Goal: Task Accomplishment & Management: Complete application form

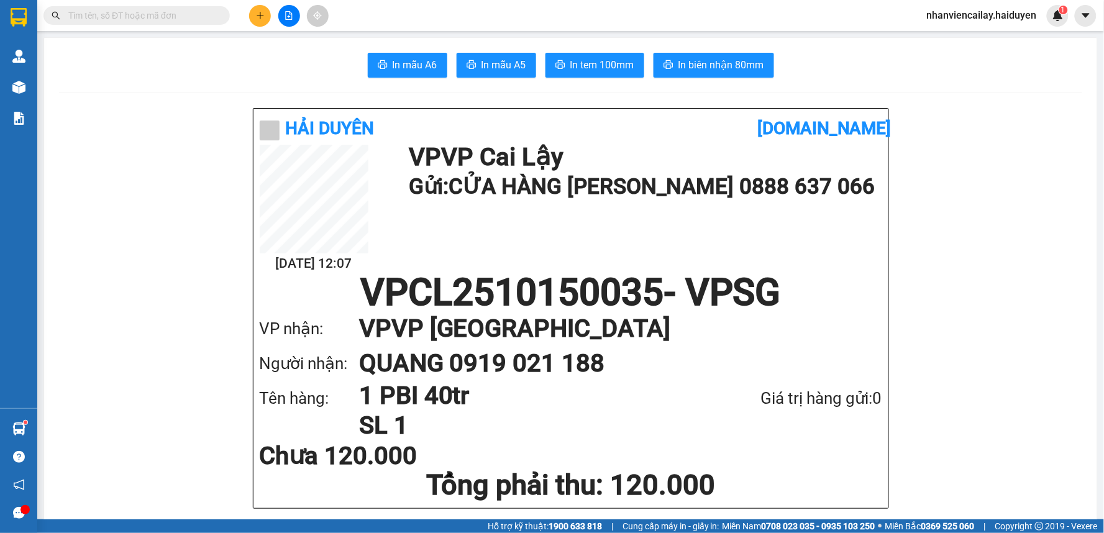
click at [202, 9] on input "text" at bounding box center [141, 16] width 147 height 14
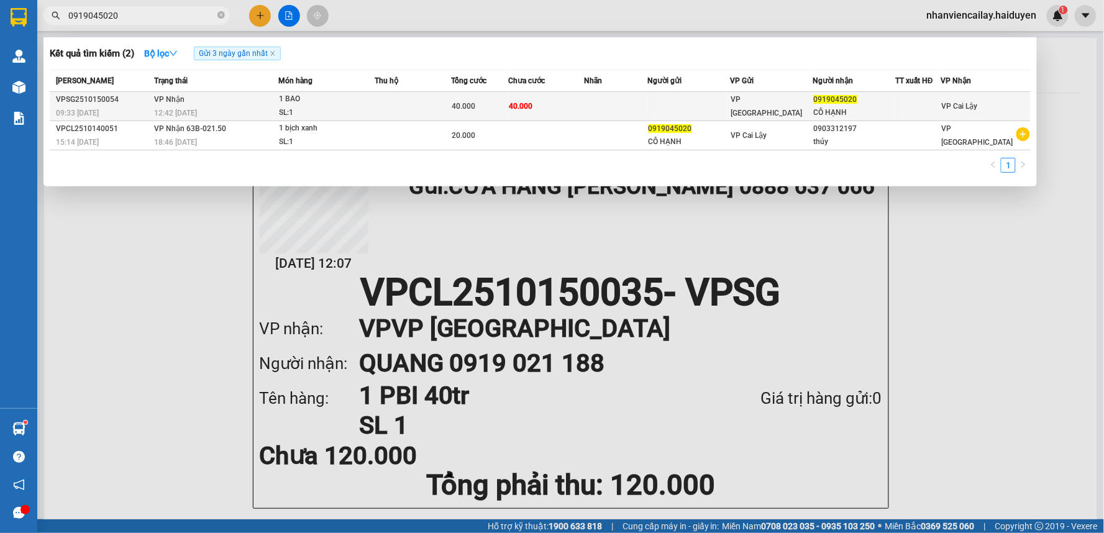
type input "0919045020"
click at [768, 118] on td "VP [GEOGRAPHIC_DATA]" at bounding box center [771, 106] width 83 height 29
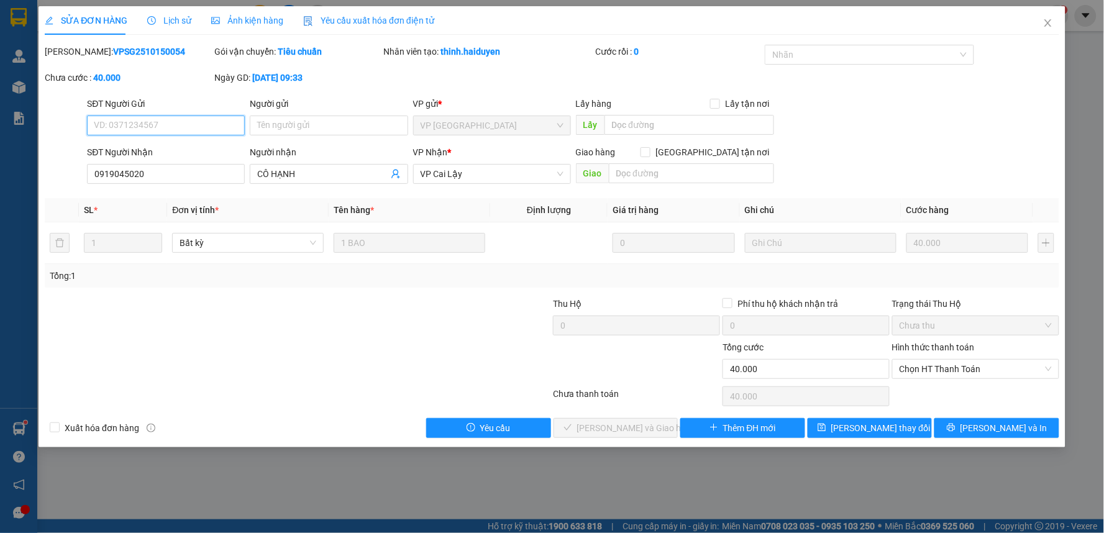
type input "0919045020"
type input "CÔ HẠNH"
type input "0"
type input "40.000"
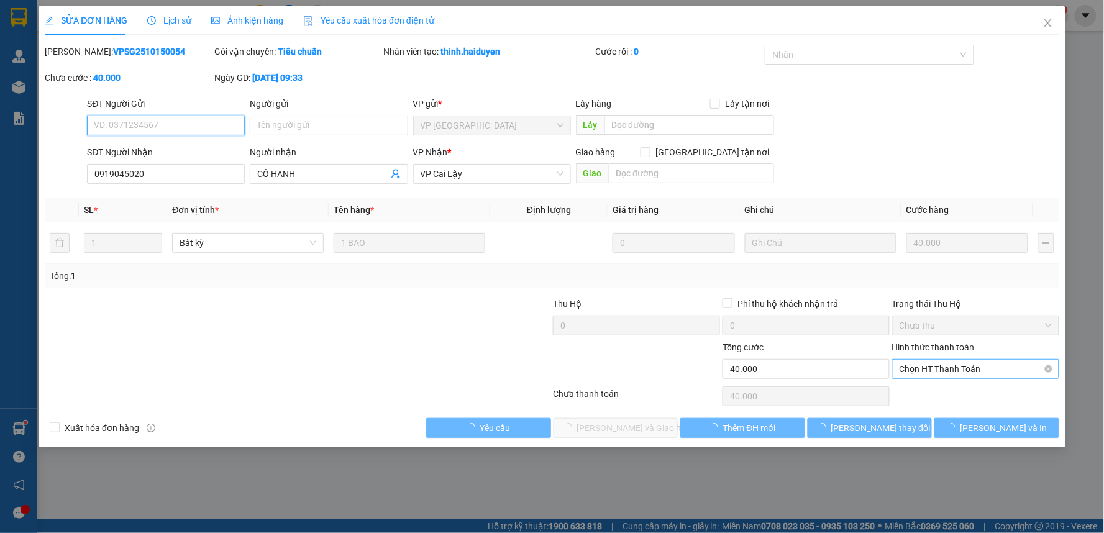
click at [925, 371] on span "Chọn HT Thanh Toán" at bounding box center [975, 369] width 152 height 19
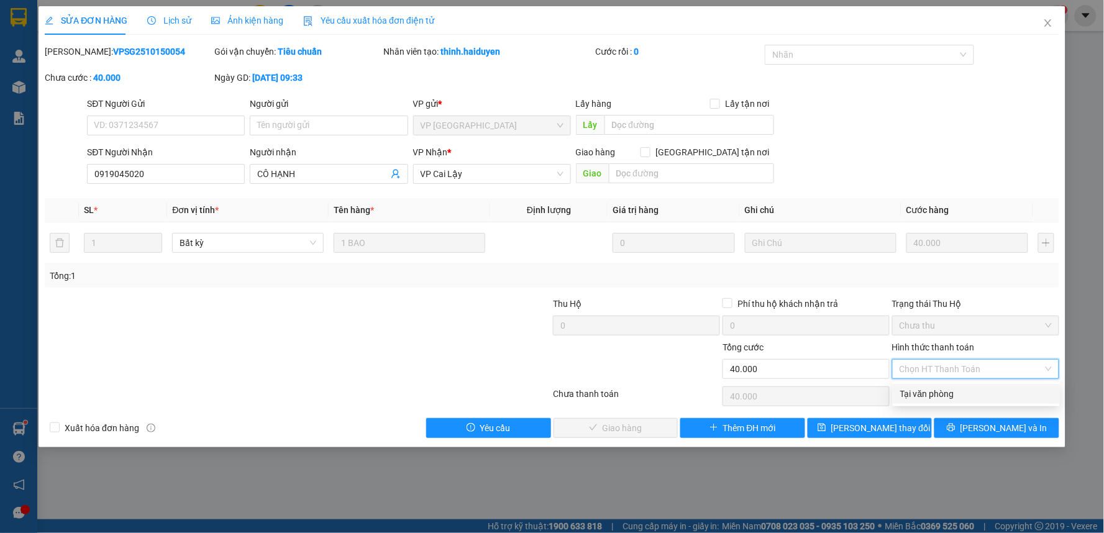
drag, startPoint x: 929, startPoint y: 389, endPoint x: 853, endPoint y: 404, distance: 78.0
click at [927, 389] on div "Tại văn phòng" at bounding box center [976, 394] width 152 height 14
type input "0"
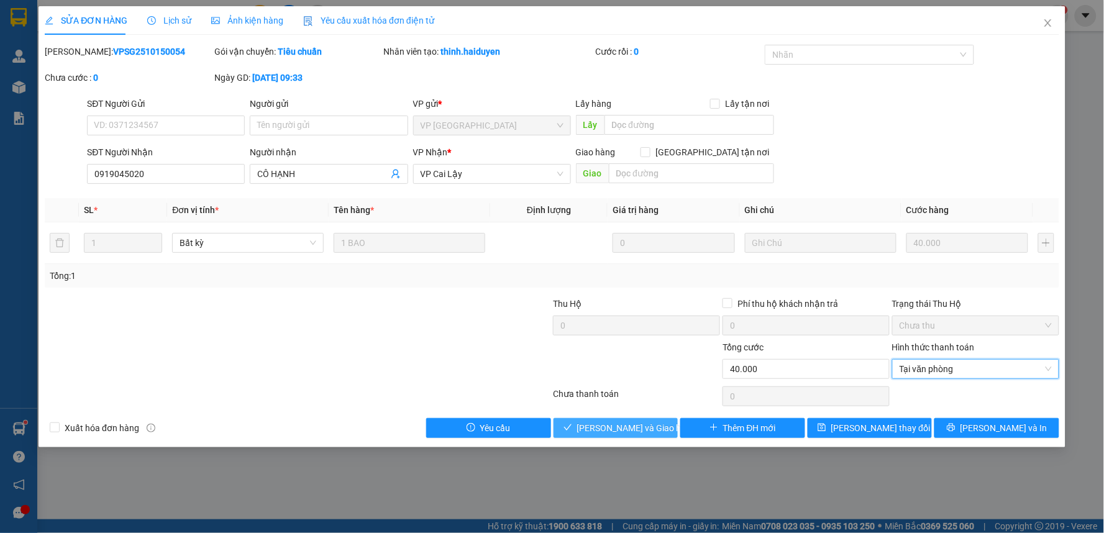
drag, startPoint x: 621, startPoint y: 423, endPoint x: 617, endPoint y: 418, distance: 6.6
click at [619, 423] on span "[PERSON_NAME] và Giao hàng" at bounding box center [636, 428] width 119 height 14
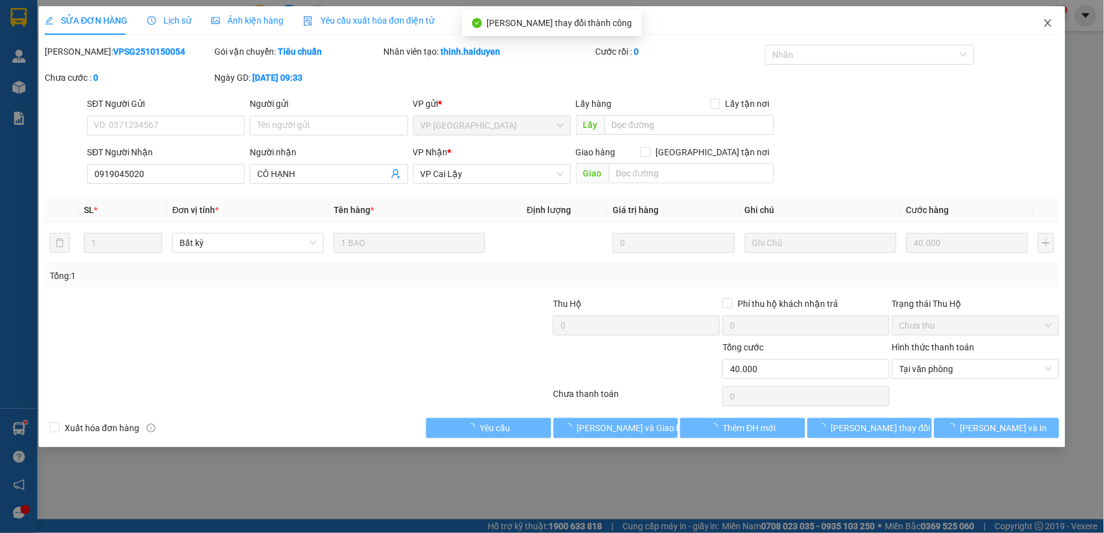
click at [1050, 23] on icon "close" at bounding box center [1048, 23] width 10 height 10
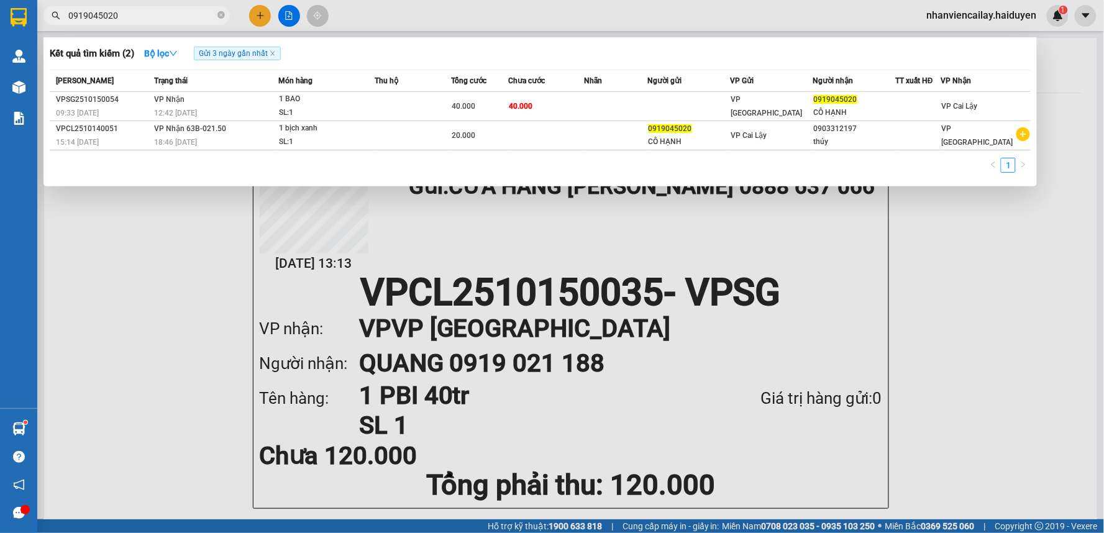
click at [163, 12] on input "0919045020" at bounding box center [141, 16] width 147 height 14
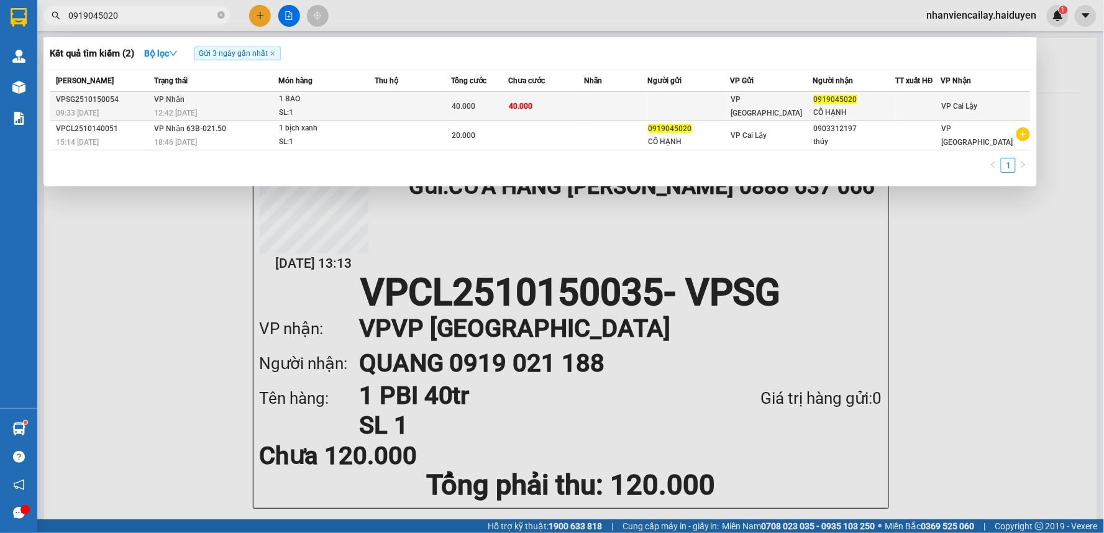
click at [710, 99] on td at bounding box center [689, 106] width 83 height 29
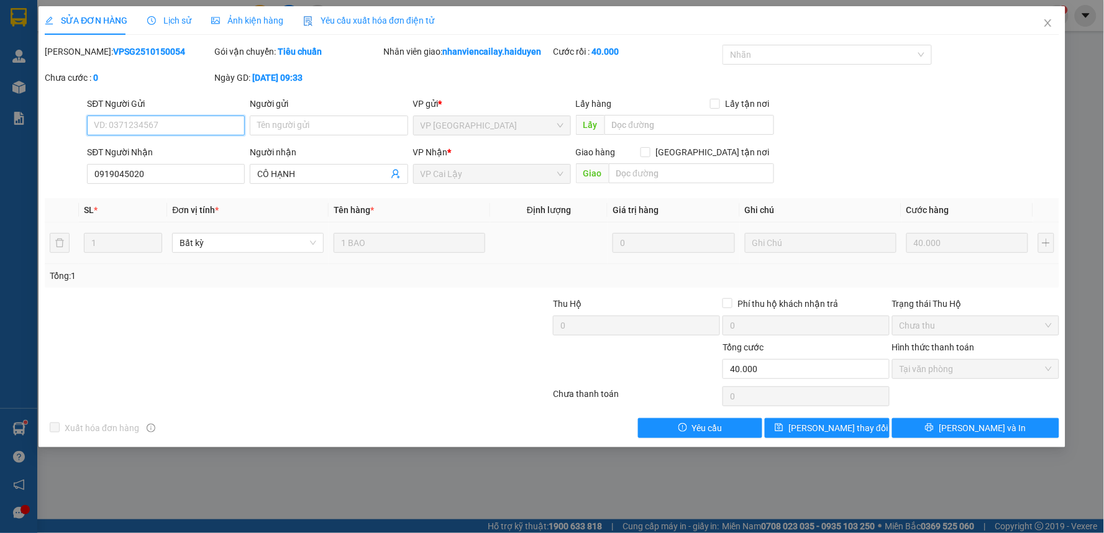
type input "0919045020"
type input "CÔ HẠNH"
type input "0"
type input "40.000"
click at [1050, 23] on icon "close" at bounding box center [1048, 23] width 10 height 10
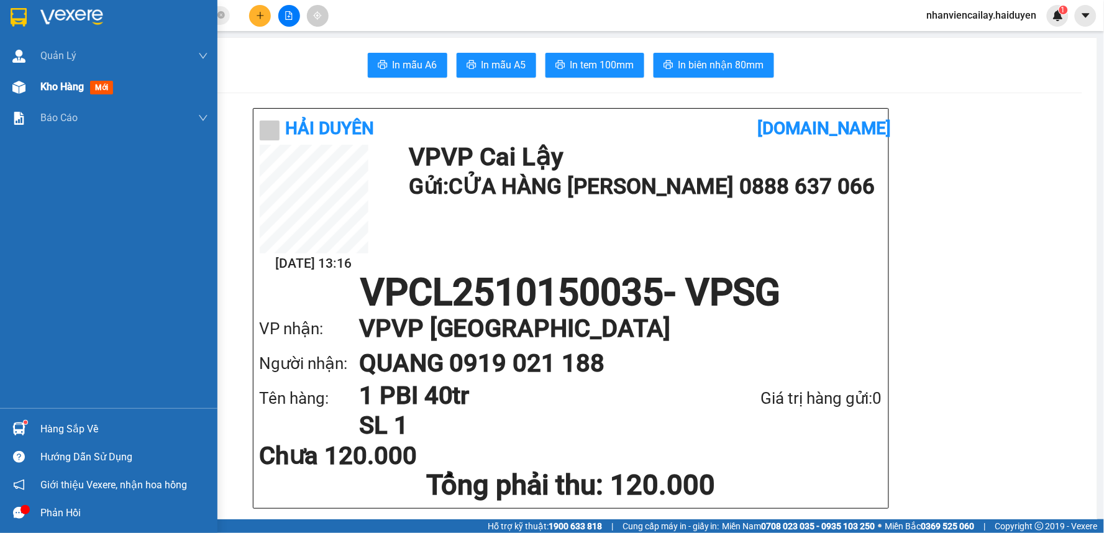
click at [46, 89] on span "Kho hàng" at bounding box center [61, 87] width 43 height 12
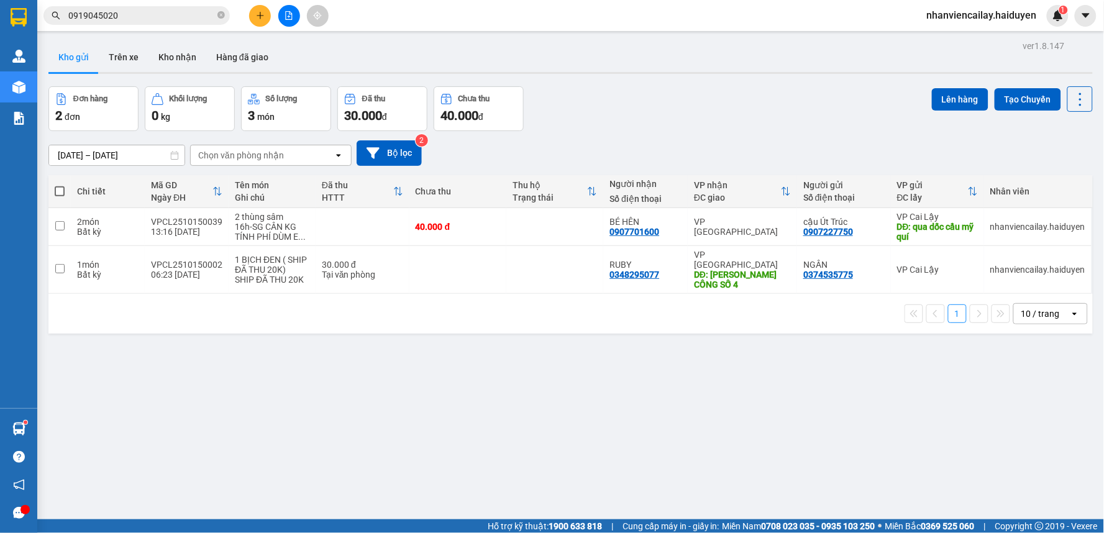
click at [127, 11] on input "0919045020" at bounding box center [141, 16] width 147 height 14
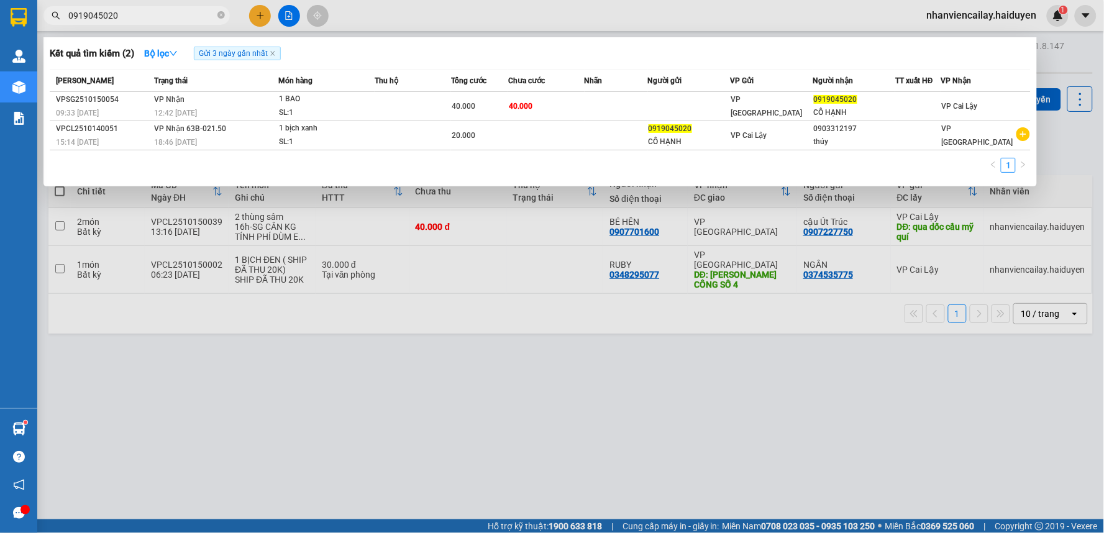
click at [127, 11] on input "0919045020" at bounding box center [141, 16] width 147 height 14
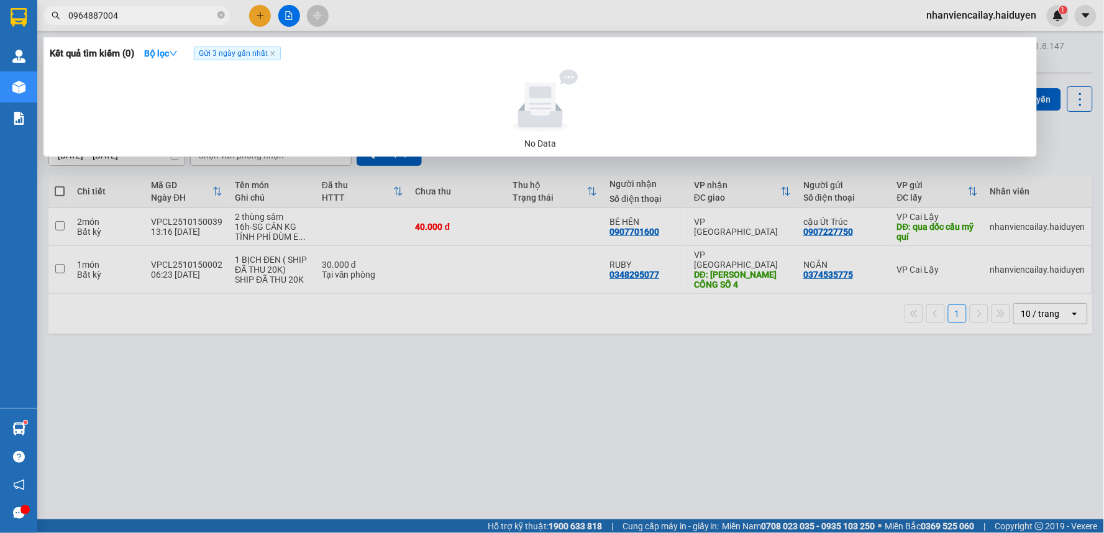
click at [274, 53] on icon "close" at bounding box center [273, 53] width 6 height 6
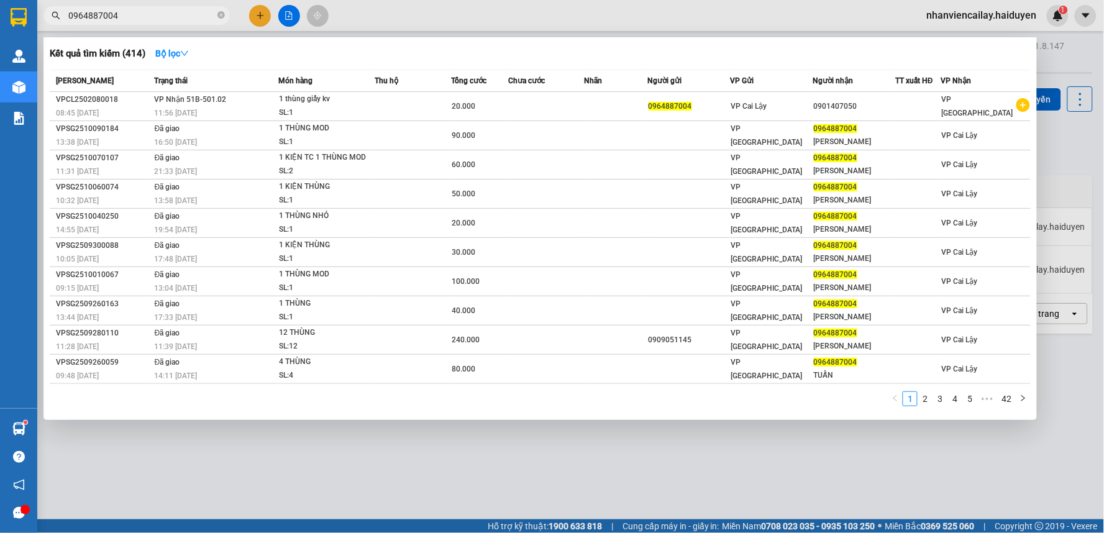
click at [151, 15] on input "0964887004" at bounding box center [141, 16] width 147 height 14
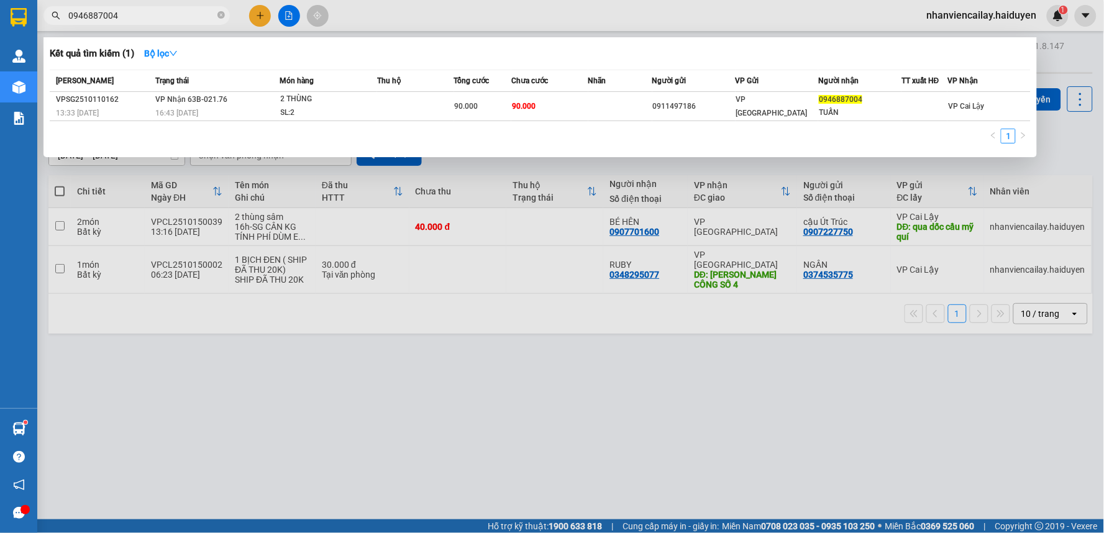
type input "0946887004"
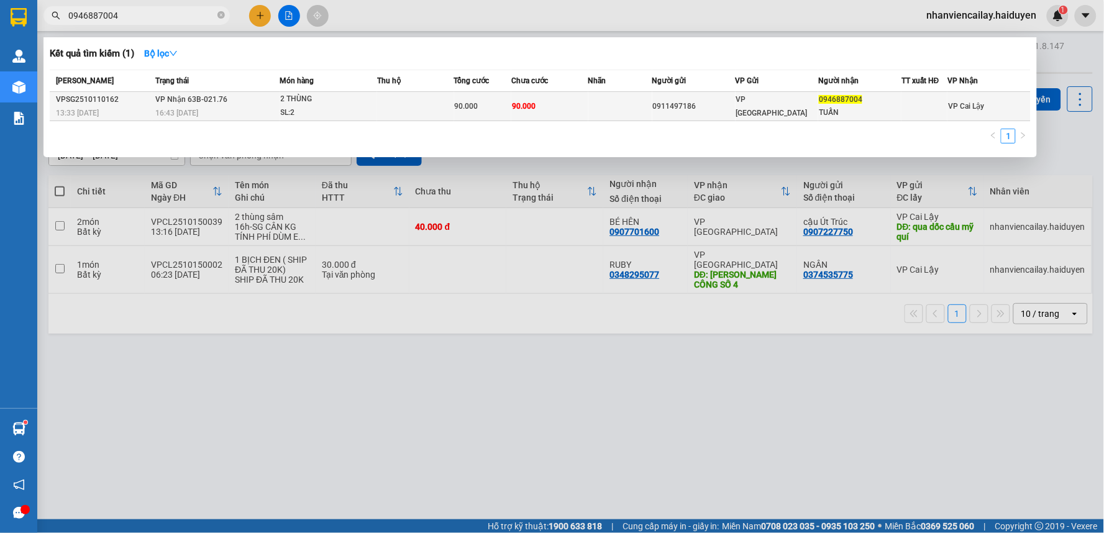
click at [743, 116] on td "VP [GEOGRAPHIC_DATA]" at bounding box center [776, 106] width 83 height 29
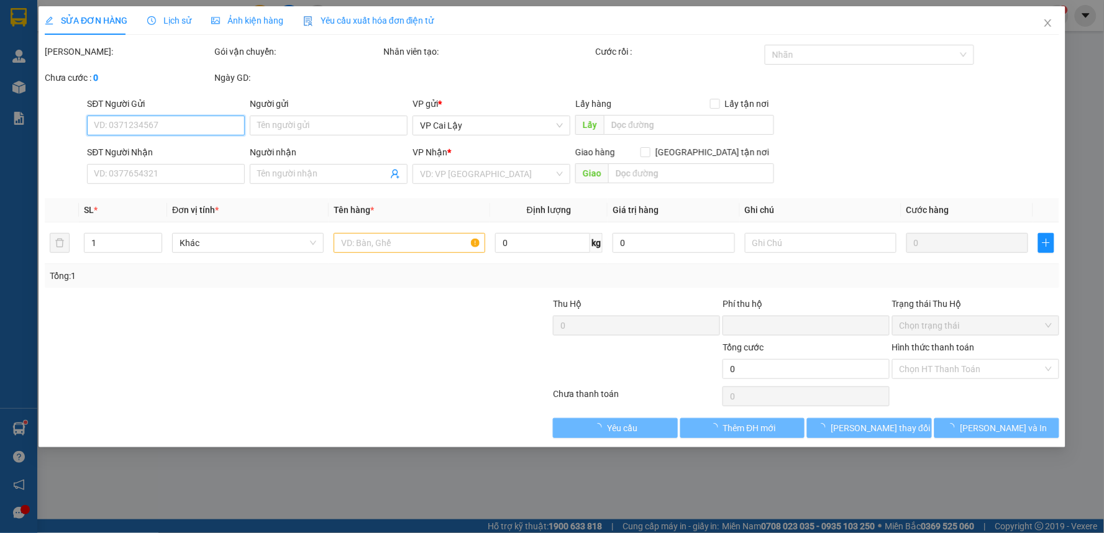
type input "0911497186"
type input "0946887004"
type input "TUẤN"
type input "0"
type input "90.000"
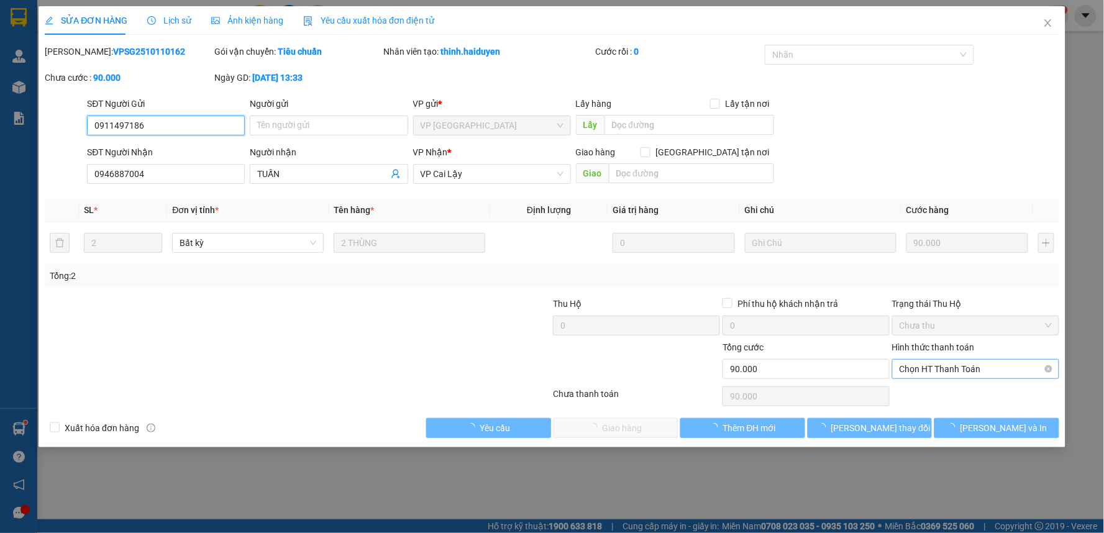
click at [940, 370] on span "Chọn HT Thanh Toán" at bounding box center [975, 369] width 152 height 19
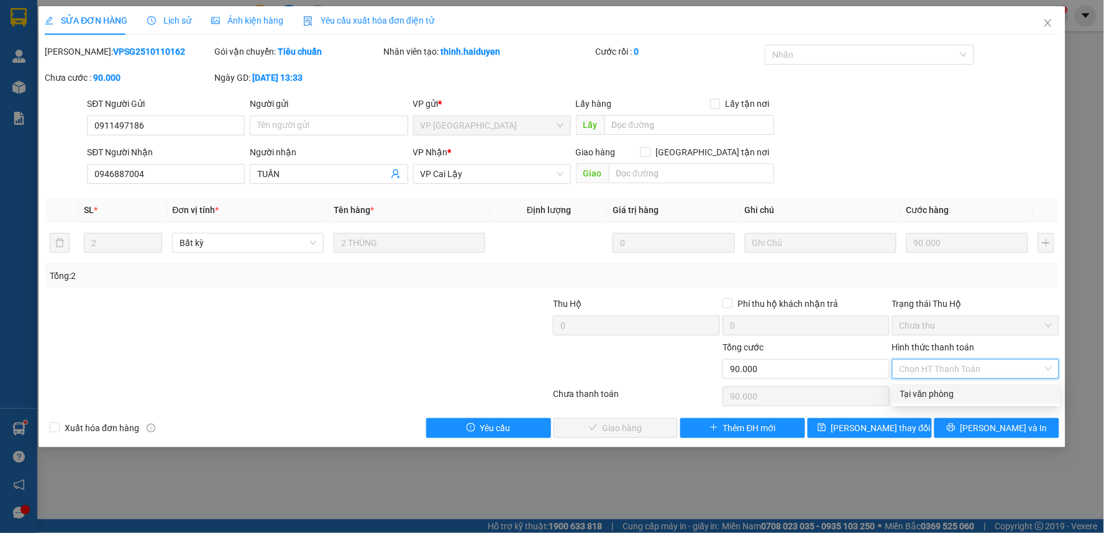
click at [936, 390] on div "Tại văn phòng" at bounding box center [976, 394] width 152 height 14
type input "0"
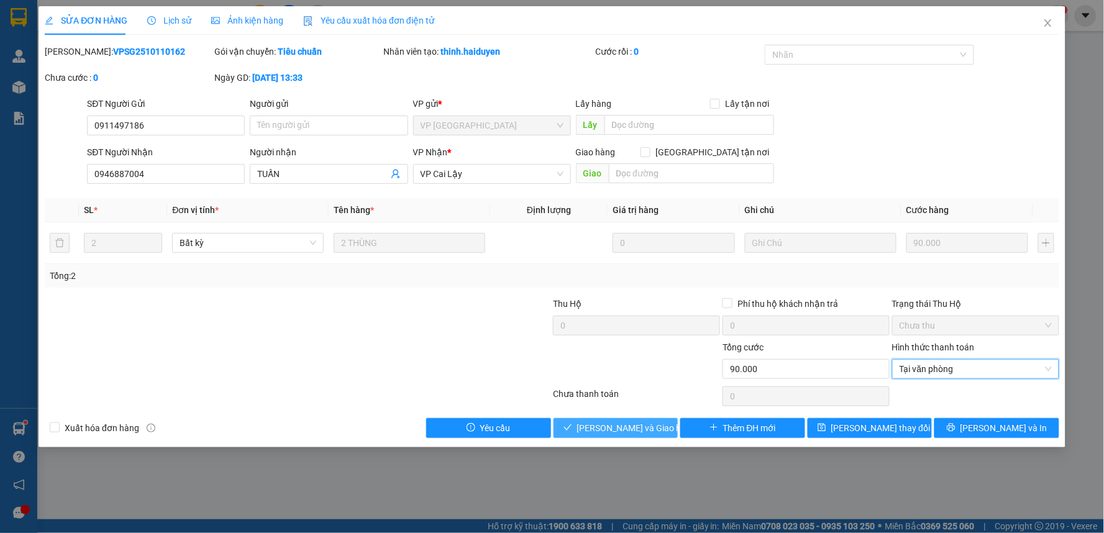
click at [626, 430] on span "[PERSON_NAME] và Giao hàng" at bounding box center [636, 428] width 119 height 14
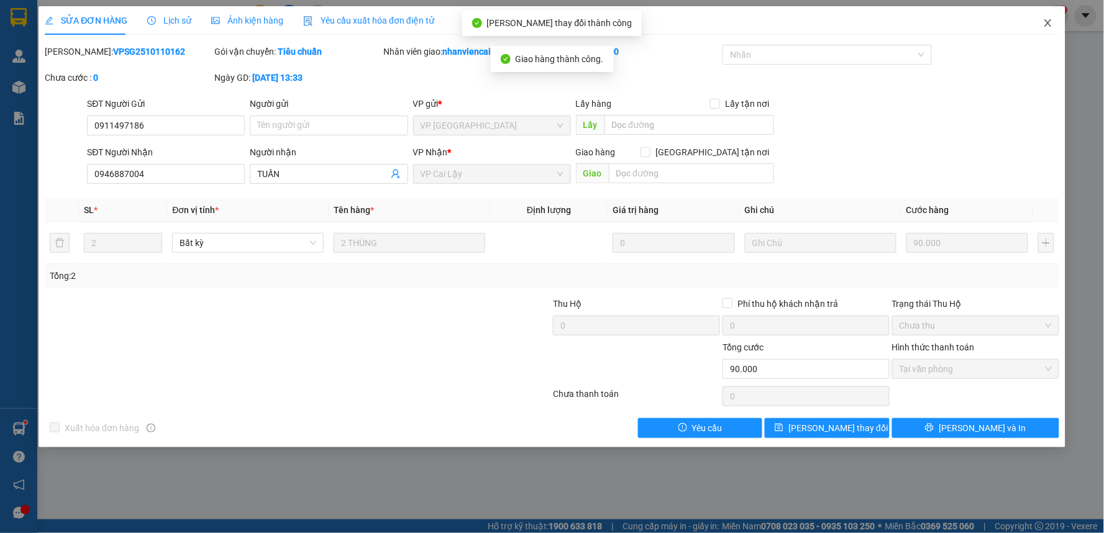
click at [1050, 23] on icon "close" at bounding box center [1048, 23] width 10 height 10
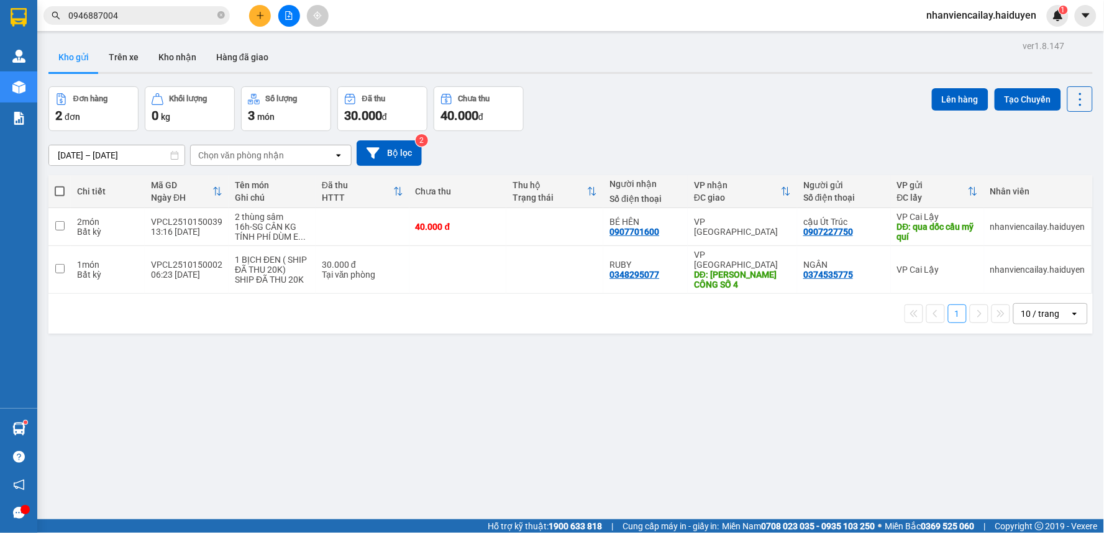
click at [719, 131] on div "[DATE] – [DATE] Press the down arrow key to interact with the calendar and sele…" at bounding box center [570, 153] width 1044 height 44
click at [260, 17] on icon "plus" at bounding box center [260, 15] width 1 height 7
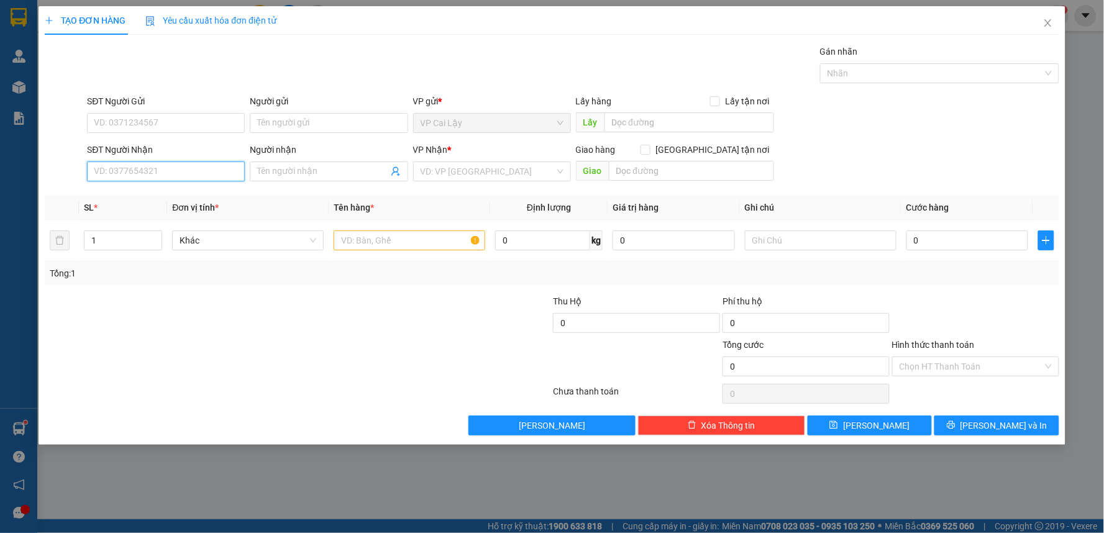
click at [219, 169] on input "SĐT Người Nhận" at bounding box center [166, 171] width 158 height 20
type input "0901552565"
click at [203, 206] on div "0901552565 - [PERSON_NAME]" at bounding box center [166, 196] width 158 height 20
type input "VÂN"
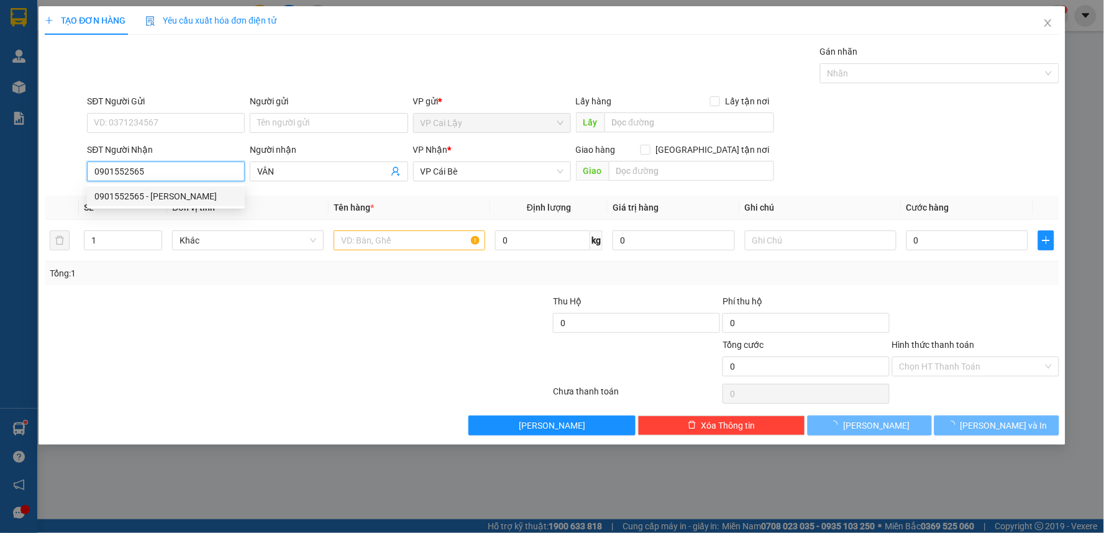
type input "10.000"
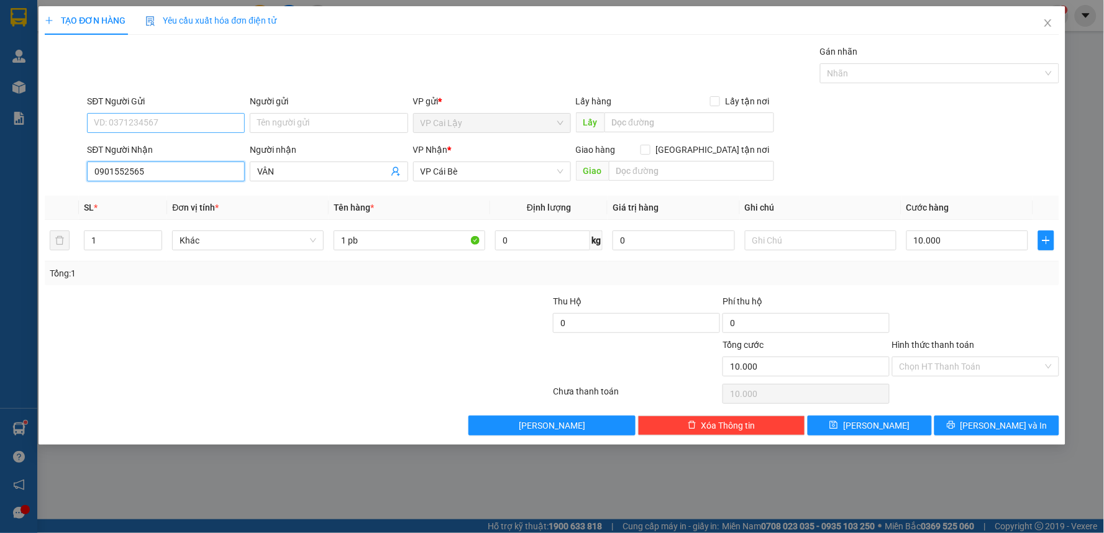
type input "0901552565"
click at [181, 127] on input "SĐT Người Gửi" at bounding box center [166, 123] width 158 height 20
click at [168, 150] on div "0919197029 - Phúc" at bounding box center [165, 148] width 143 height 14
type input "0919197029"
type input "Phúc"
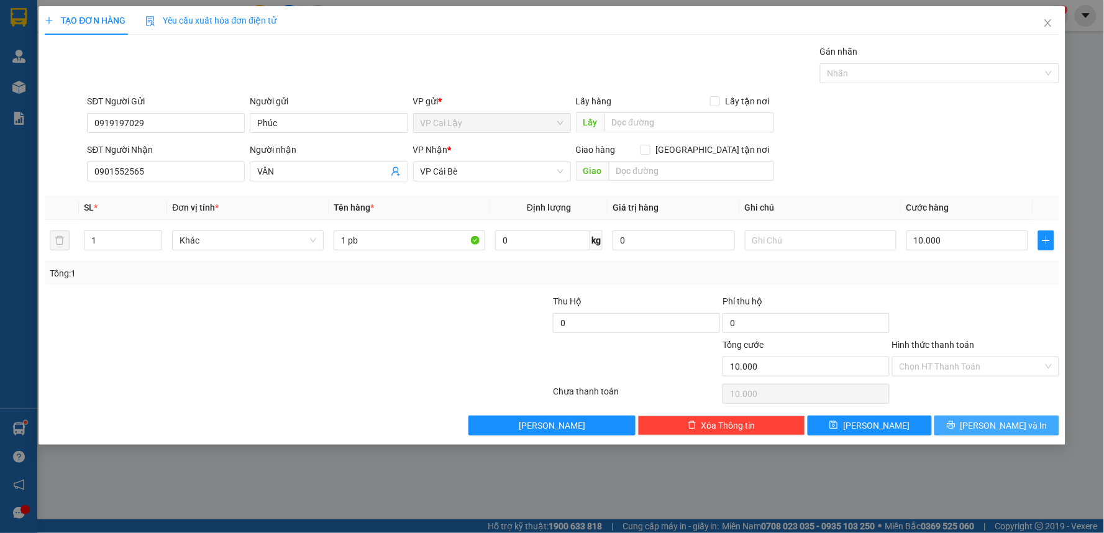
click at [955, 426] on icon "printer" at bounding box center [951, 424] width 9 height 9
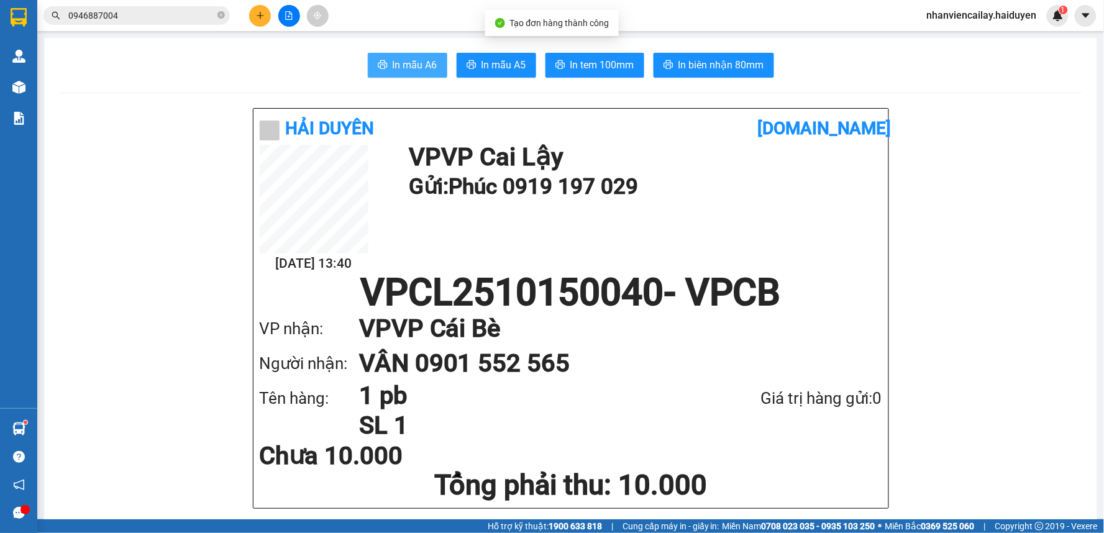
click at [401, 75] on button "In mẫu A6" at bounding box center [407, 65] width 79 height 25
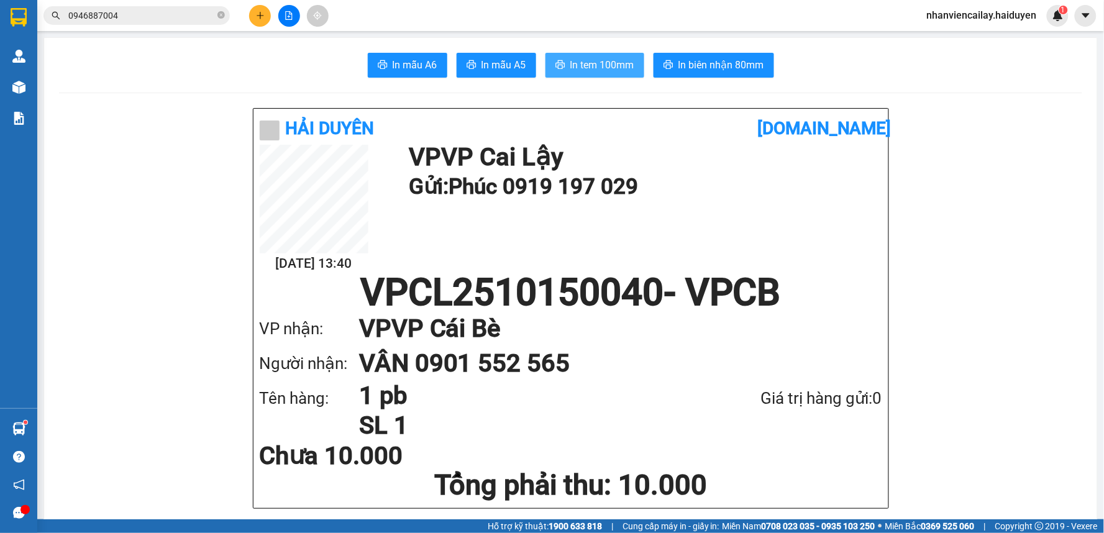
drag, startPoint x: 604, startPoint y: 67, endPoint x: 594, endPoint y: 63, distance: 10.0
click at [604, 67] on span "In tem 100mm" at bounding box center [602, 65] width 64 height 16
click at [259, 17] on icon "plus" at bounding box center [260, 15] width 9 height 9
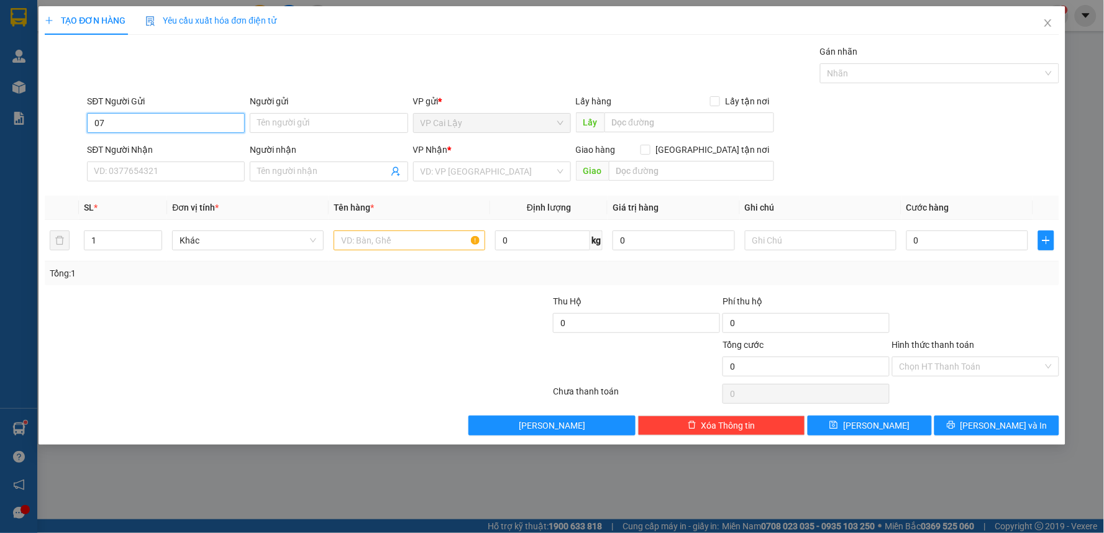
type input "0"
click at [197, 171] on input "SĐT Người Nhận" at bounding box center [166, 171] width 158 height 20
type input "0786444555"
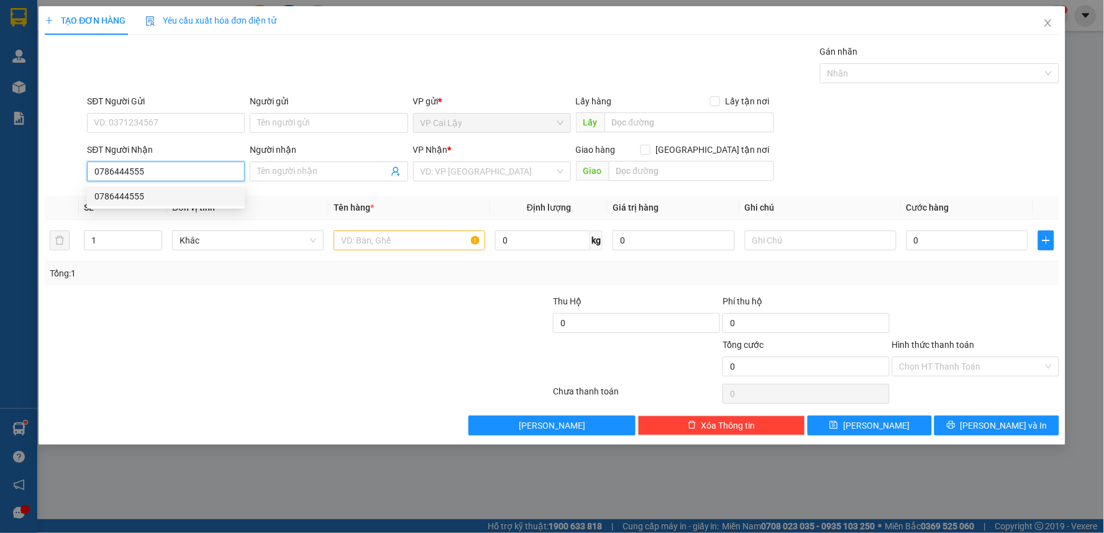
click at [194, 194] on div "0786444555" at bounding box center [165, 196] width 143 height 14
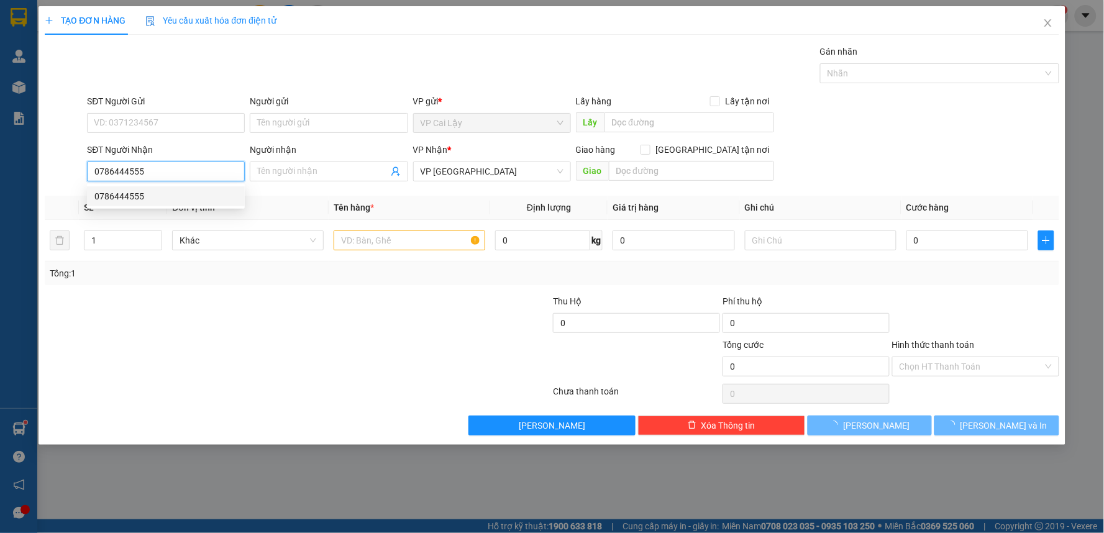
type input "20.000"
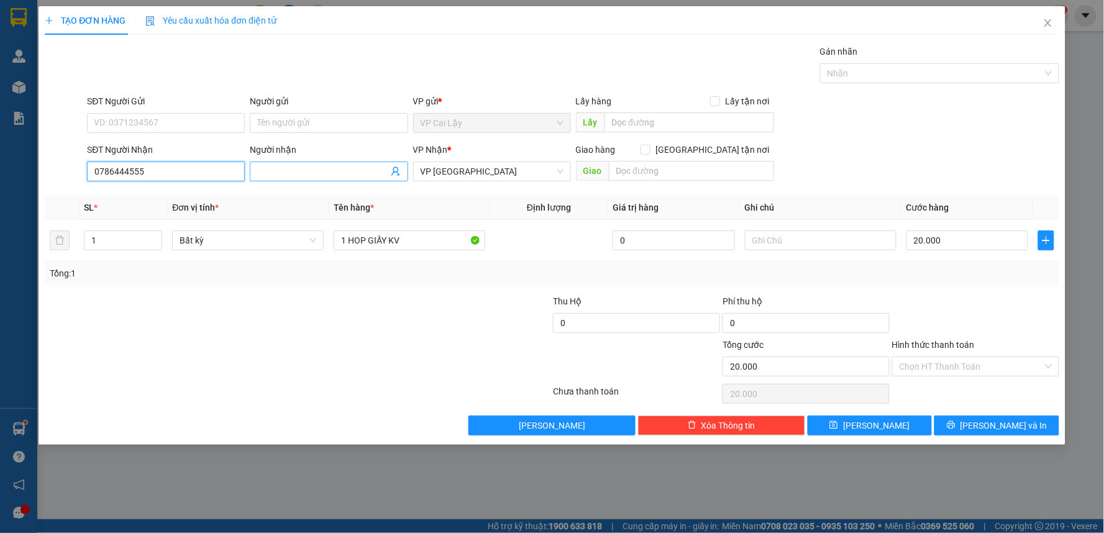
type input "0786444555"
click at [307, 173] on span at bounding box center [329, 171] width 158 height 20
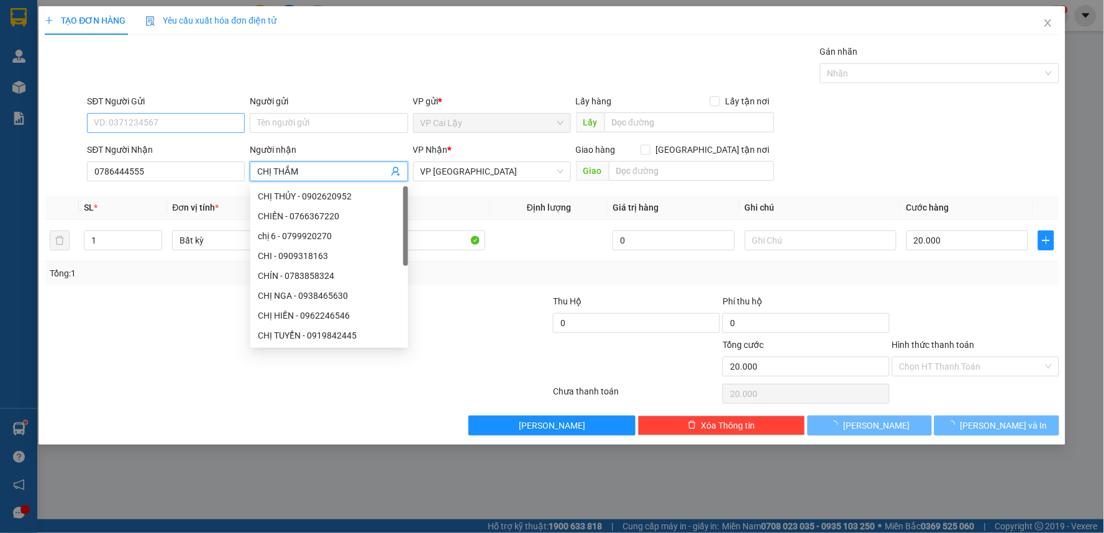
type input "CHỊ THẮM"
click at [200, 120] on input "SĐT Người Gửi" at bounding box center [166, 123] width 158 height 20
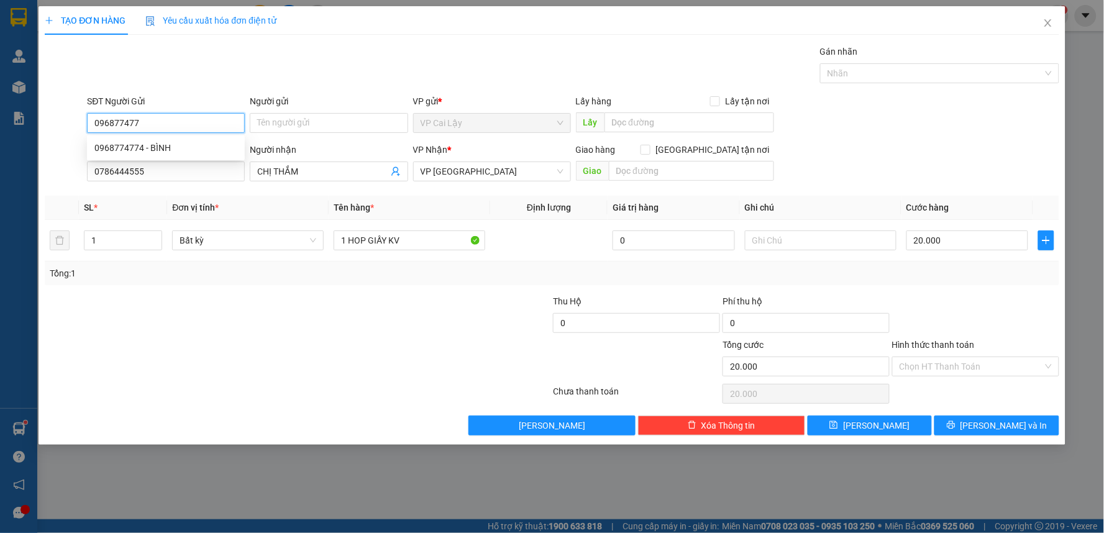
type input "0968774774"
click at [189, 151] on div "0968774774 - BÌNH" at bounding box center [165, 148] width 143 height 14
type input "BÌNH"
type input "0968774774"
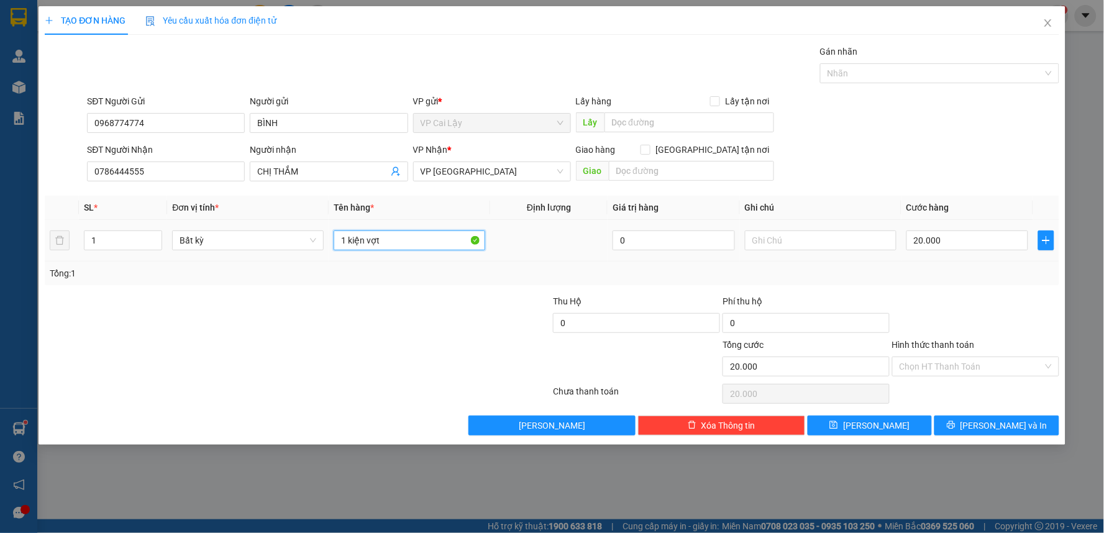
click at [419, 245] on input "1 kiện vợt" at bounding box center [410, 240] width 152 height 20
type input "1 THÙNG MOD VÀNG"
click at [990, 425] on span "[PERSON_NAME] và In" at bounding box center [1003, 426] width 87 height 14
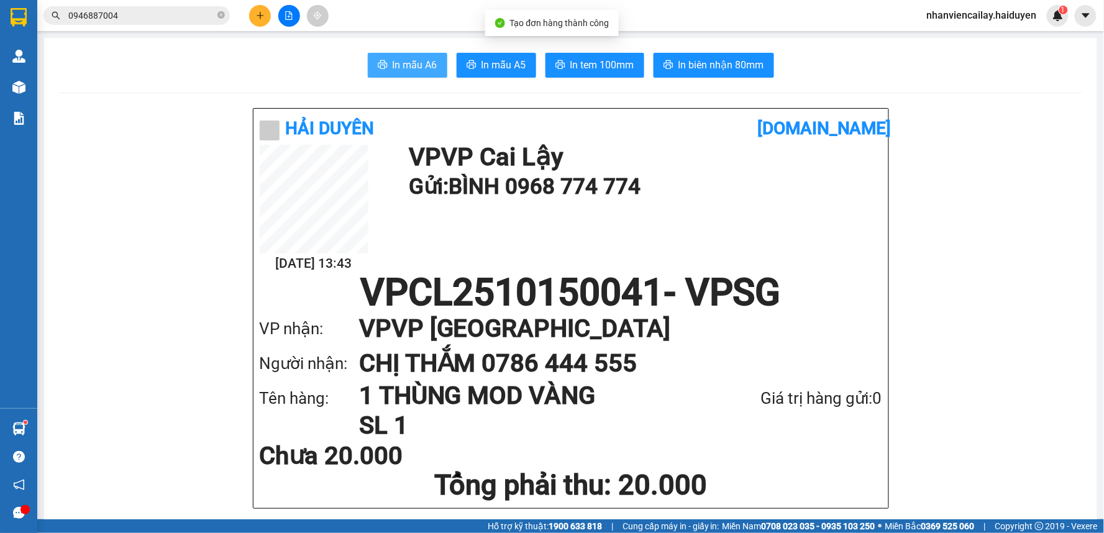
click at [421, 64] on span "In mẫu A6" at bounding box center [415, 65] width 45 height 16
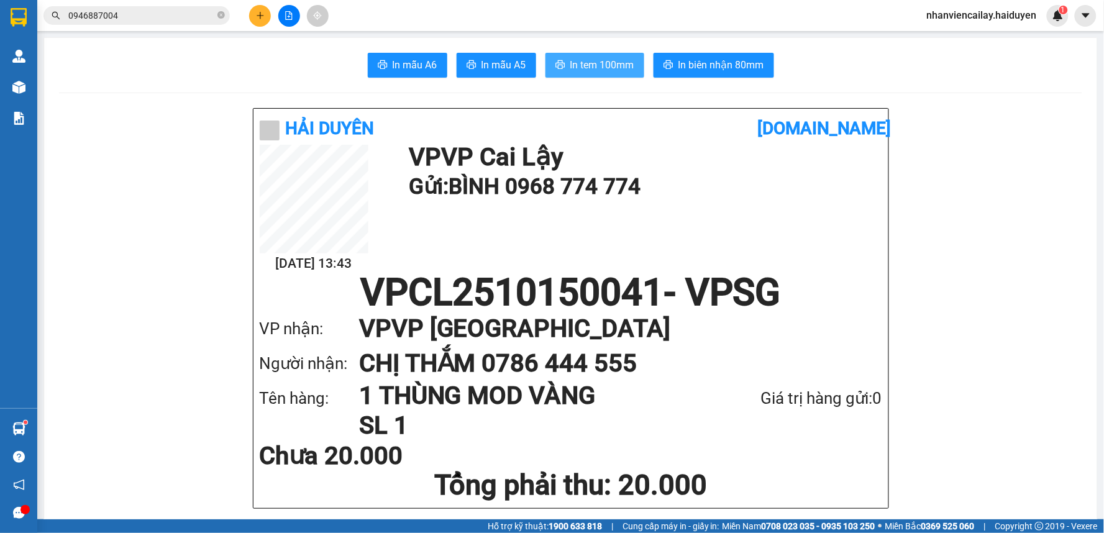
click at [586, 65] on span "In tem 100mm" at bounding box center [602, 65] width 64 height 16
click at [264, 16] on icon "plus" at bounding box center [260, 15] width 9 height 9
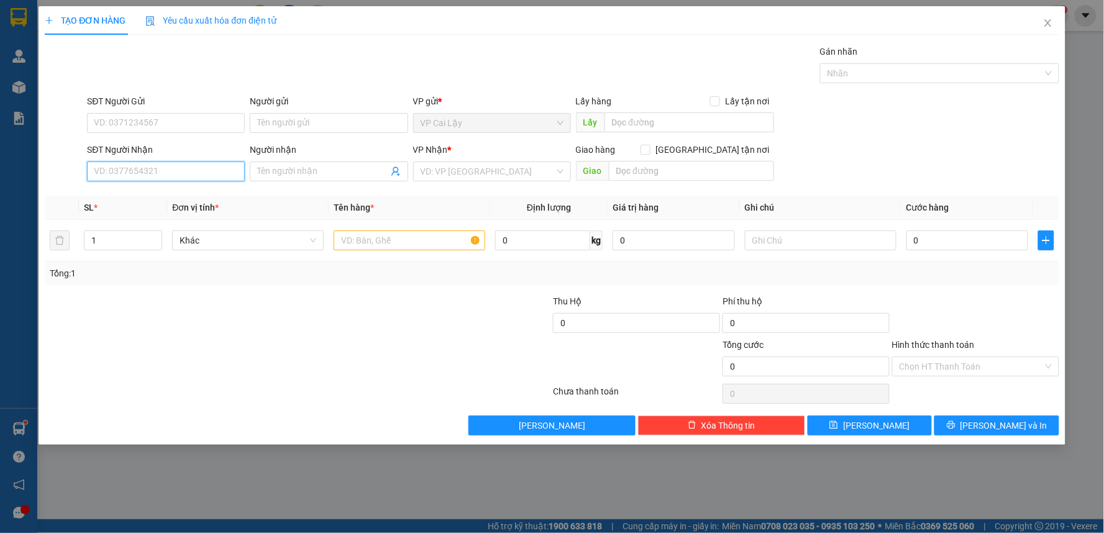
click at [197, 178] on input "SĐT Người Nhận" at bounding box center [166, 171] width 158 height 20
click at [1050, 22] on icon "close" at bounding box center [1048, 23] width 10 height 10
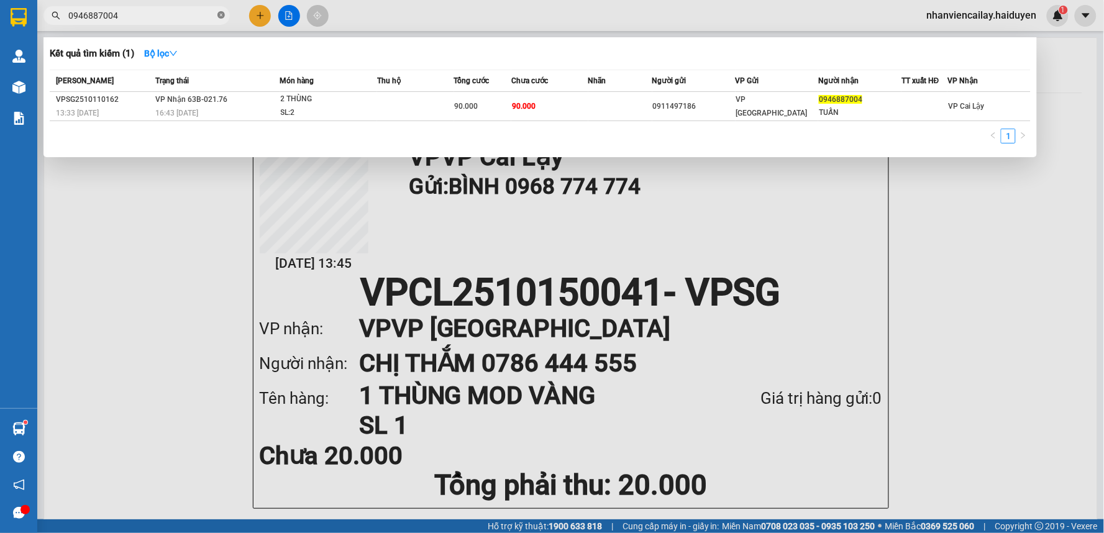
click at [222, 16] on icon "close-circle" at bounding box center [220, 14] width 7 height 7
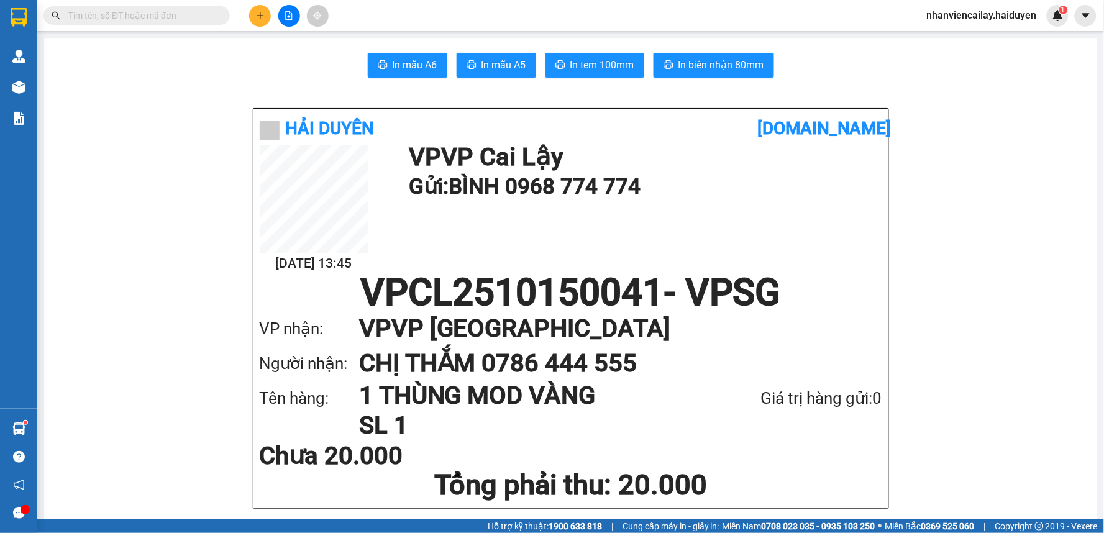
click at [165, 20] on input "text" at bounding box center [141, 16] width 147 height 14
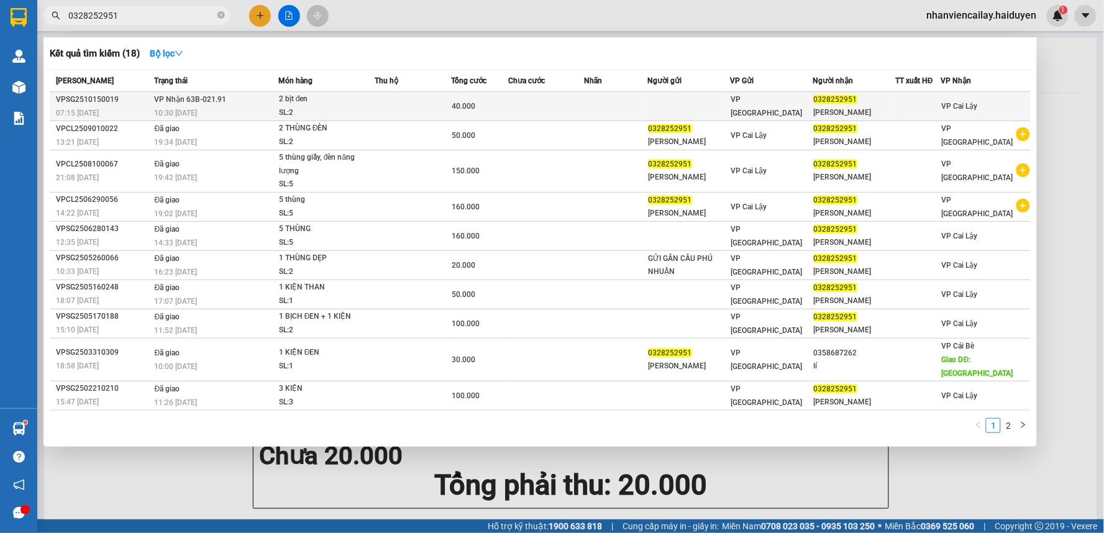
type input "0328252951"
click at [647, 96] on td at bounding box center [615, 106] width 63 height 29
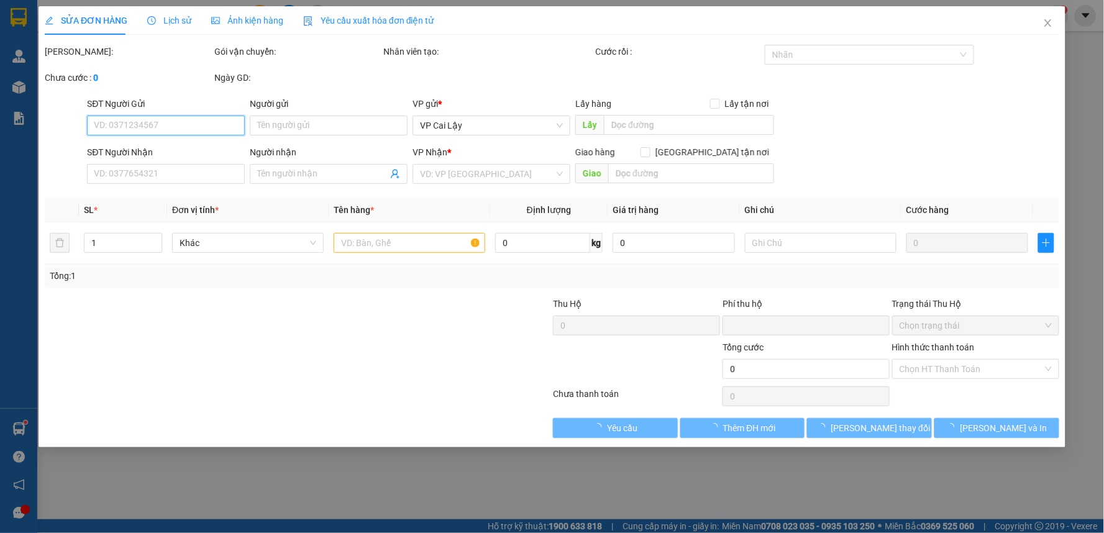
type input "0328252951"
type input "[PERSON_NAME]"
type input "0"
type input "40.000"
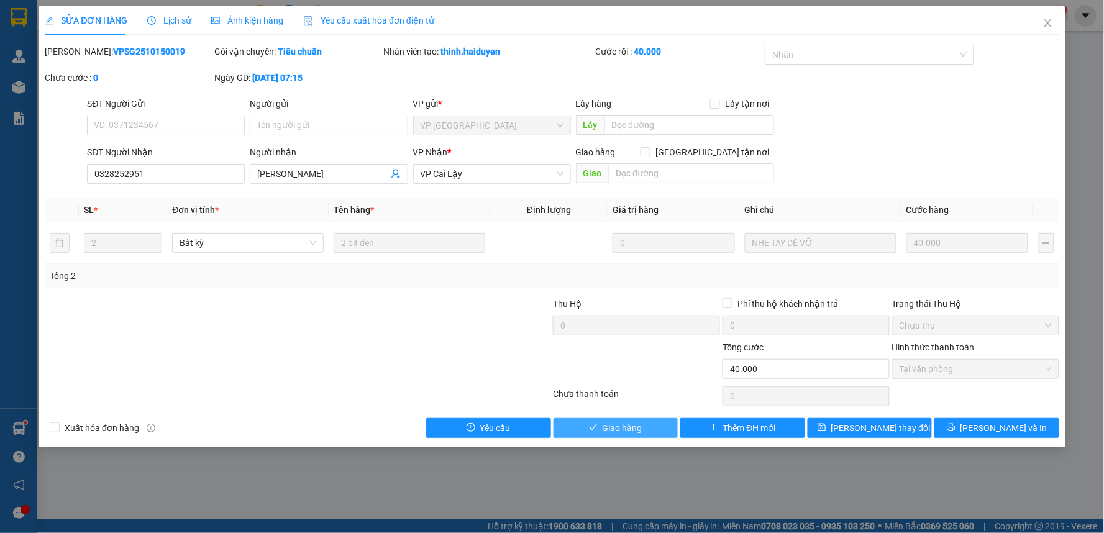
click at [625, 426] on span "Giao hàng" at bounding box center [622, 428] width 40 height 14
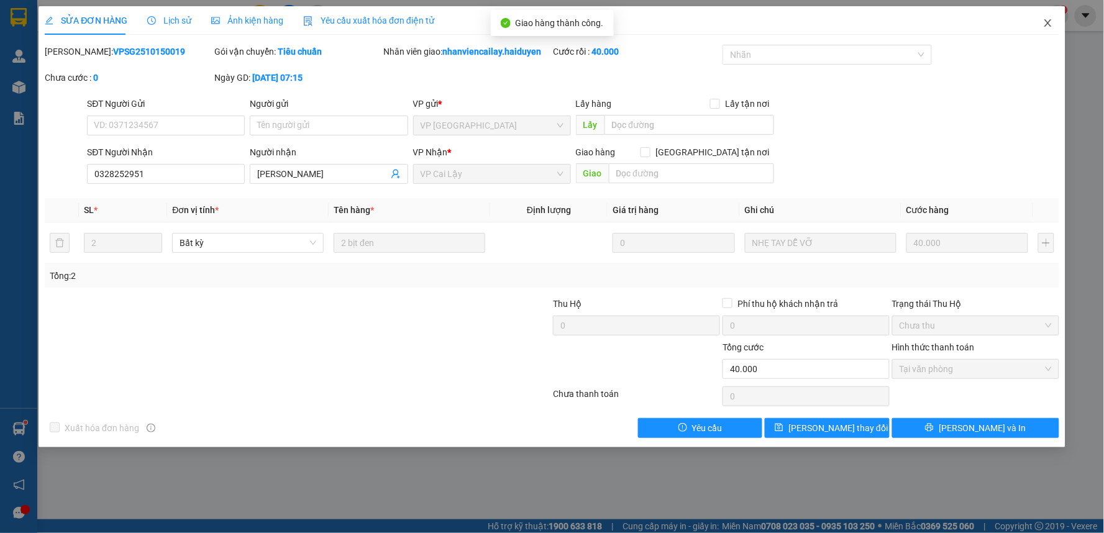
click at [1050, 24] on icon "close" at bounding box center [1048, 23] width 10 height 10
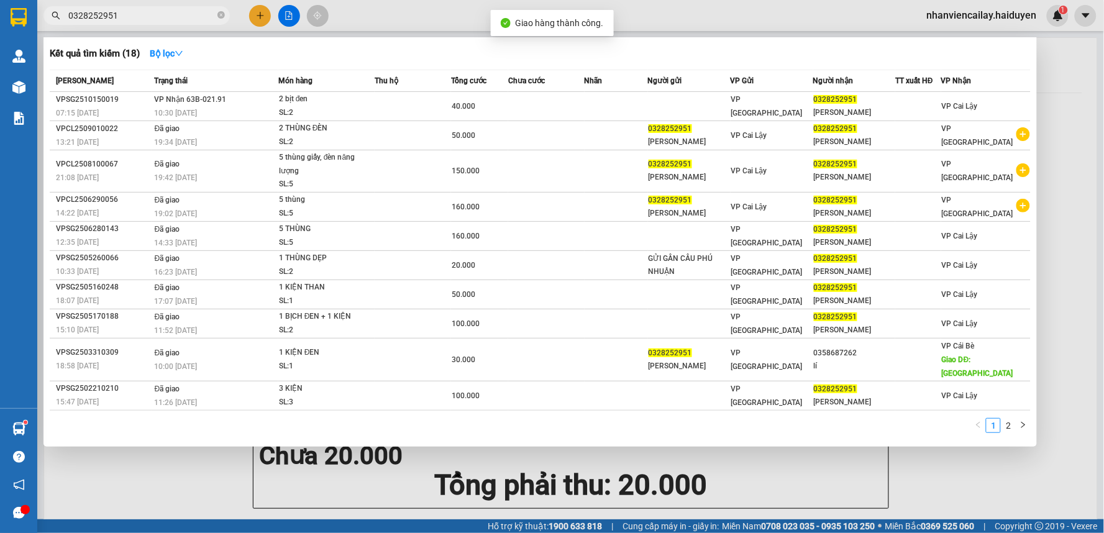
click at [154, 9] on input "0328252951" at bounding box center [141, 16] width 147 height 14
click at [151, 16] on input "0328252951" at bounding box center [141, 16] width 147 height 14
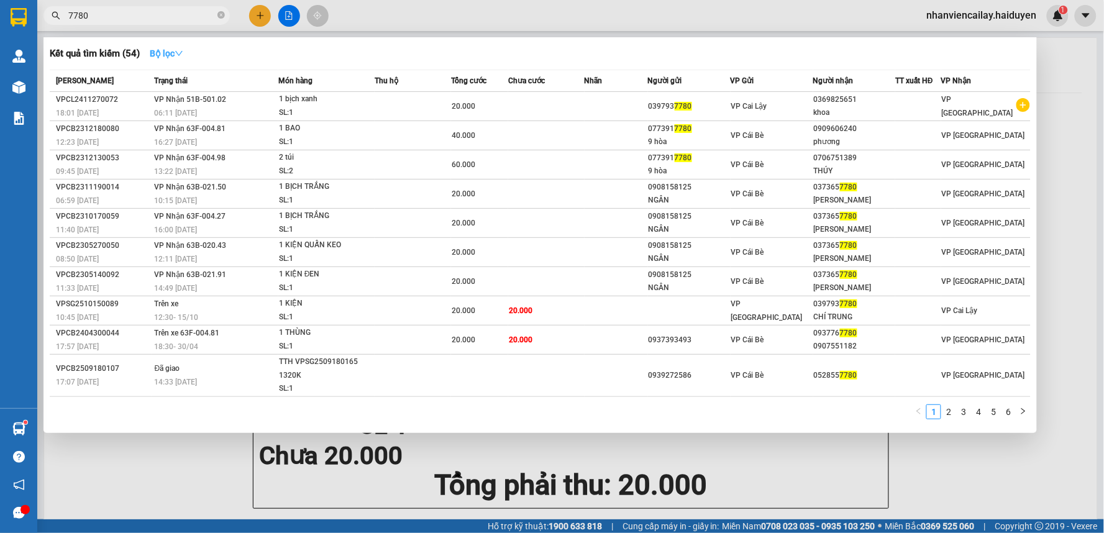
type input "7780"
click at [176, 53] on strong "Bộ lọc" at bounding box center [167, 53] width 34 height 10
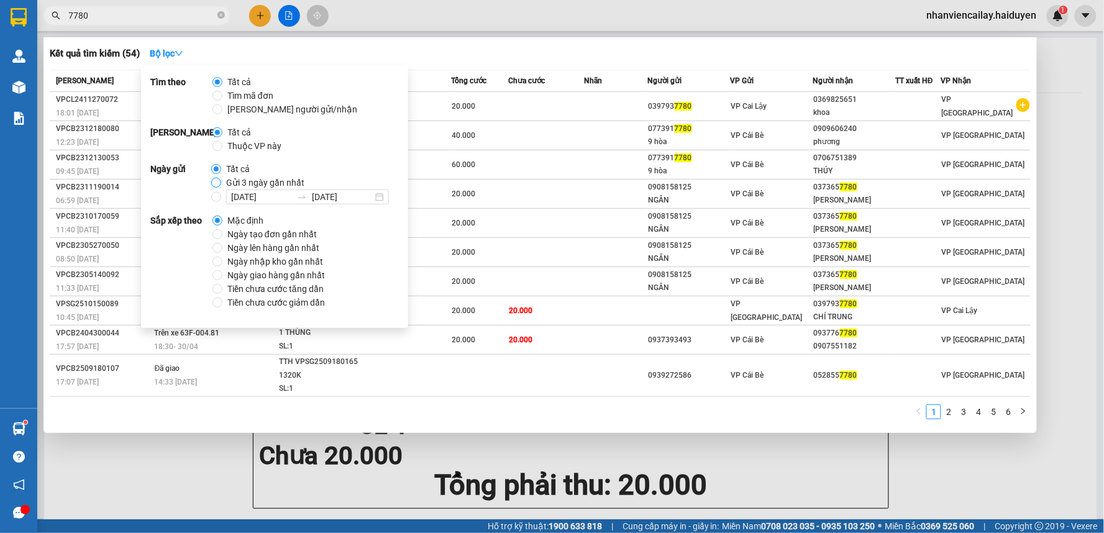
click at [215, 184] on input "Gửi 3 ngày gần nhất" at bounding box center [216, 183] width 10 height 10
radio input "true"
radio input "false"
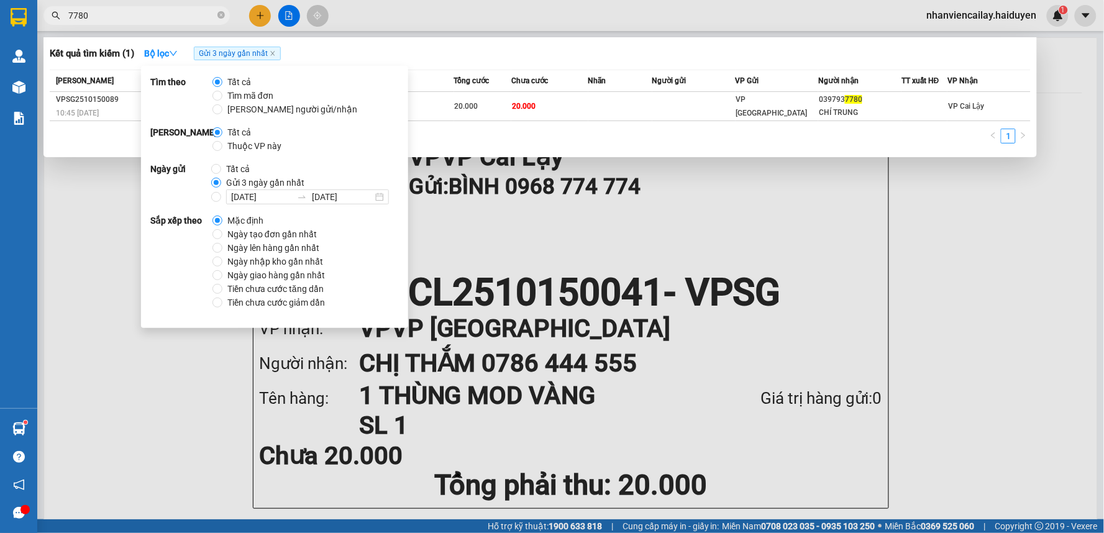
click at [699, 41] on div "Kết quả tìm kiếm ( 1 ) Bộ lọc Gửi 3 ngày gần nhất Mã ĐH Trạng thái Món hàng Thu…" at bounding box center [539, 97] width 993 height 120
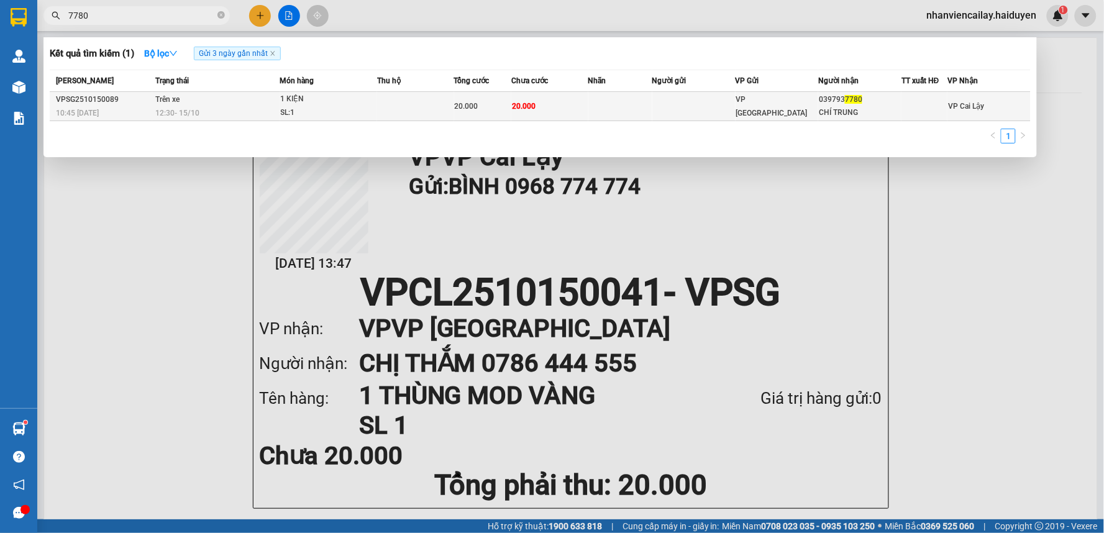
click at [619, 102] on td at bounding box center [620, 106] width 64 height 29
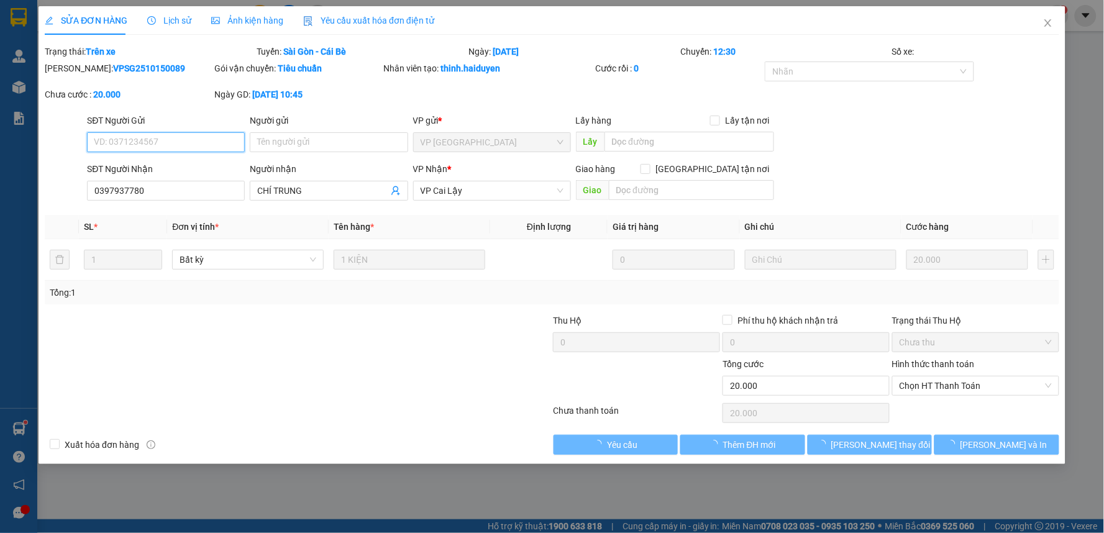
type input "0397937780"
type input "CHÍ TRUNG"
type input "0"
type input "20.000"
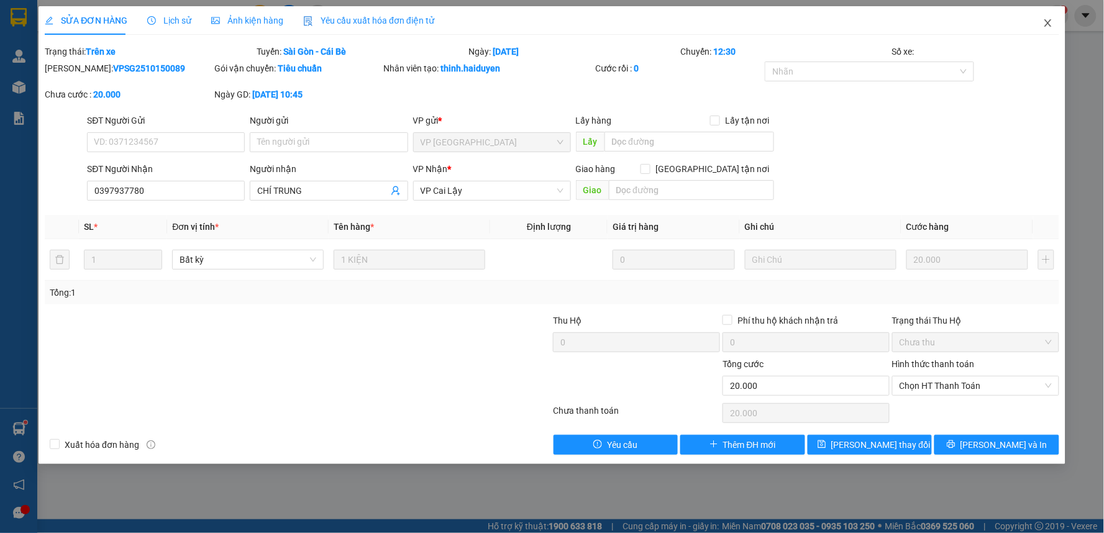
click at [1046, 27] on icon "close" at bounding box center [1048, 23] width 10 height 10
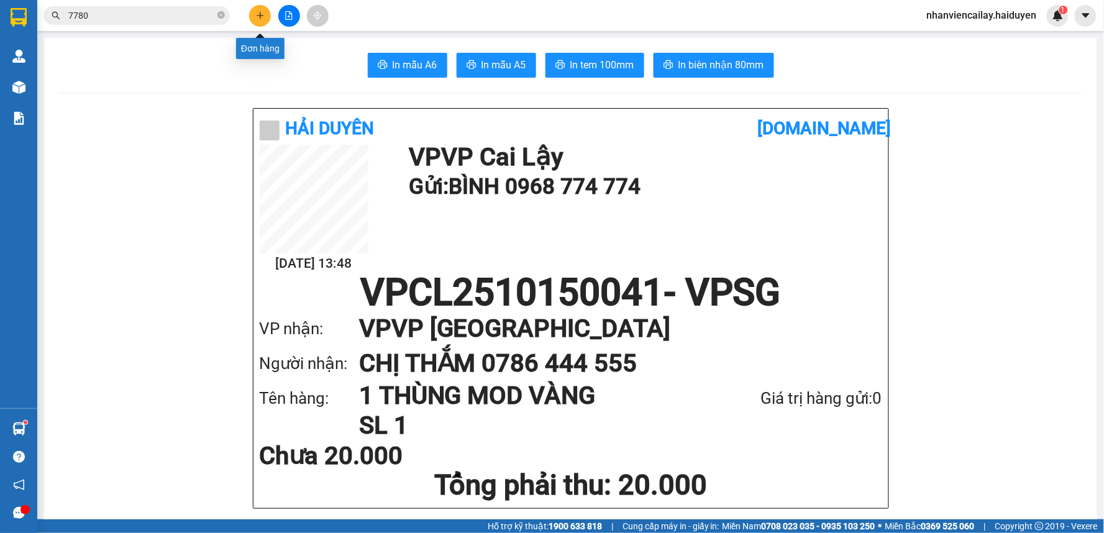
click at [260, 17] on icon "plus" at bounding box center [260, 15] width 1 height 7
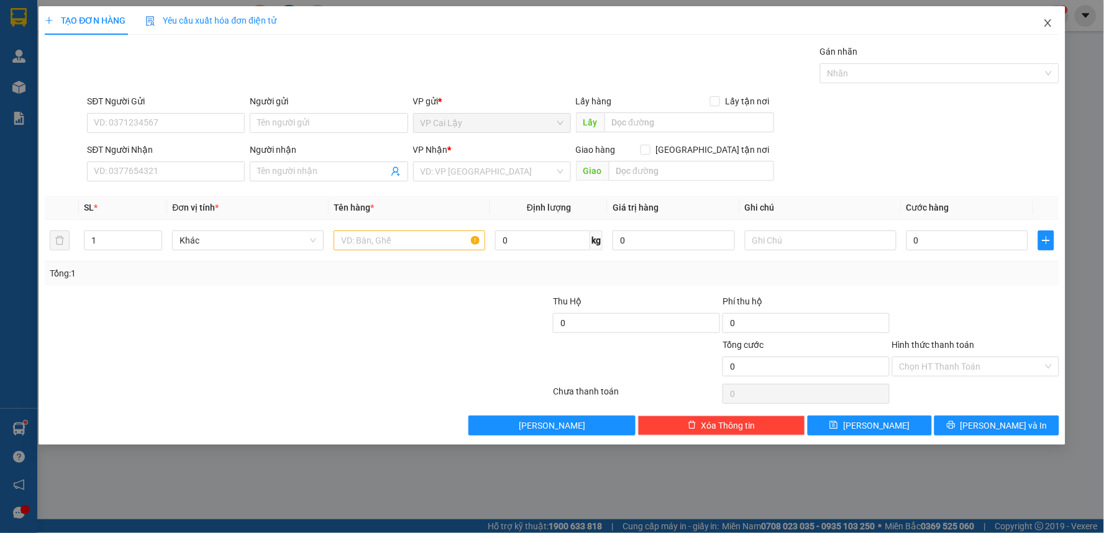
click at [1043, 25] on icon "close" at bounding box center [1048, 23] width 10 height 10
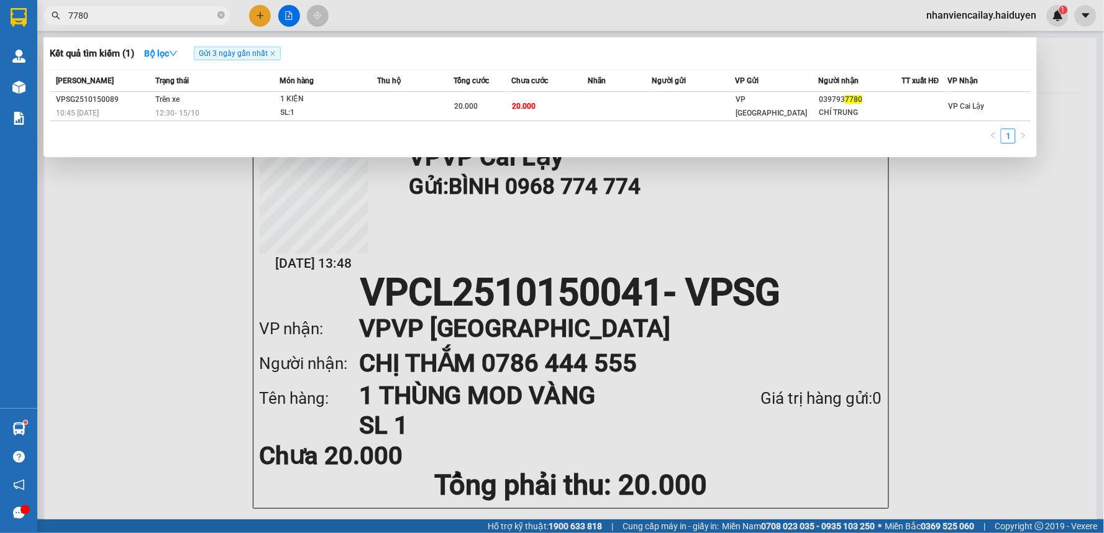
click at [158, 21] on input "7780" at bounding box center [141, 16] width 147 height 14
click at [262, 17] on div at bounding box center [552, 266] width 1104 height 533
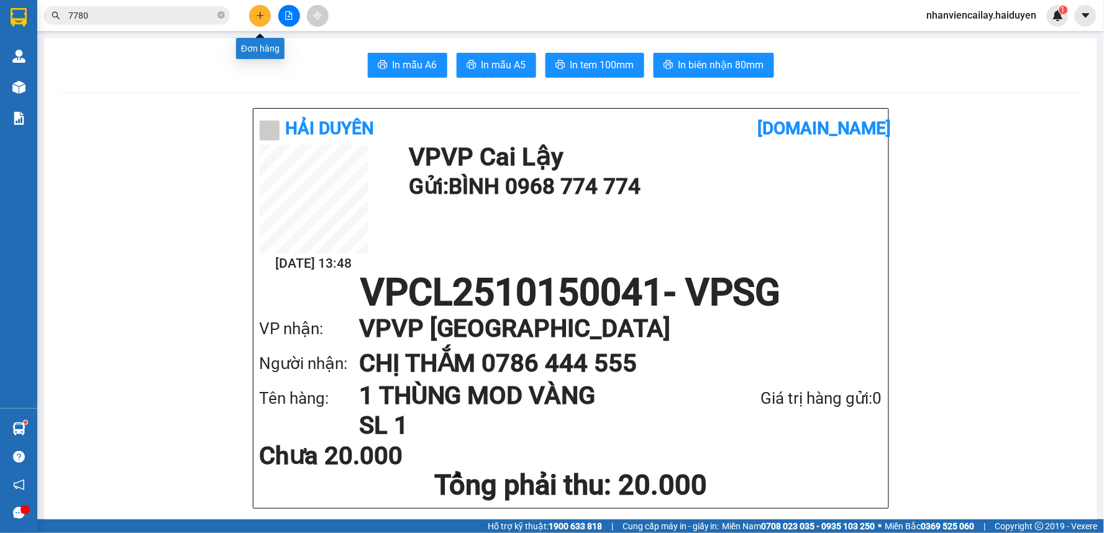
click at [262, 17] on icon "plus" at bounding box center [260, 15] width 9 height 9
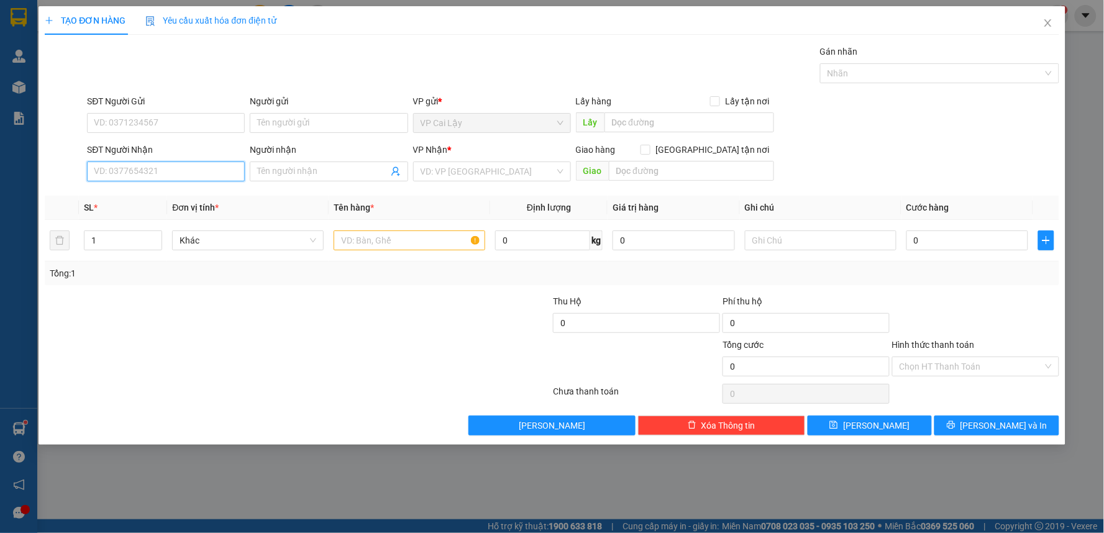
click at [210, 171] on input "SĐT Người Nhận" at bounding box center [166, 171] width 158 height 20
type input "0906969332"
click at [264, 170] on input "Người nhận" at bounding box center [322, 172] width 130 height 14
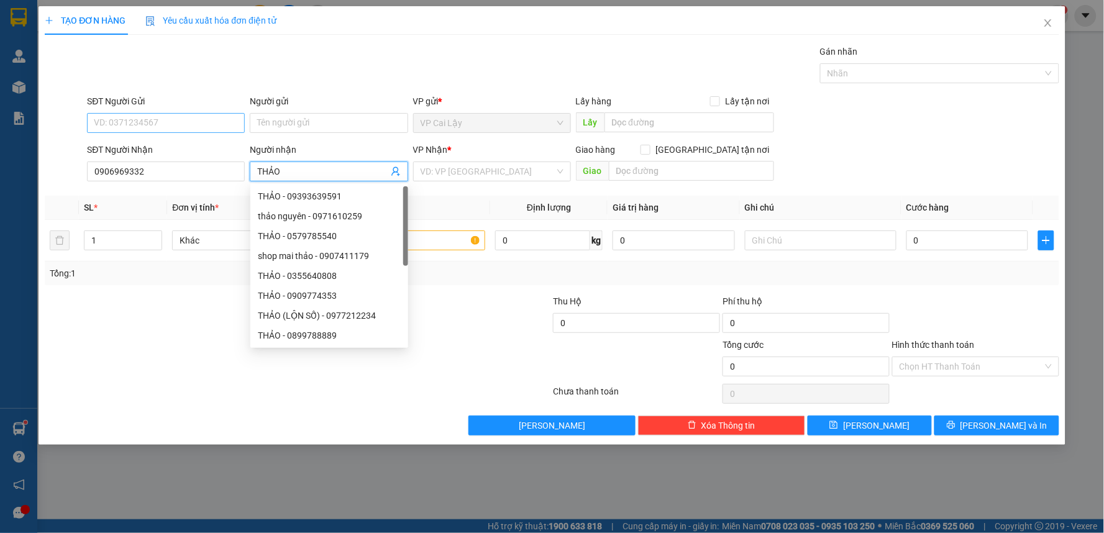
type input "THẢO"
click at [213, 121] on input "SĐT Người Gửi" at bounding box center [166, 123] width 158 height 20
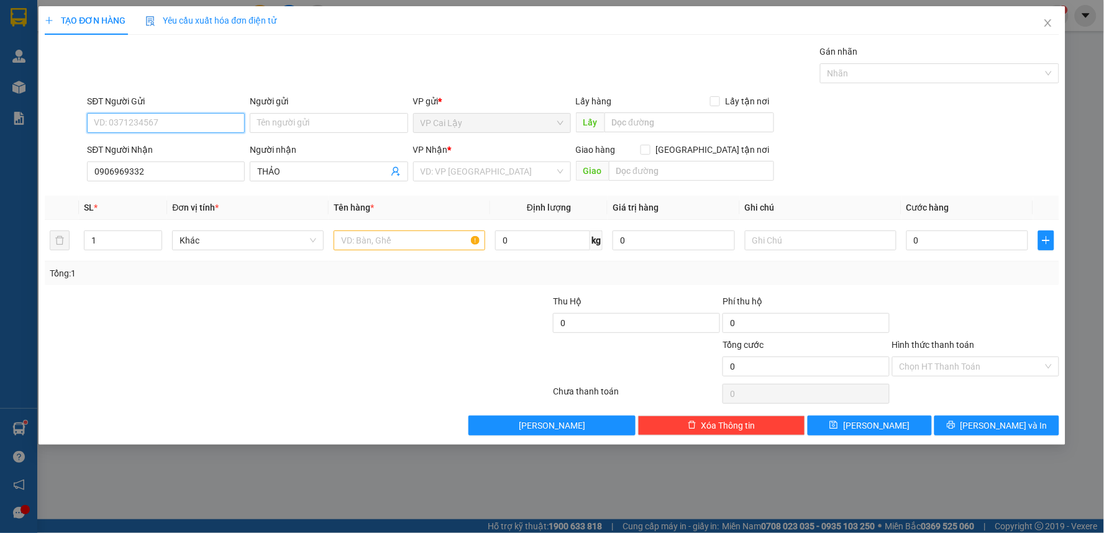
click at [196, 121] on input "SĐT Người Gửi" at bounding box center [166, 123] width 158 height 20
click at [204, 145] on div "0945607347 - ANH LY" at bounding box center [165, 148] width 143 height 14
type input "0945607347"
type input "ANH LY"
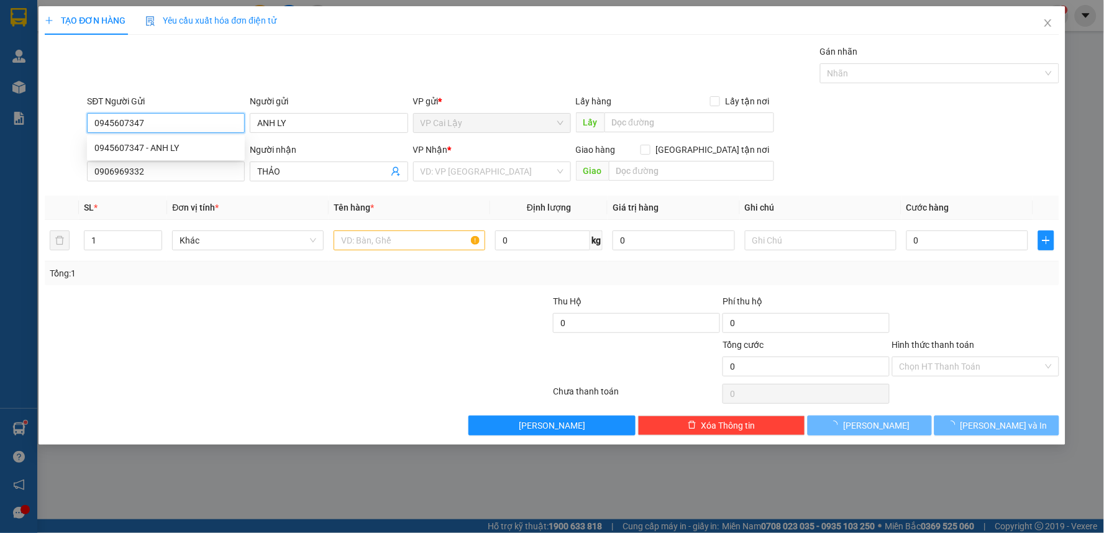
type input "20.000"
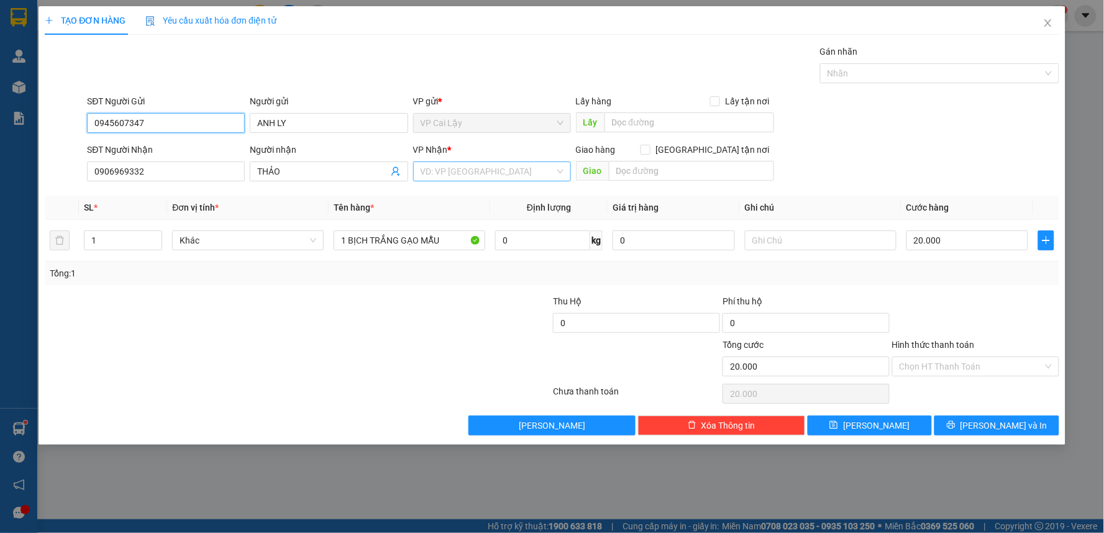
type input "0945607347"
click at [463, 172] on input "search" at bounding box center [487, 171] width 134 height 19
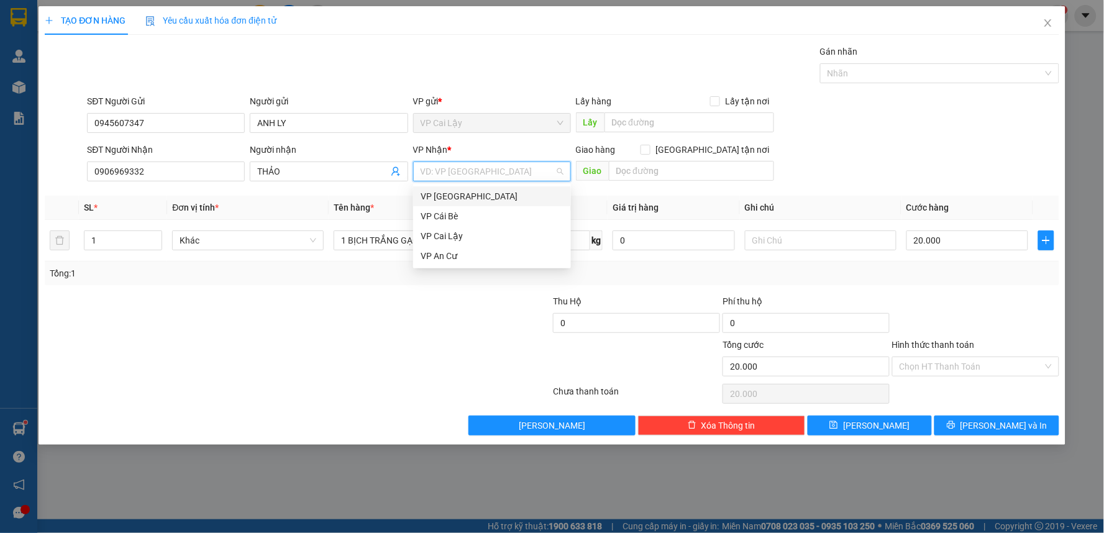
click at [457, 199] on div "VP [GEOGRAPHIC_DATA]" at bounding box center [491, 196] width 143 height 14
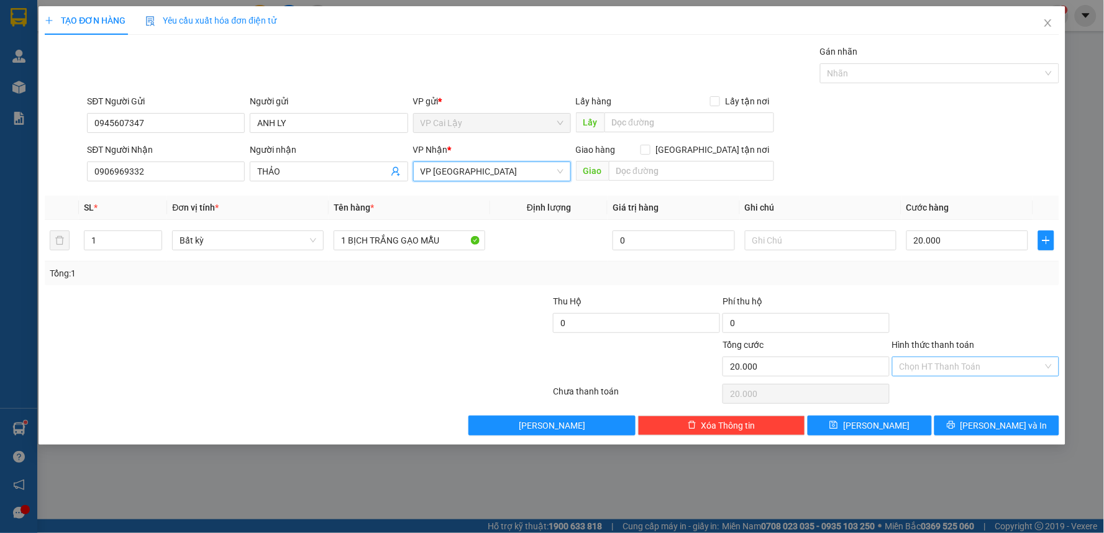
click at [937, 361] on input "Hình thức thanh toán" at bounding box center [970, 366] width 143 height 19
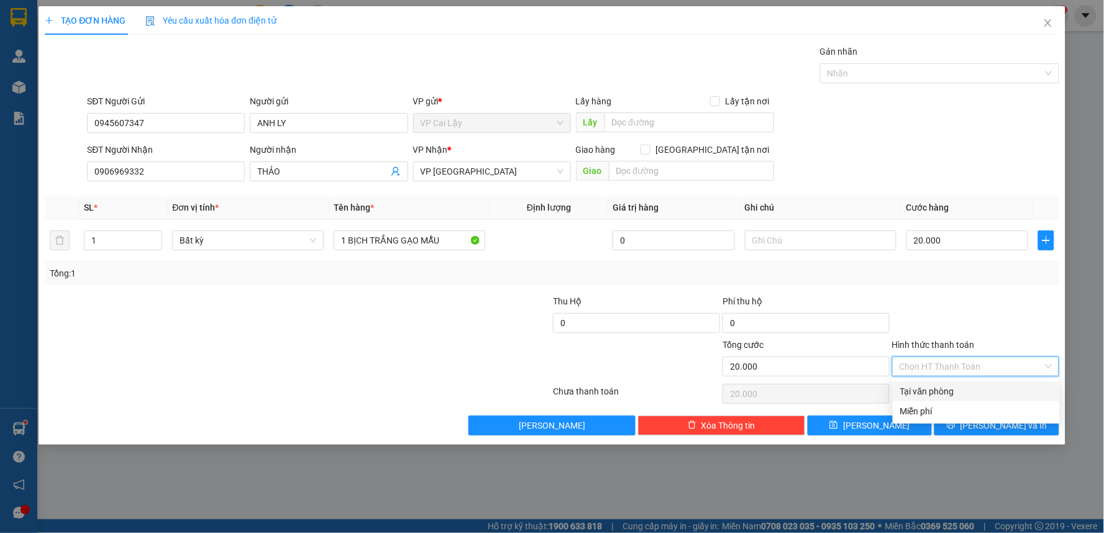
click at [969, 388] on div "Tại văn phòng" at bounding box center [976, 391] width 152 height 14
type input "0"
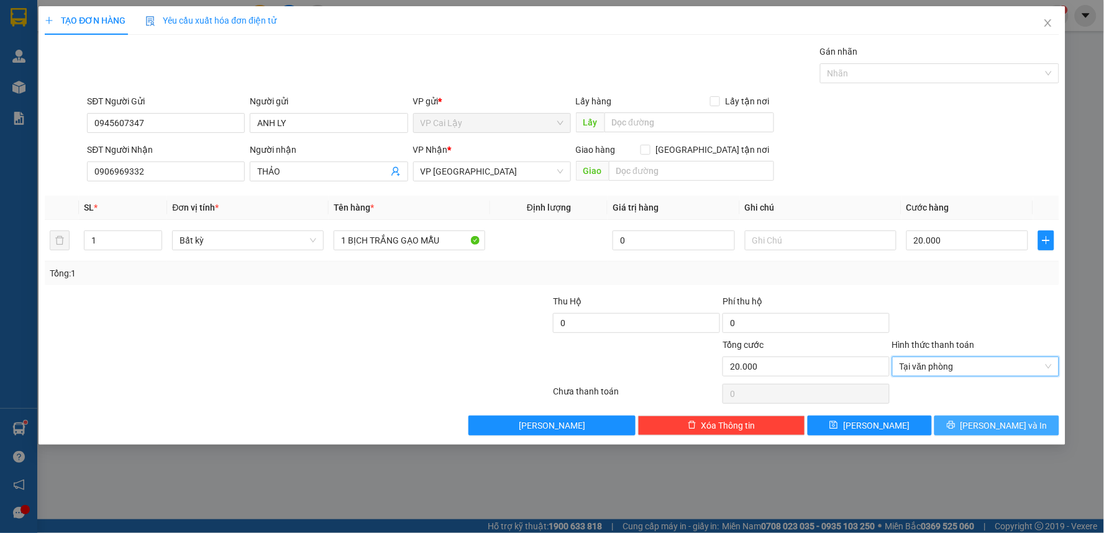
click at [955, 424] on icon "printer" at bounding box center [951, 424] width 9 height 9
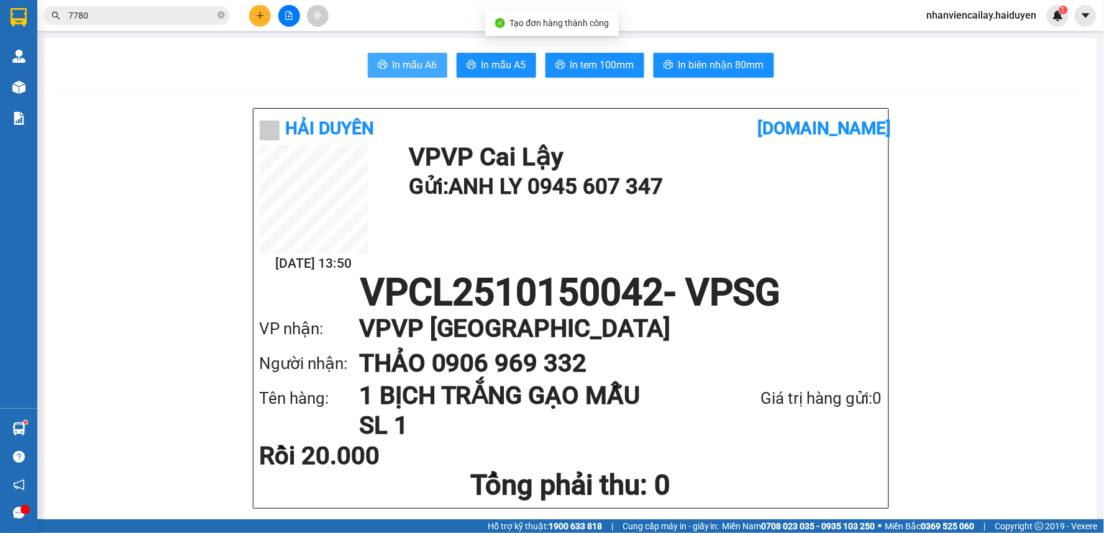
click at [411, 65] on span "In mẫu A6" at bounding box center [415, 65] width 45 height 16
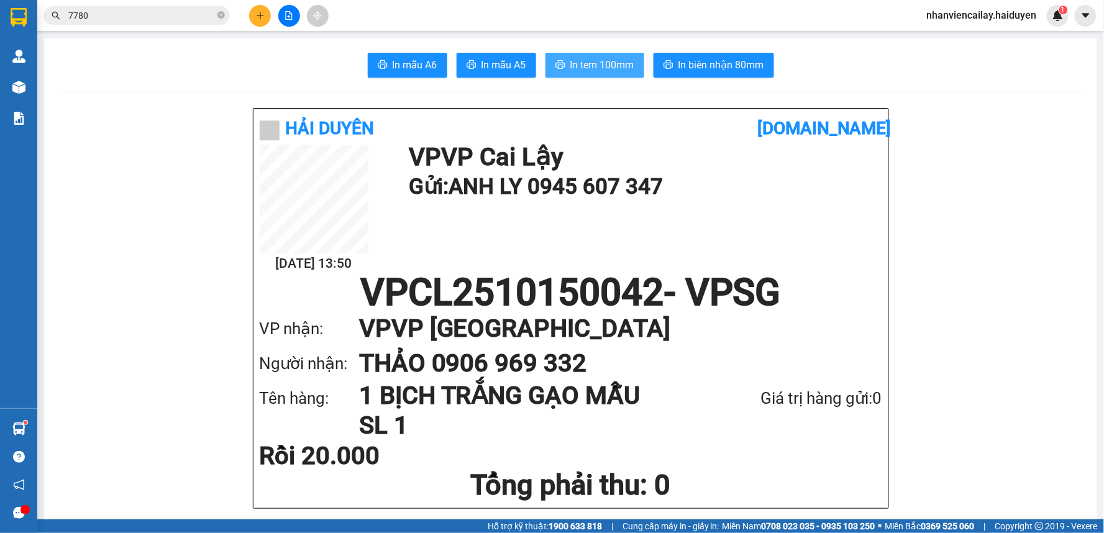
click at [606, 68] on span "In tem 100mm" at bounding box center [602, 65] width 64 height 16
click at [966, 20] on span "nhanviencailay.haiduyen" at bounding box center [982, 15] width 130 height 16
drag, startPoint x: 963, startPoint y: 36, endPoint x: 960, endPoint y: 19, distance: 17.8
click at [963, 32] on span "Đăng xuất" at bounding box center [988, 39] width 102 height 14
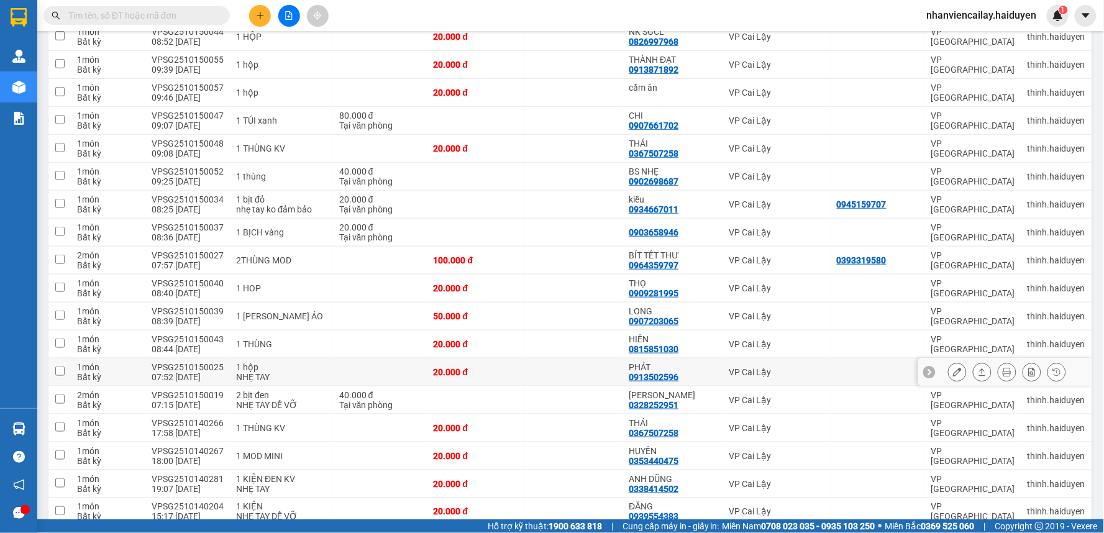
scroll to position [276, 0]
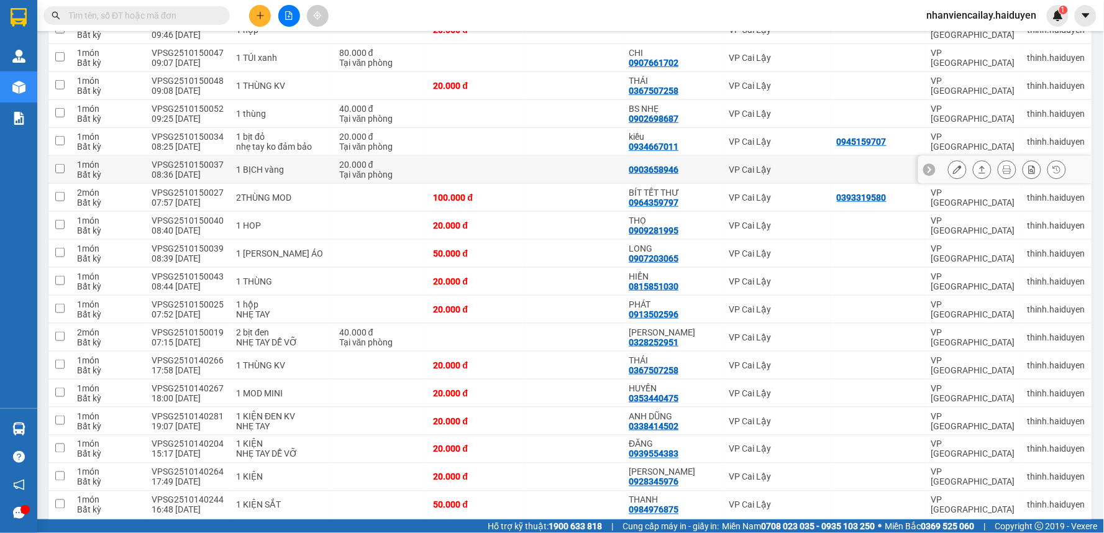
click at [455, 157] on td at bounding box center [476, 170] width 98 height 28
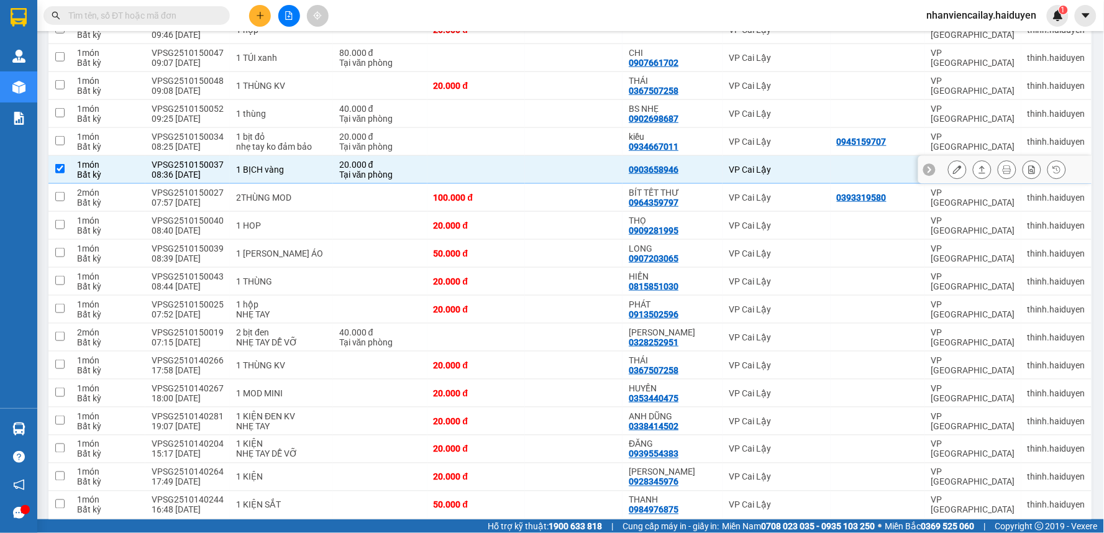
click at [455, 157] on td at bounding box center [476, 170] width 98 height 28
checkbox input "false"
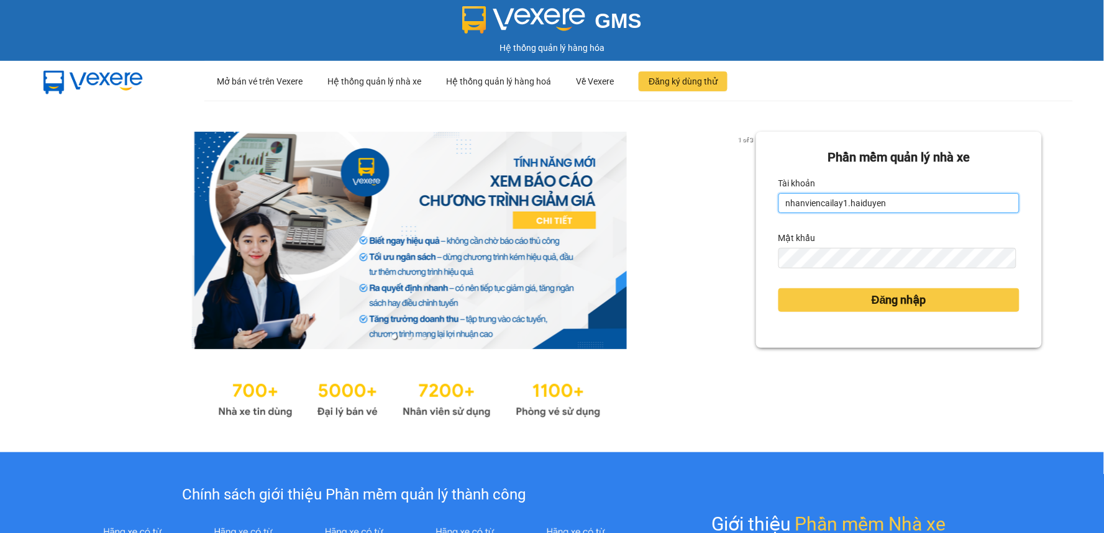
click at [903, 205] on input "nhanviencailay1.haiduyen" at bounding box center [898, 203] width 241 height 20
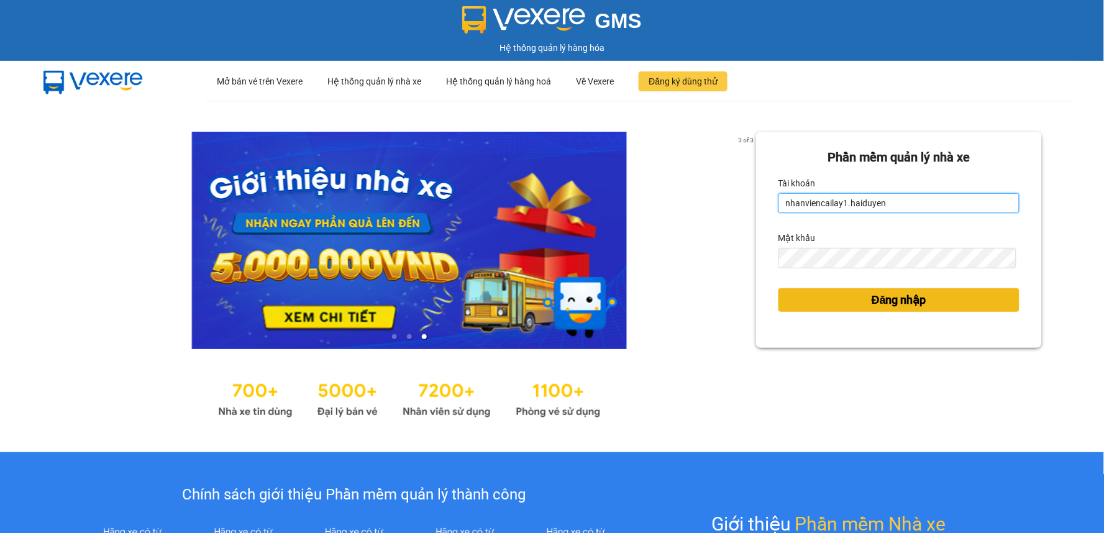
type input "lai.haiduyen"
click at [908, 307] on span "Đăng nhập" at bounding box center [898, 299] width 55 height 17
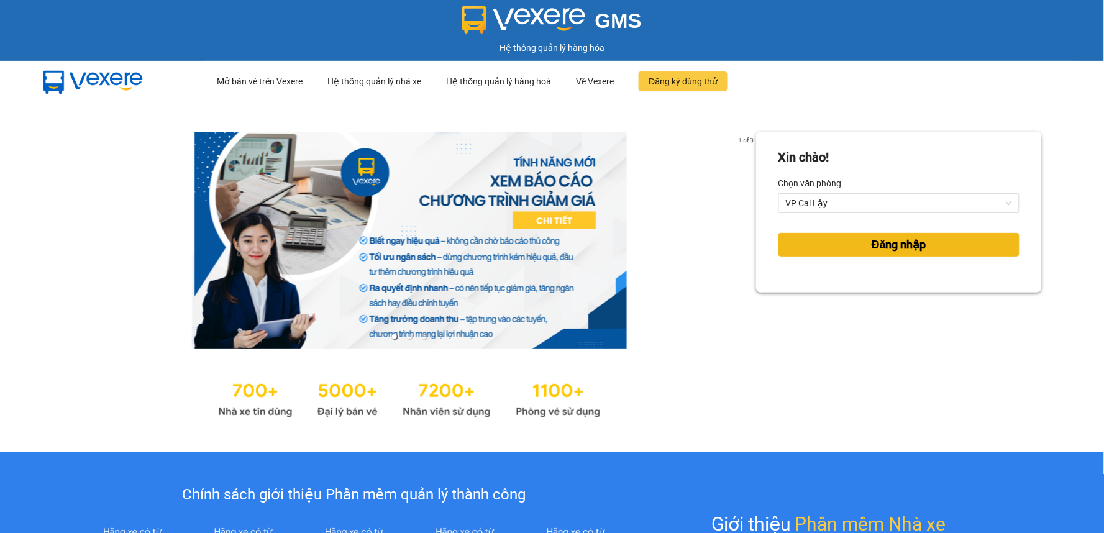
click at [878, 244] on span "Đăng nhập" at bounding box center [898, 244] width 55 height 17
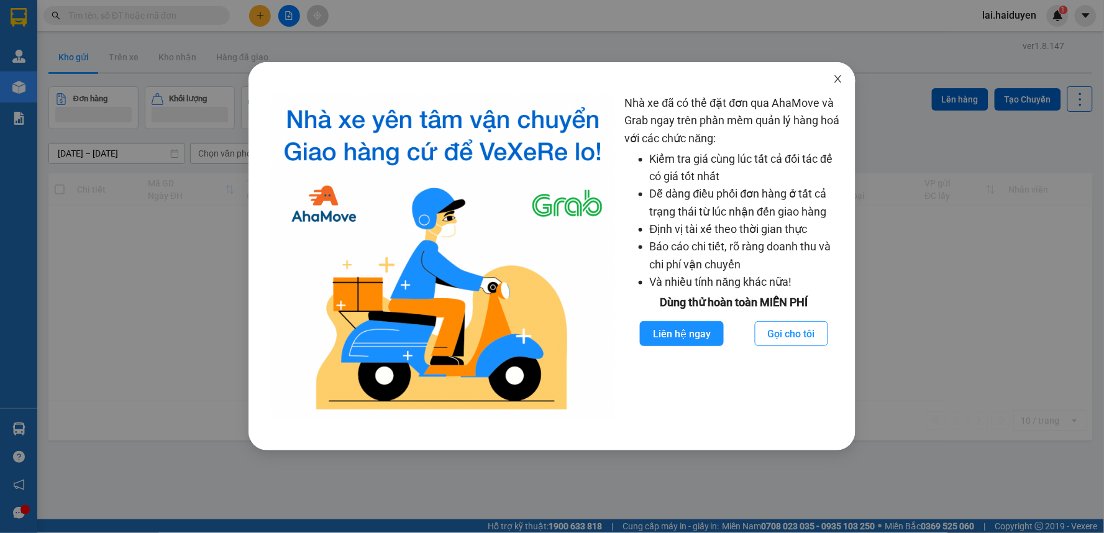
drag, startPoint x: 835, startPoint y: 77, endPoint x: 318, endPoint y: 22, distance: 519.7
click at [827, 77] on span "Close" at bounding box center [837, 79] width 35 height 35
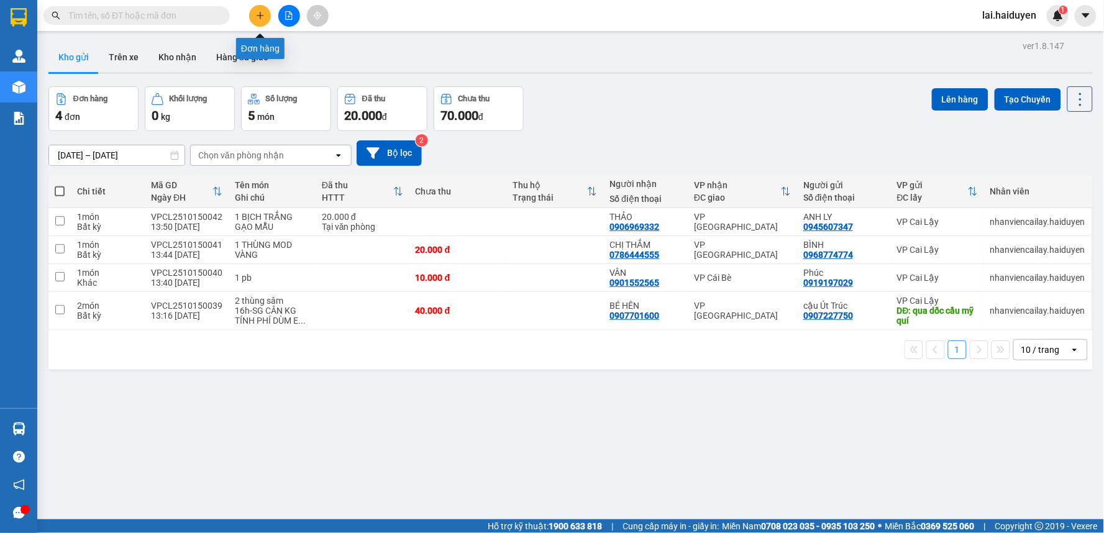
click at [253, 16] on button at bounding box center [260, 16] width 22 height 22
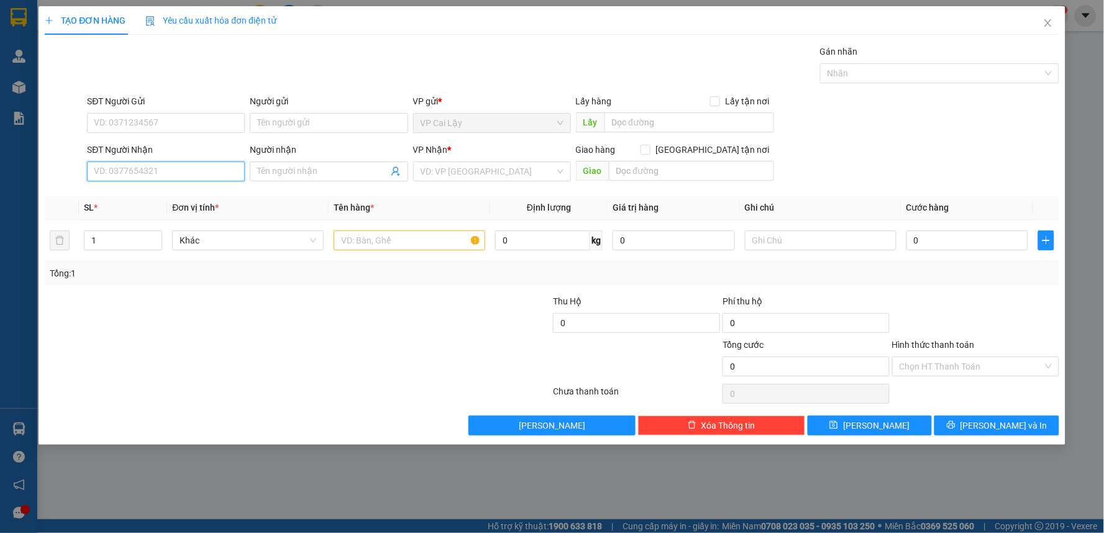
click at [210, 169] on input "SĐT Người Nhận" at bounding box center [166, 171] width 158 height 20
type input "0397937780"
click at [274, 175] on input "Người nhận" at bounding box center [322, 172] width 130 height 14
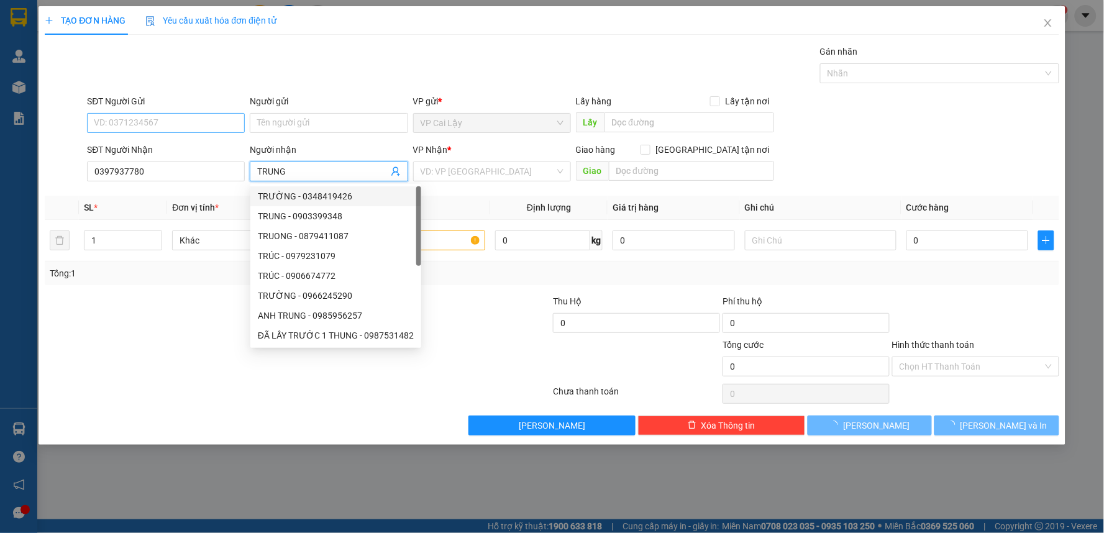
type input "TRUNG"
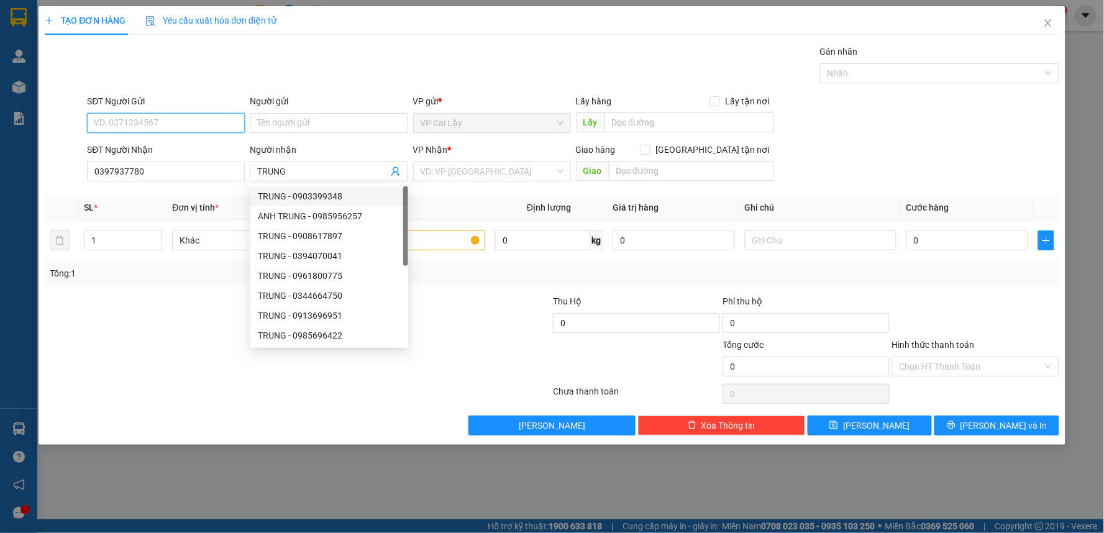
click at [197, 121] on input "SĐT Người Gửi" at bounding box center [166, 123] width 158 height 20
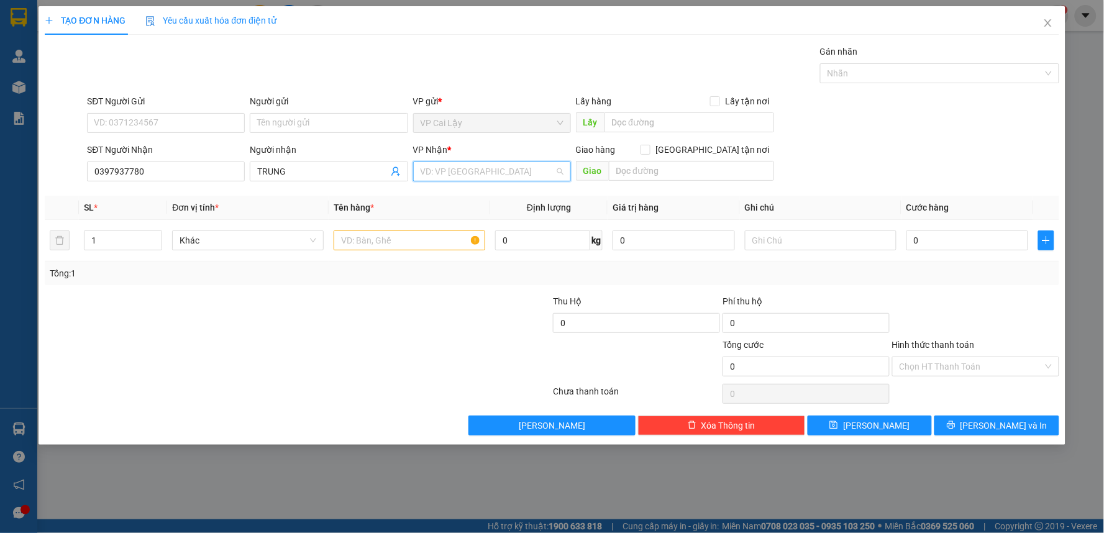
click at [472, 180] on input "search" at bounding box center [487, 171] width 134 height 19
click at [1043, 25] on icon "close" at bounding box center [1048, 23] width 10 height 10
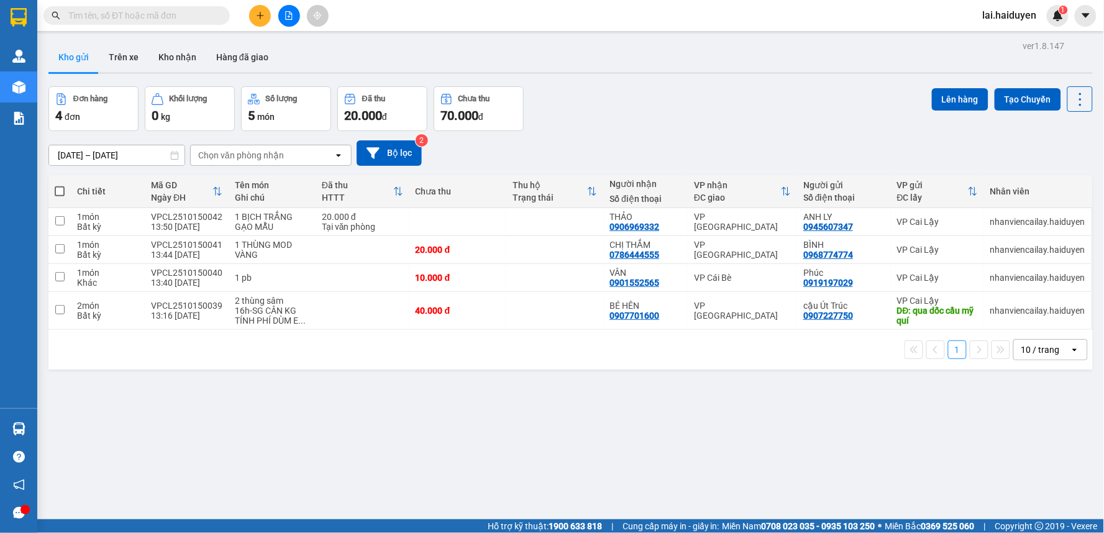
click at [180, 15] on input "text" at bounding box center [141, 16] width 147 height 14
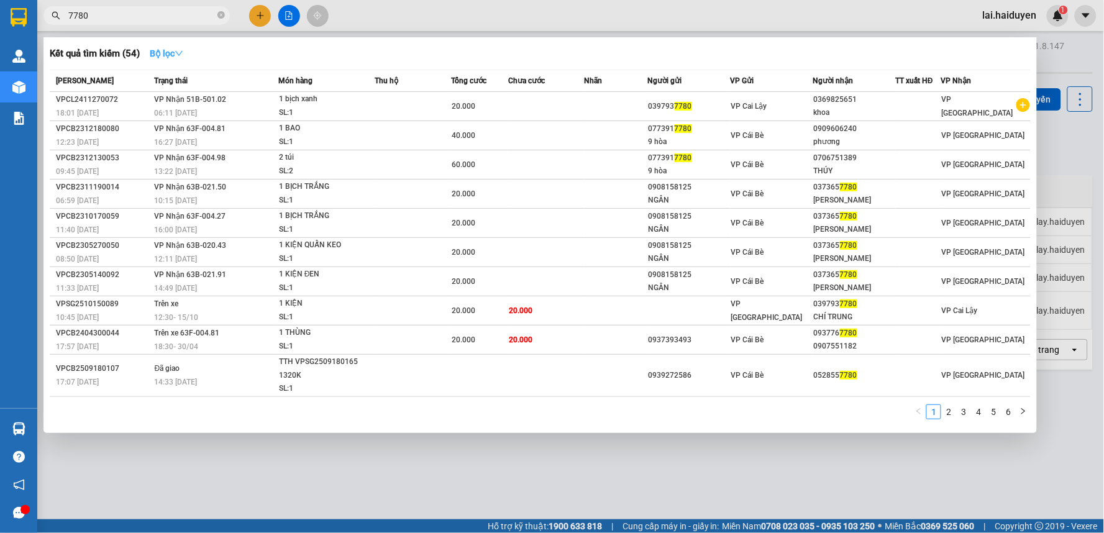
type input "7780"
click at [169, 48] on strong "Bộ lọc" at bounding box center [167, 53] width 34 height 10
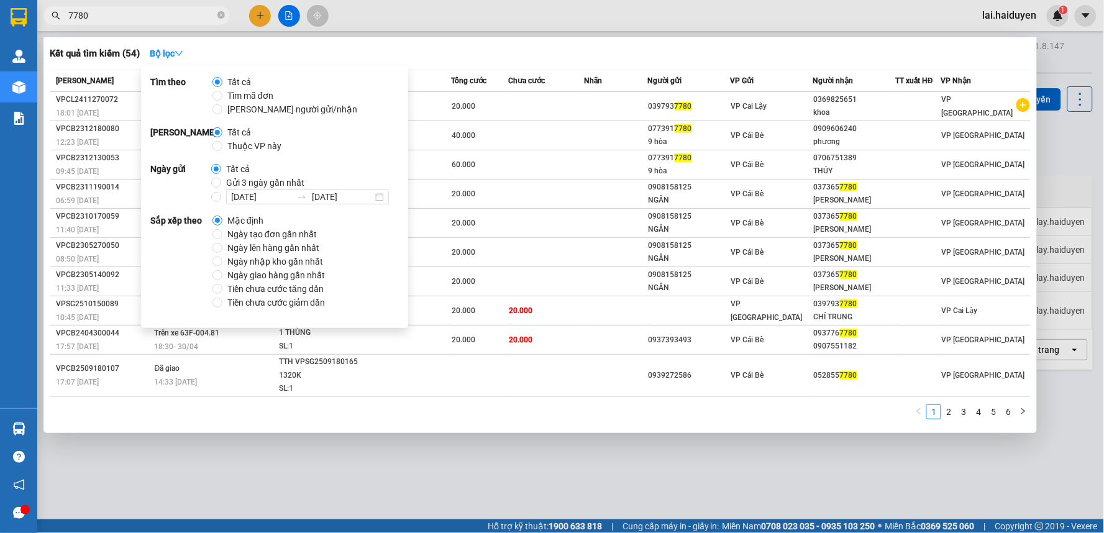
click at [225, 181] on span "Gửi 3 ngày gần nhất" at bounding box center [265, 183] width 88 height 14
click at [221, 181] on input "Gửi 3 ngày gần nhất" at bounding box center [216, 183] width 10 height 10
radio input "true"
radio input "false"
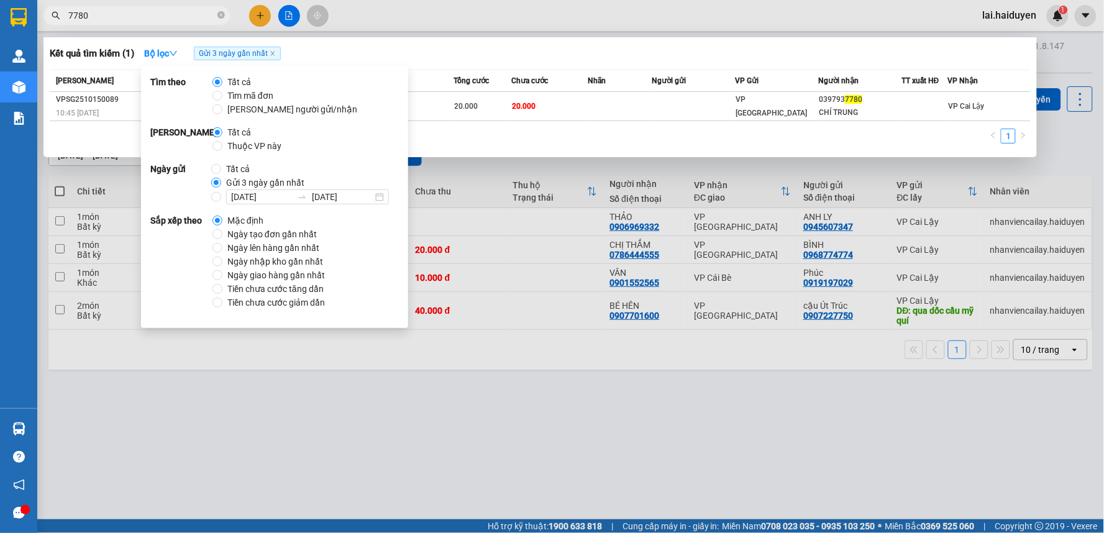
click at [550, 51] on div "Kết quả tìm kiếm ( 1 ) Bộ lọc Gửi 3 ngày gần nhất" at bounding box center [540, 53] width 981 height 20
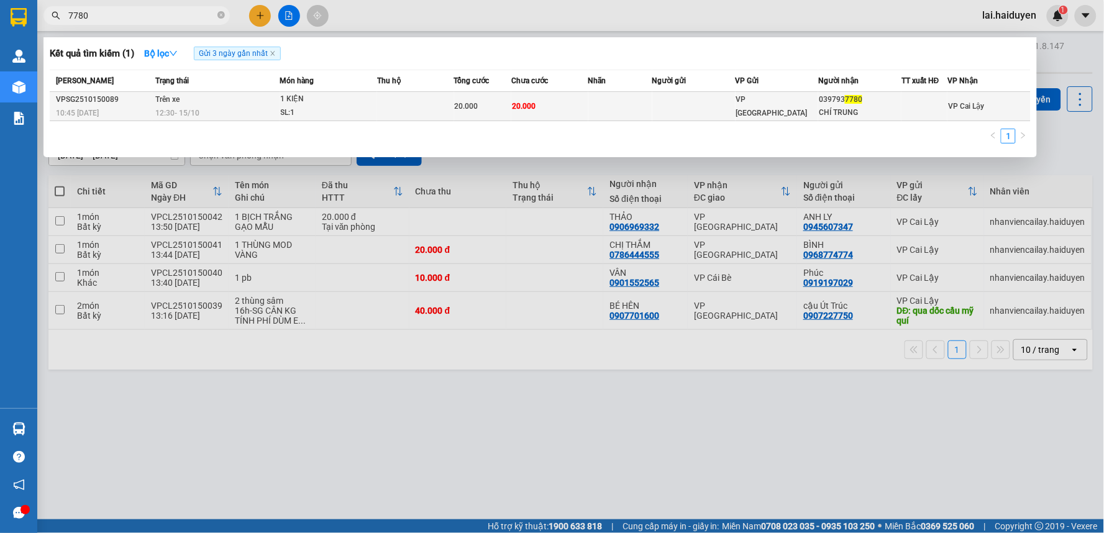
click at [519, 102] on span "20.000" at bounding box center [524, 106] width 24 height 9
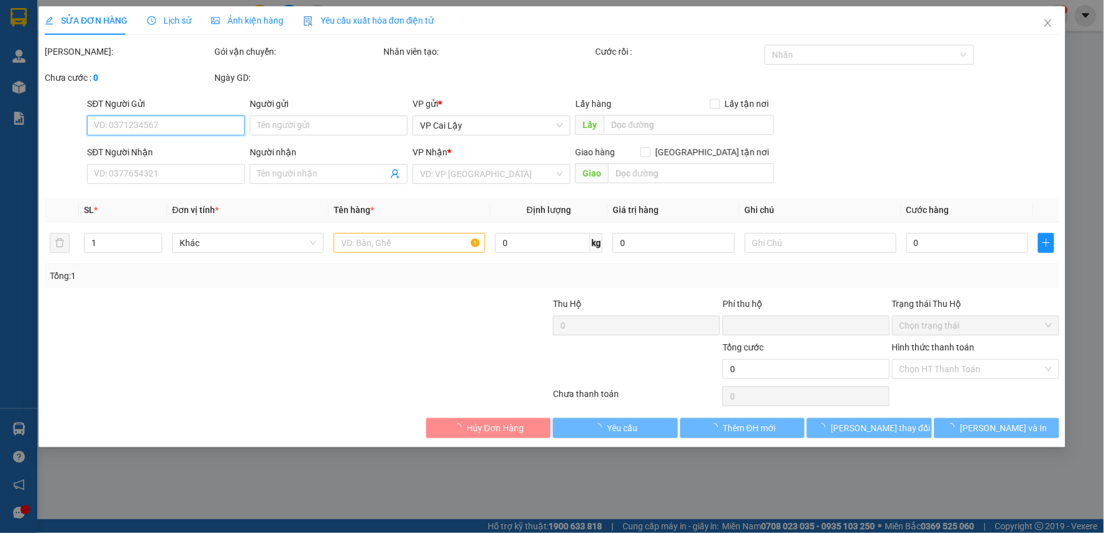
type input "0397937780"
type input "CHÍ TRUNG"
type input "0"
type input "20.000"
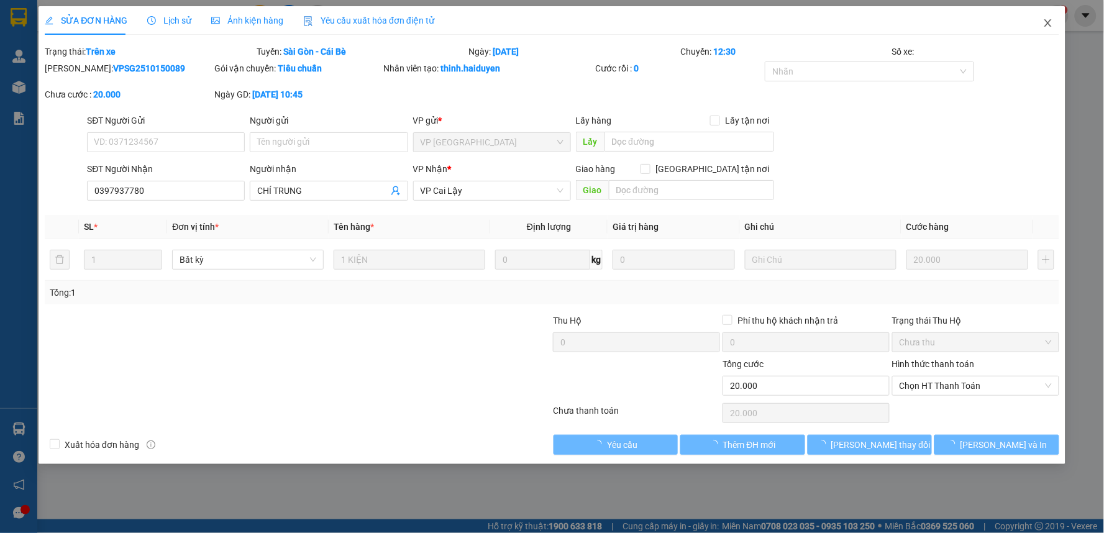
click at [1048, 22] on icon "close" at bounding box center [1048, 23] width 10 height 10
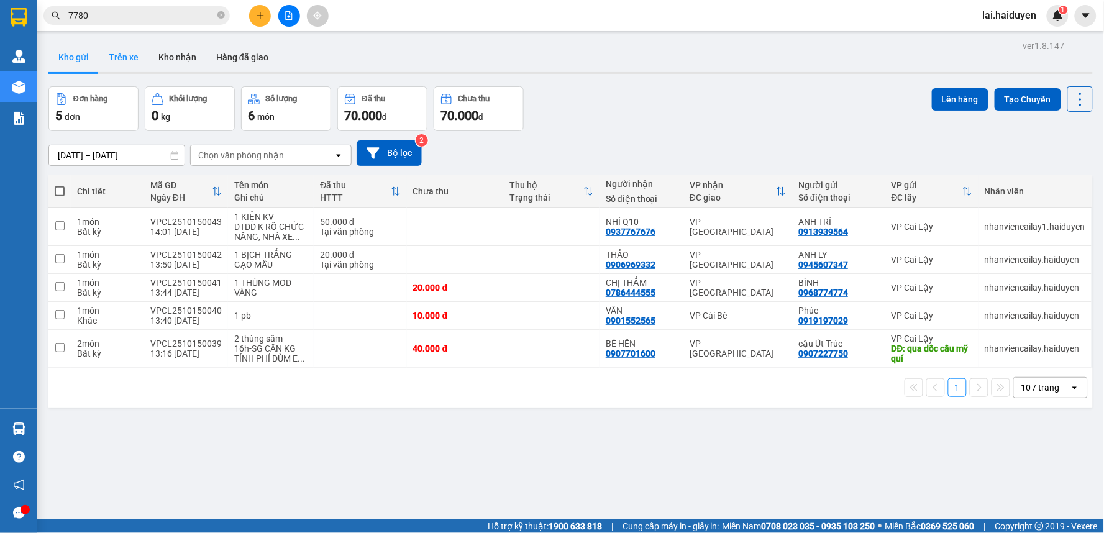
click at [124, 58] on button "Trên xe" at bounding box center [124, 57] width 50 height 30
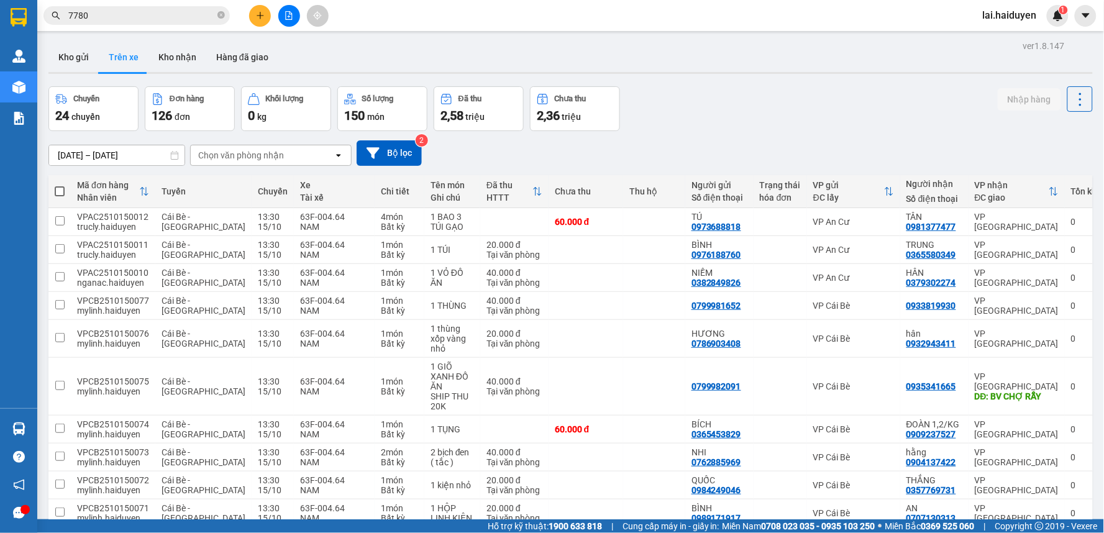
drag, startPoint x: 293, startPoint y: 156, endPoint x: 290, endPoint y: 164, distance: 8.4
click at [292, 156] on div "Chọn văn phòng nhận" at bounding box center [262, 155] width 143 height 20
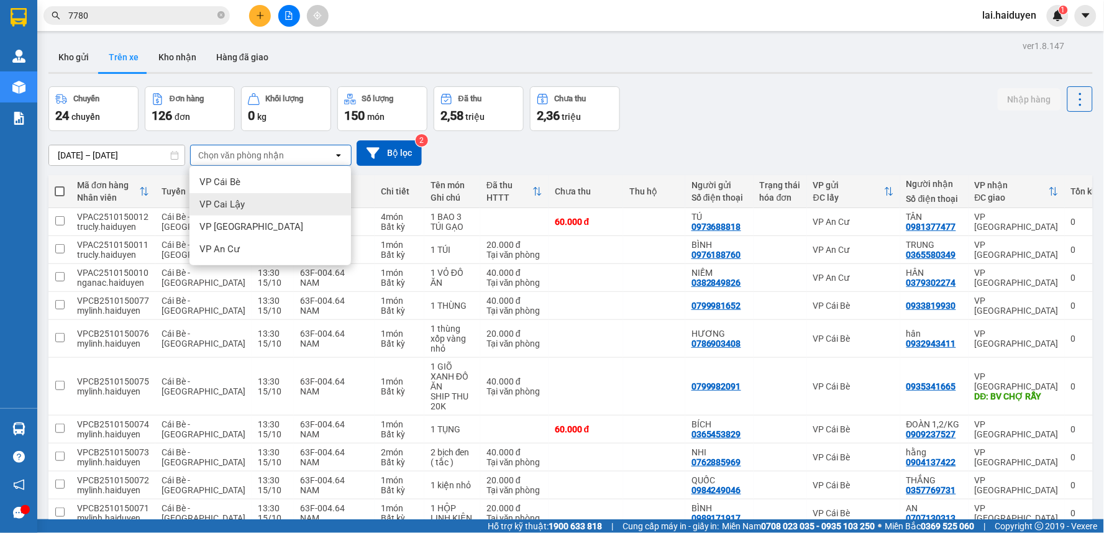
click at [261, 206] on div "VP Cai Lậy" at bounding box center [269, 204] width 161 height 22
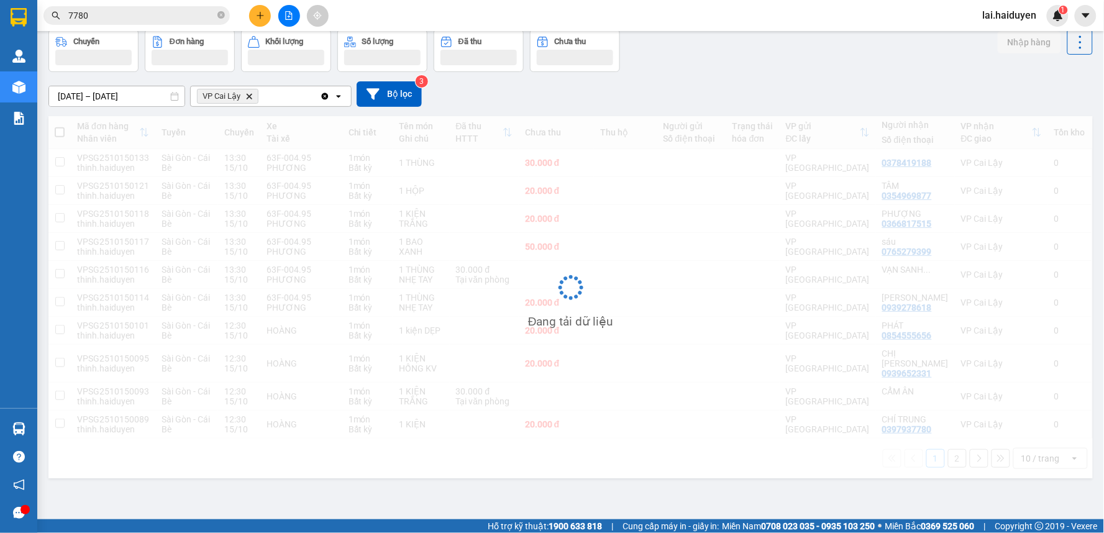
scroll to position [57, 0]
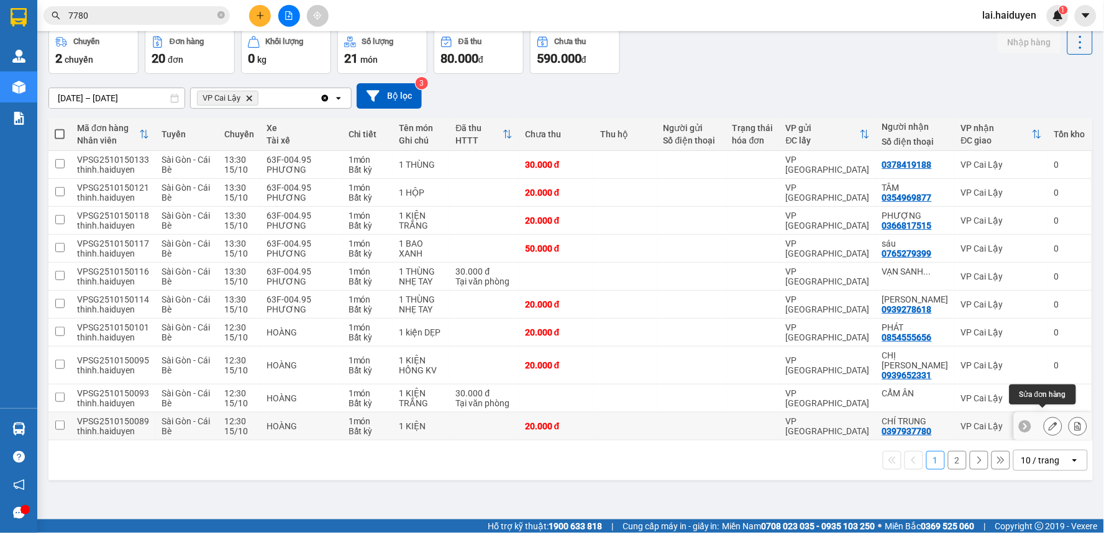
click at [1044, 415] on button at bounding box center [1052, 426] width 17 height 22
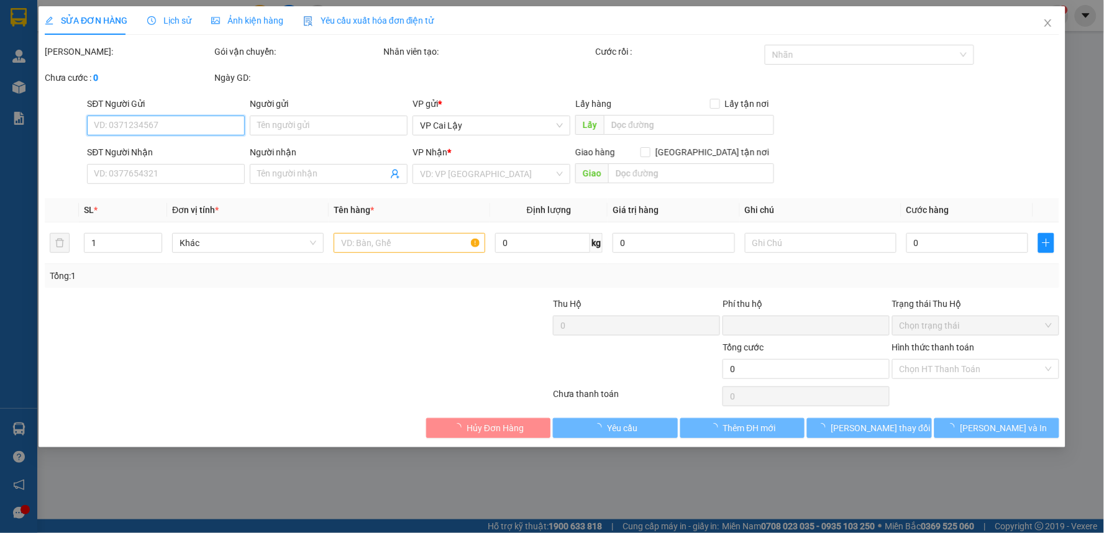
type input "0397937780"
type input "CHÍ TRUNG"
type input "0"
type input "20.000"
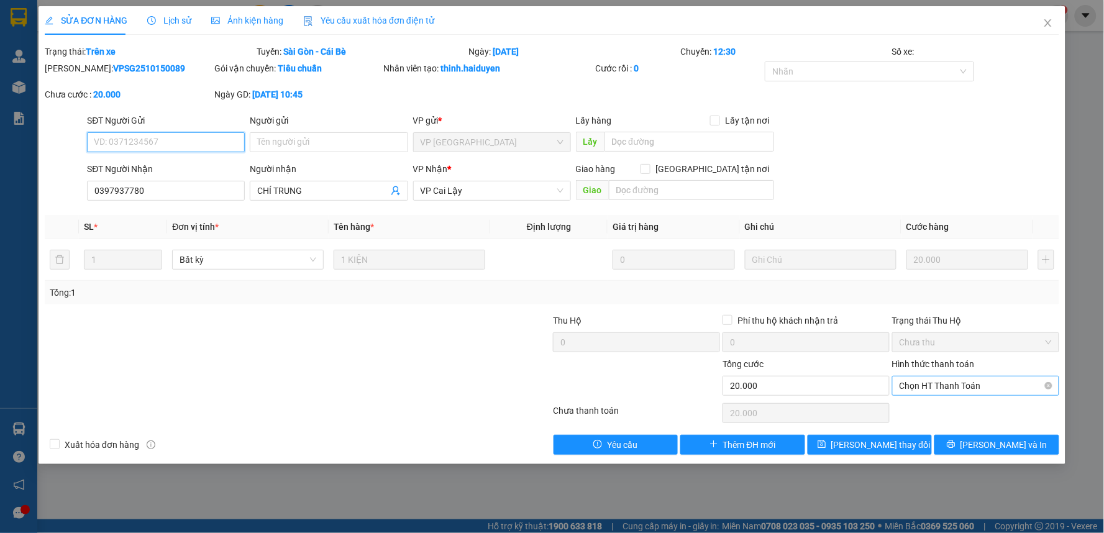
click at [935, 383] on span "Chọn HT Thanh Toán" at bounding box center [975, 385] width 152 height 19
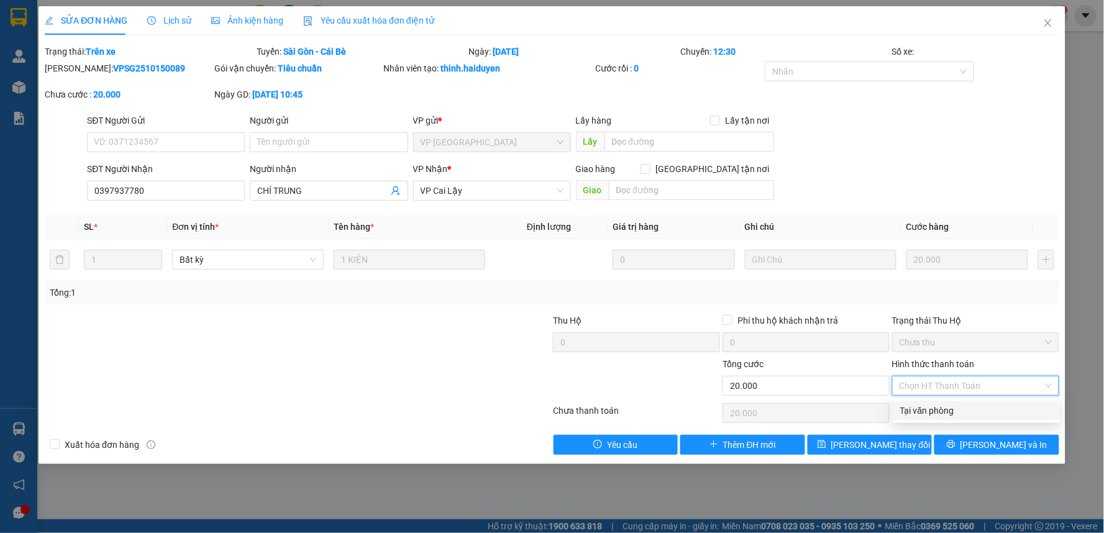
click at [935, 411] on div "Tại văn phòng" at bounding box center [976, 411] width 152 height 14
type input "0"
click at [1047, 27] on icon "close" at bounding box center [1048, 23] width 10 height 10
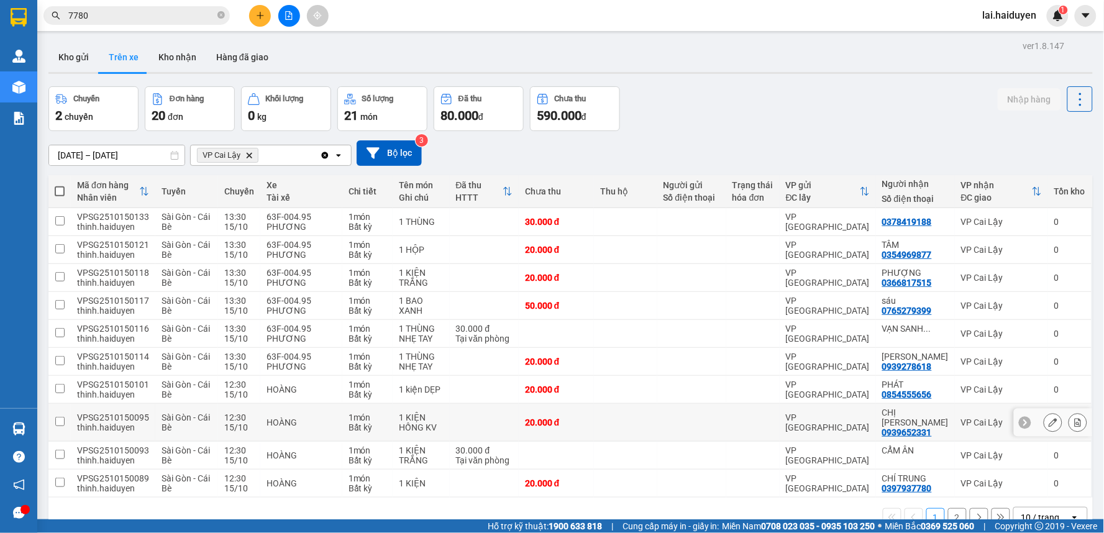
scroll to position [57, 0]
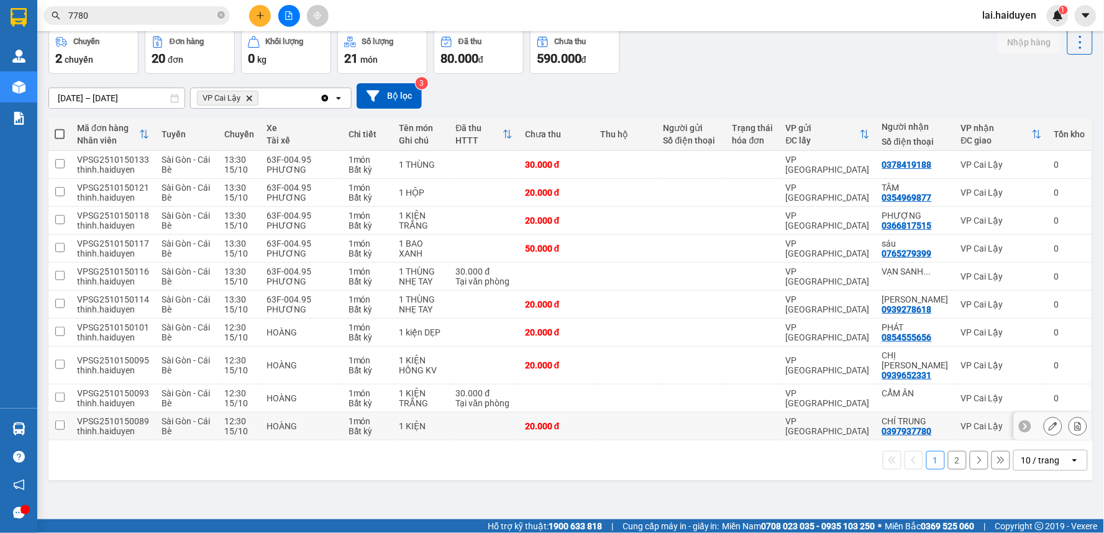
click at [704, 421] on div at bounding box center [691, 426] width 57 height 10
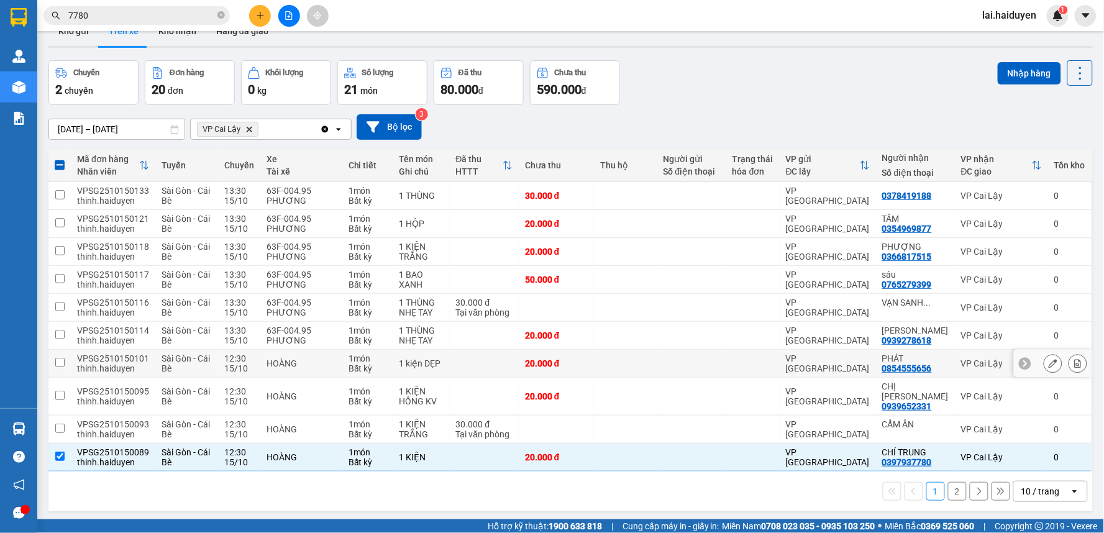
scroll to position [0, 0]
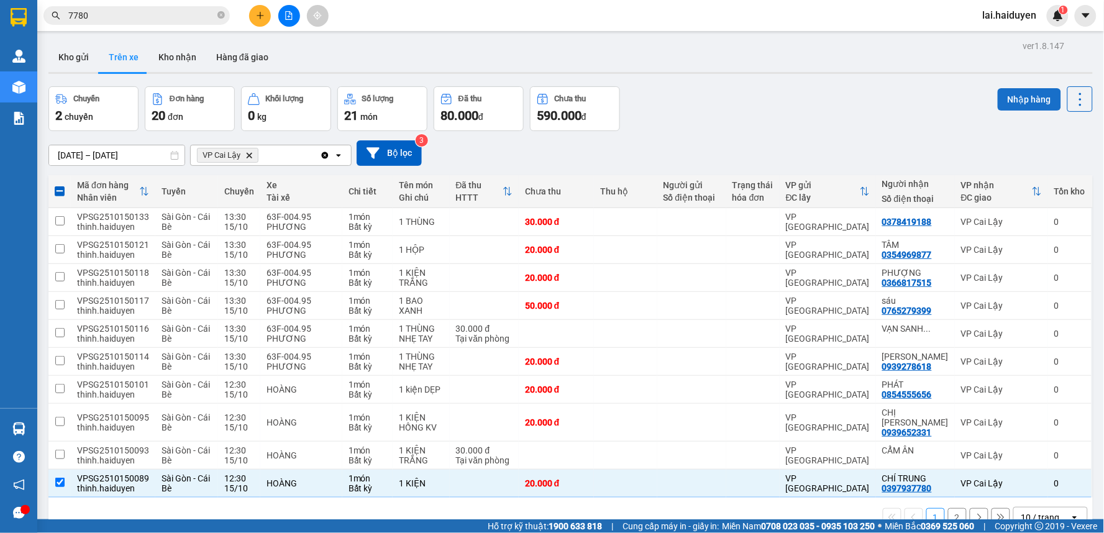
click at [1002, 97] on button "Nhập hàng" at bounding box center [1028, 99] width 63 height 22
checkbox input "false"
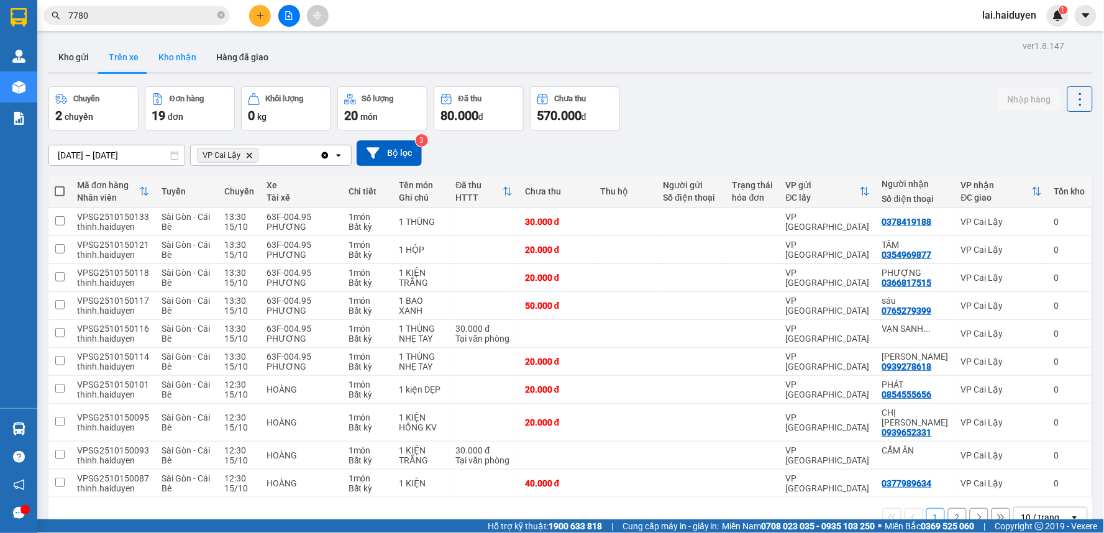
click at [178, 57] on button "Kho nhận" at bounding box center [177, 57] width 58 height 30
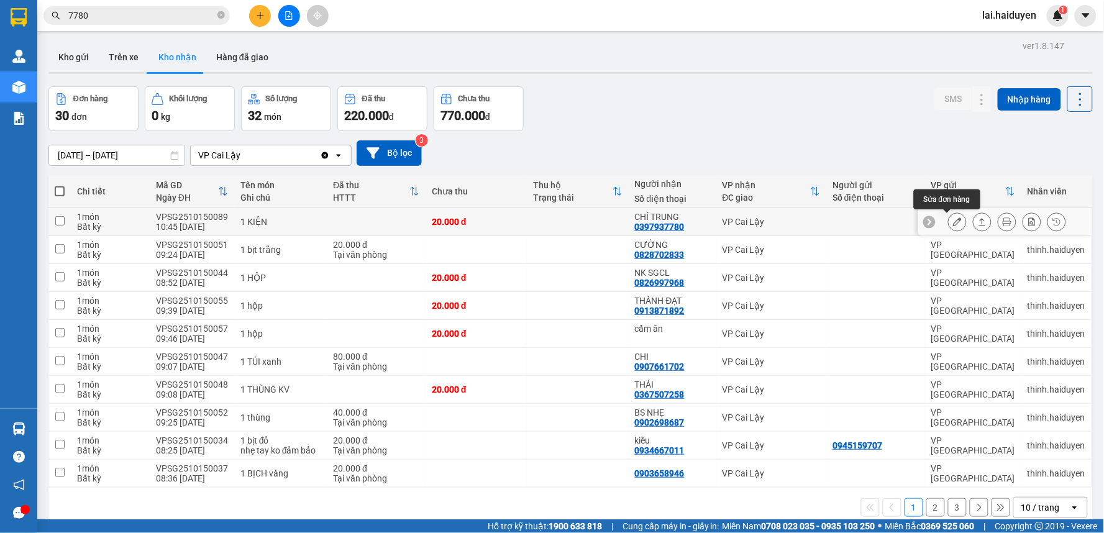
click at [955, 224] on button at bounding box center [956, 222] width 17 height 22
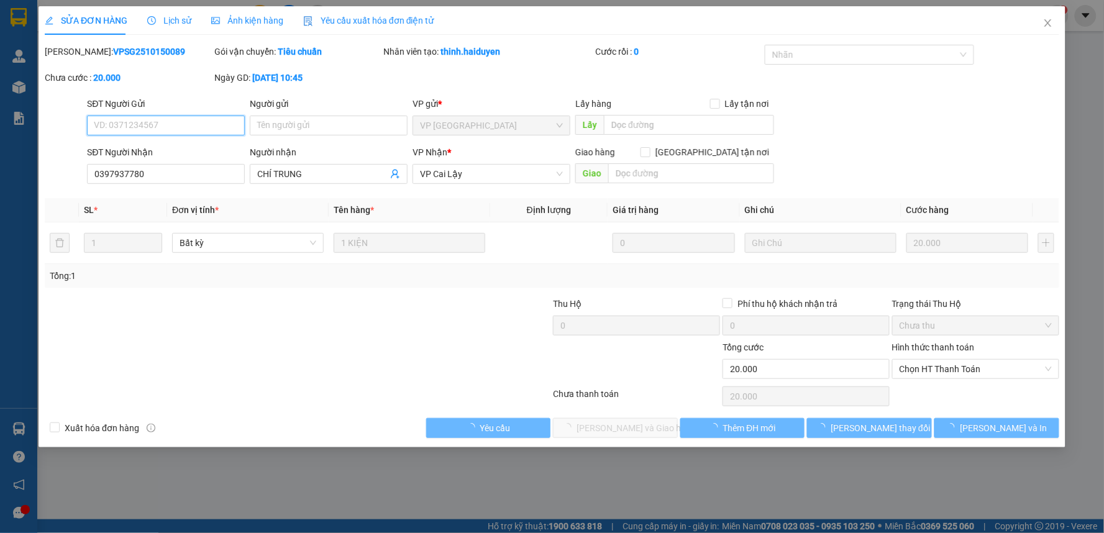
type input "0397937780"
type input "CHÍ TRUNG"
type input "0"
type input "20.000"
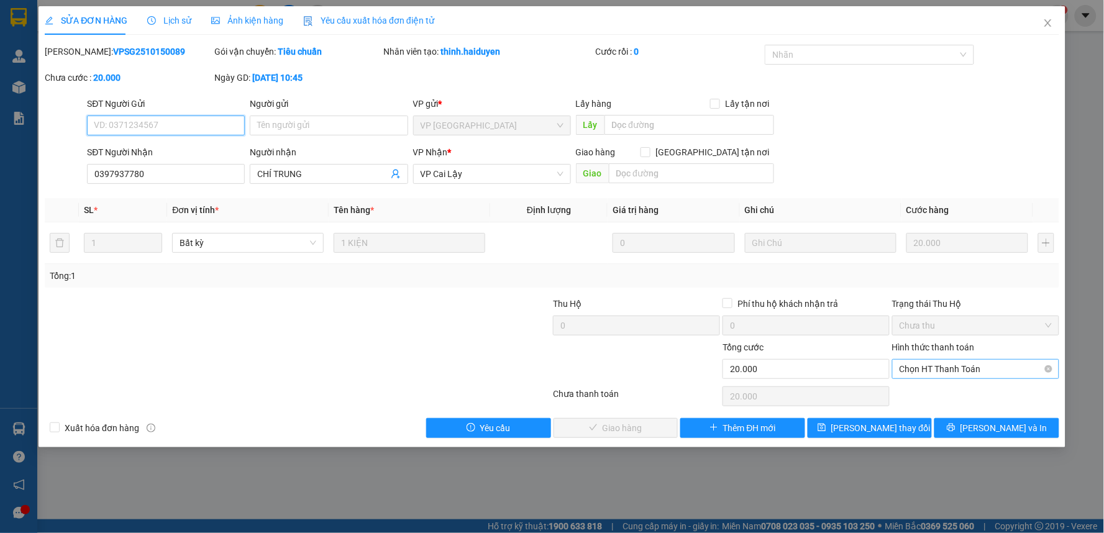
click at [932, 373] on span "Chọn HT Thanh Toán" at bounding box center [975, 369] width 152 height 19
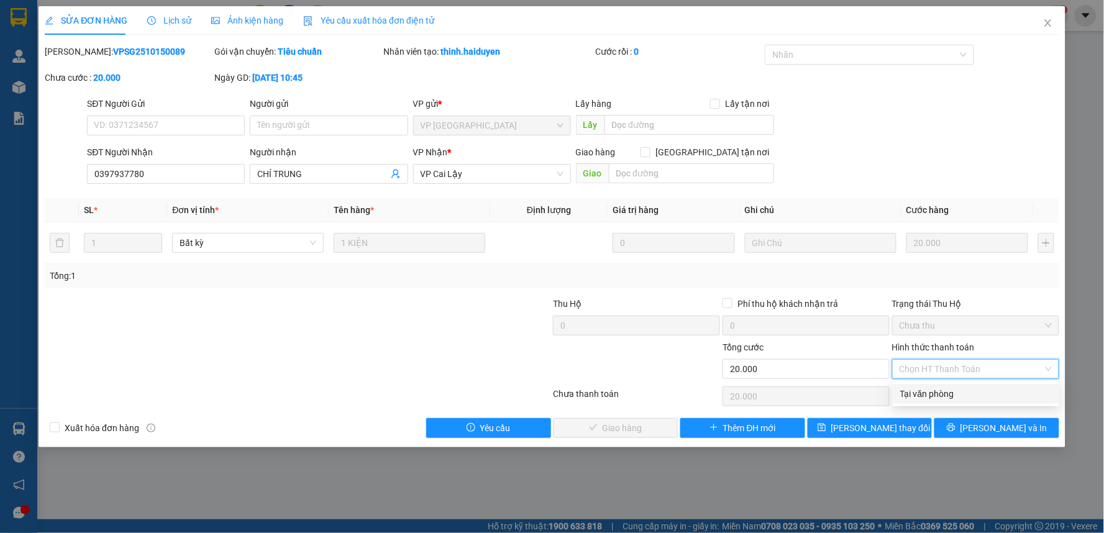
drag, startPoint x: 927, startPoint y: 390, endPoint x: 779, endPoint y: 411, distance: 149.8
click at [924, 390] on div "Tại văn phòng" at bounding box center [976, 394] width 152 height 14
type input "0"
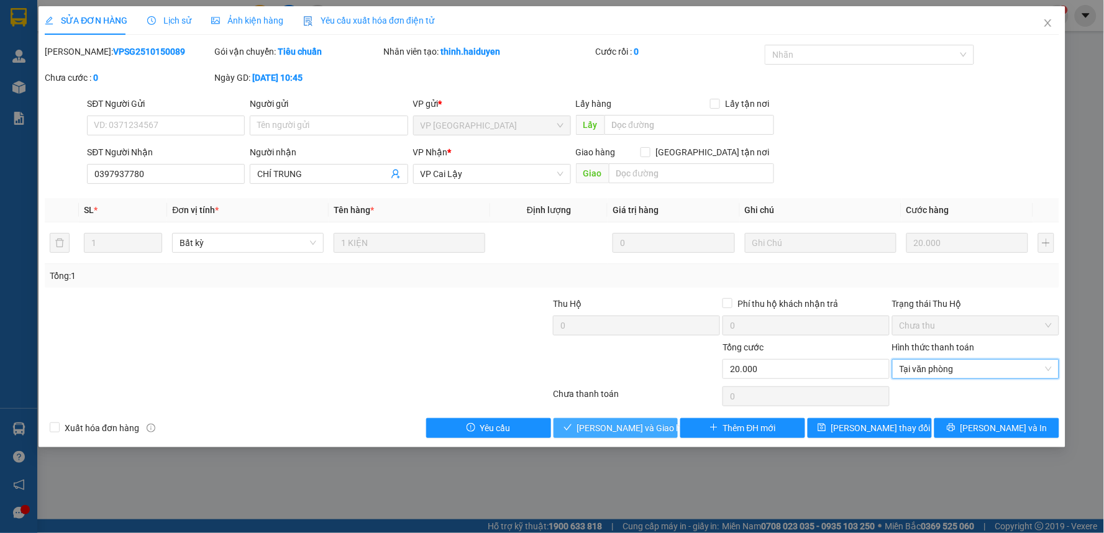
click at [618, 421] on span "[PERSON_NAME] và Giao hàng" at bounding box center [636, 428] width 119 height 14
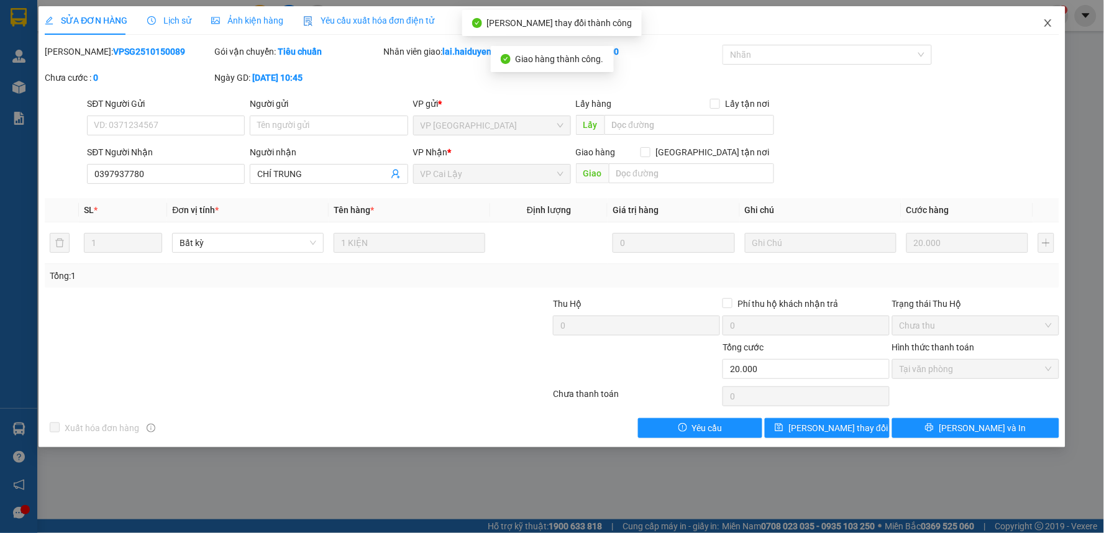
click at [1053, 28] on span "Close" at bounding box center [1047, 23] width 35 height 35
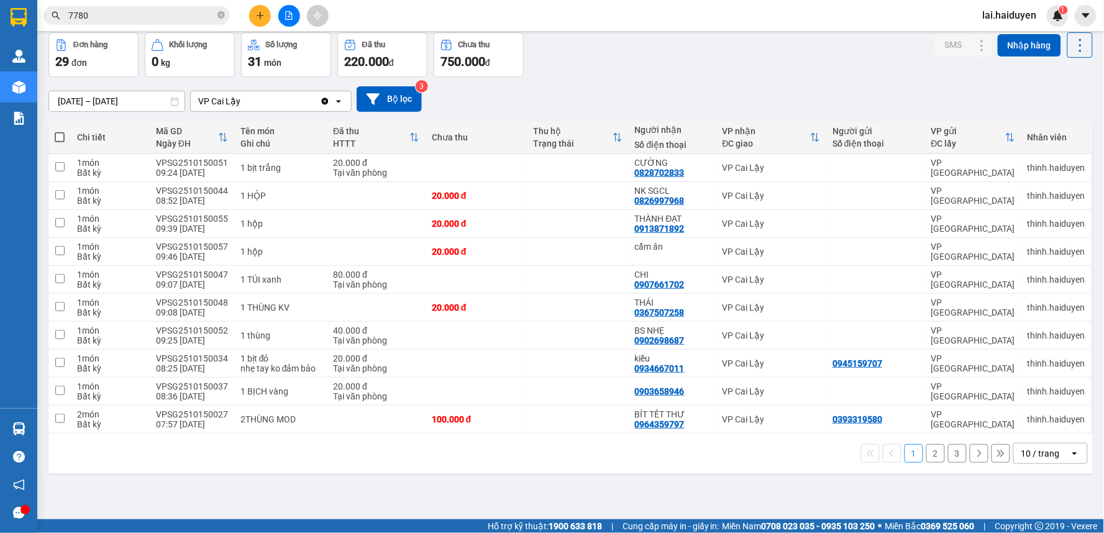
scroll to position [57, 0]
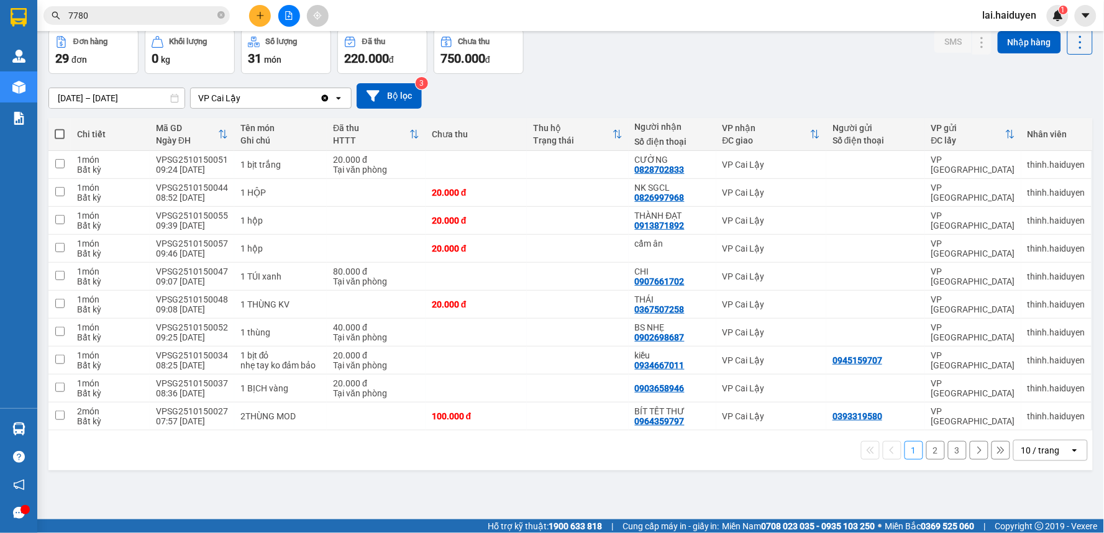
click at [1035, 450] on div "10 / trang" at bounding box center [1040, 450] width 39 height 12
click at [1045, 425] on span "100 / trang" at bounding box center [1035, 424] width 45 height 12
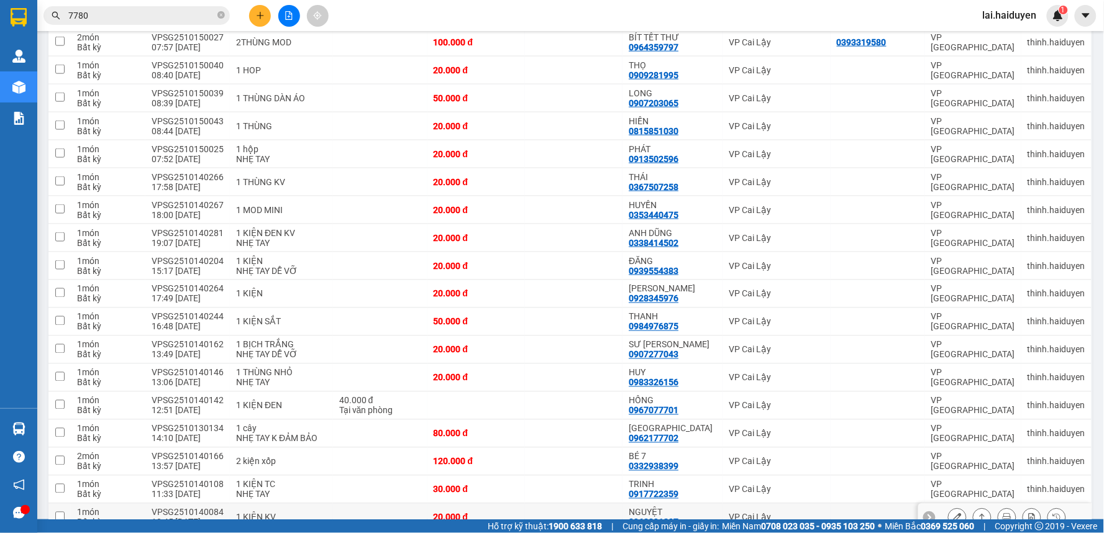
scroll to position [424, 0]
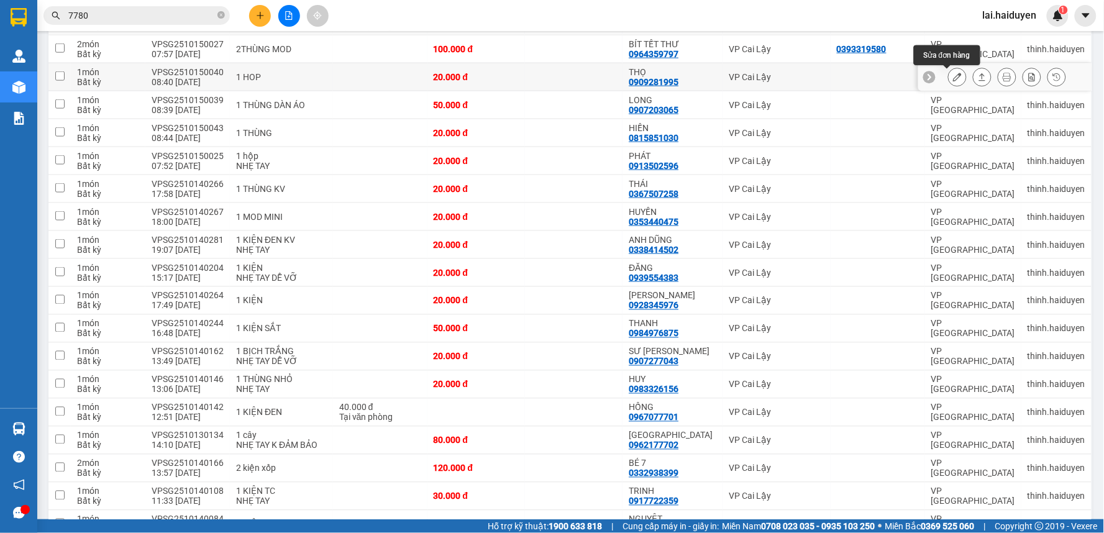
click at [953, 76] on icon at bounding box center [957, 77] width 9 height 9
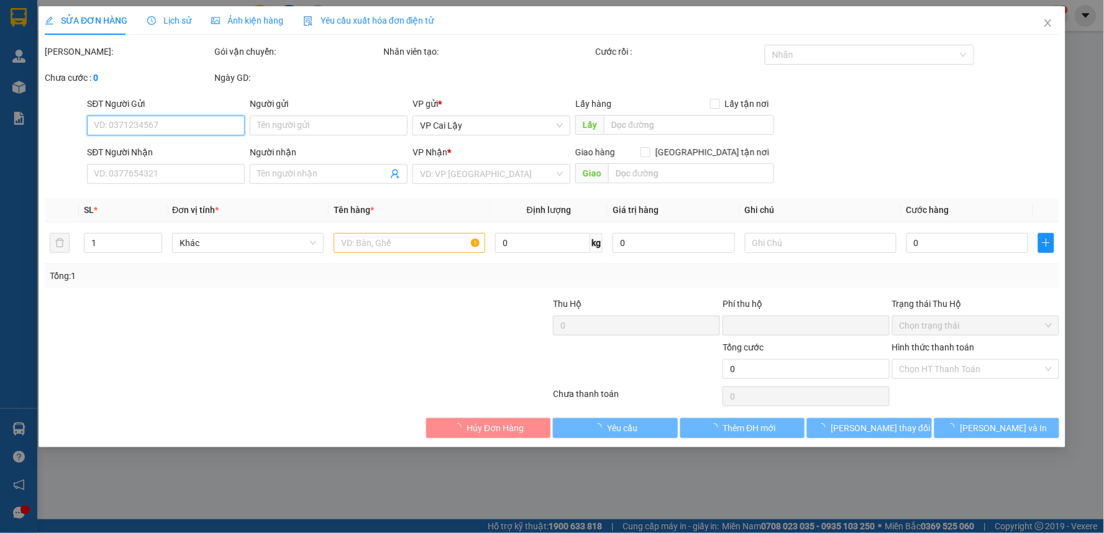
type input "0909281995"
type input "THỌ"
type input "0"
type input "20.000"
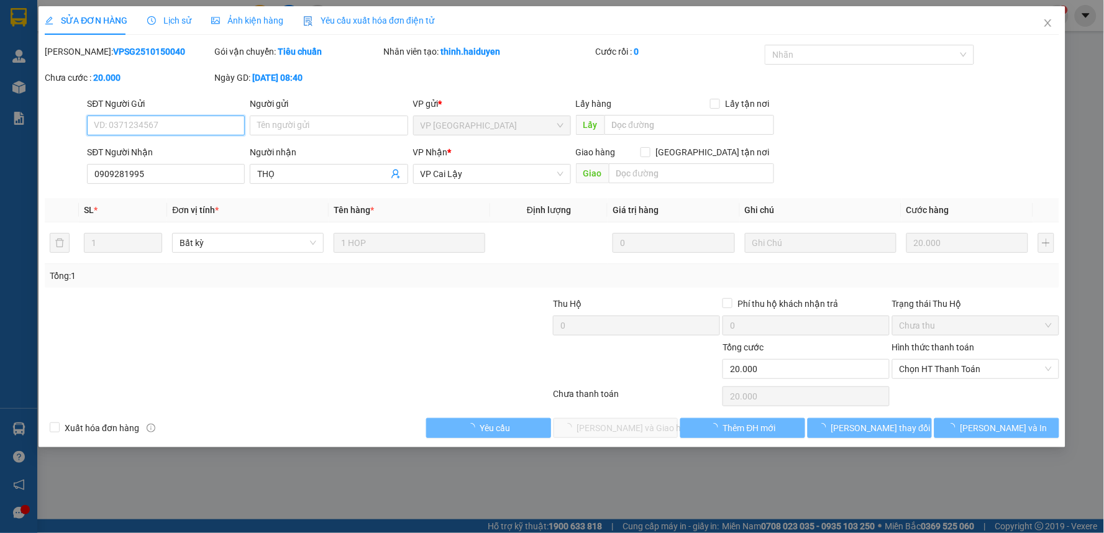
click at [934, 368] on span "Chọn HT Thanh Toán" at bounding box center [975, 369] width 152 height 19
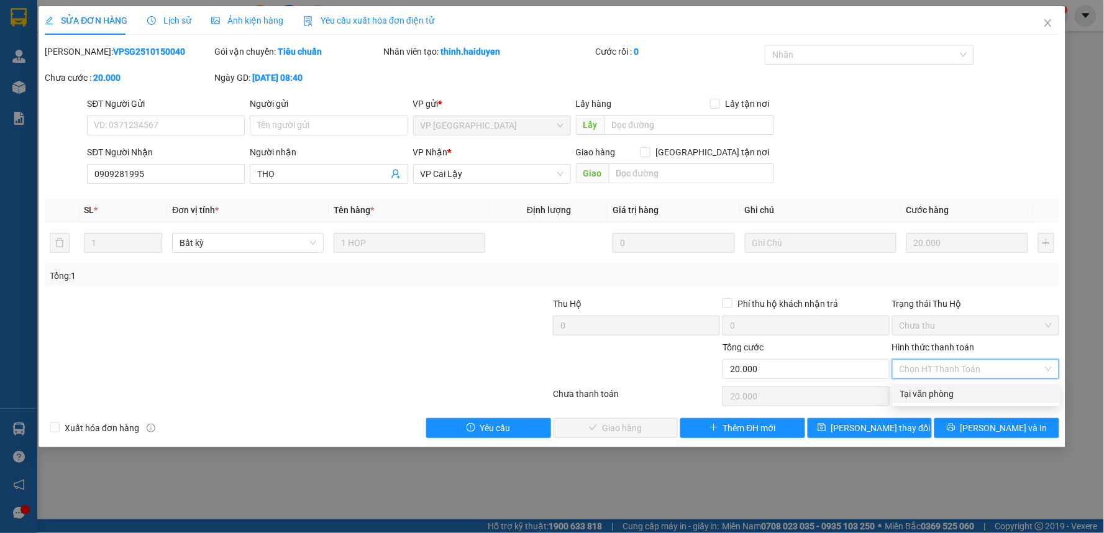
click at [929, 393] on div "Tại văn phòng" at bounding box center [976, 394] width 152 height 14
type input "0"
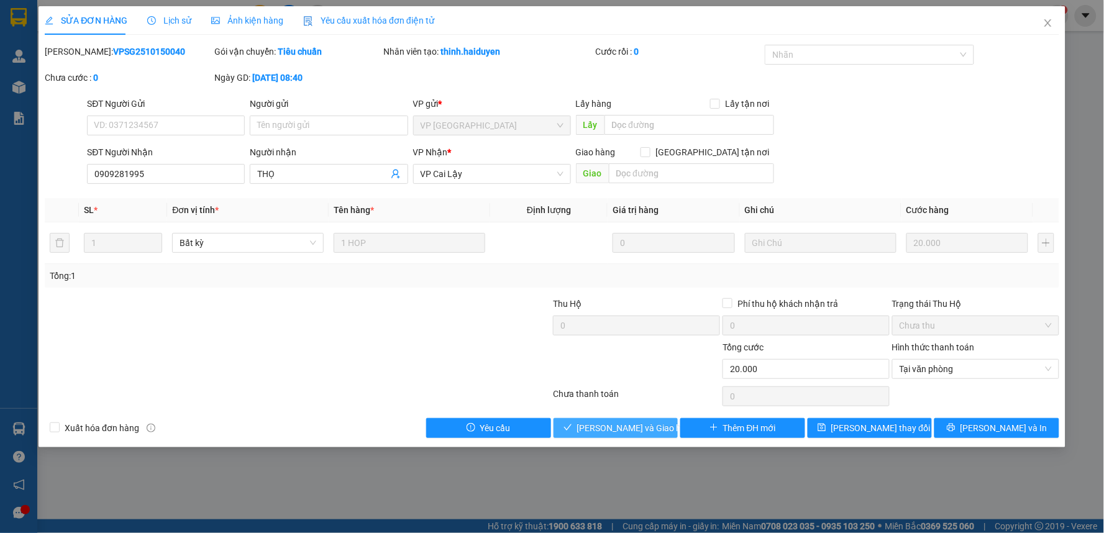
click at [605, 425] on span "[PERSON_NAME] và Giao hàng" at bounding box center [636, 428] width 119 height 14
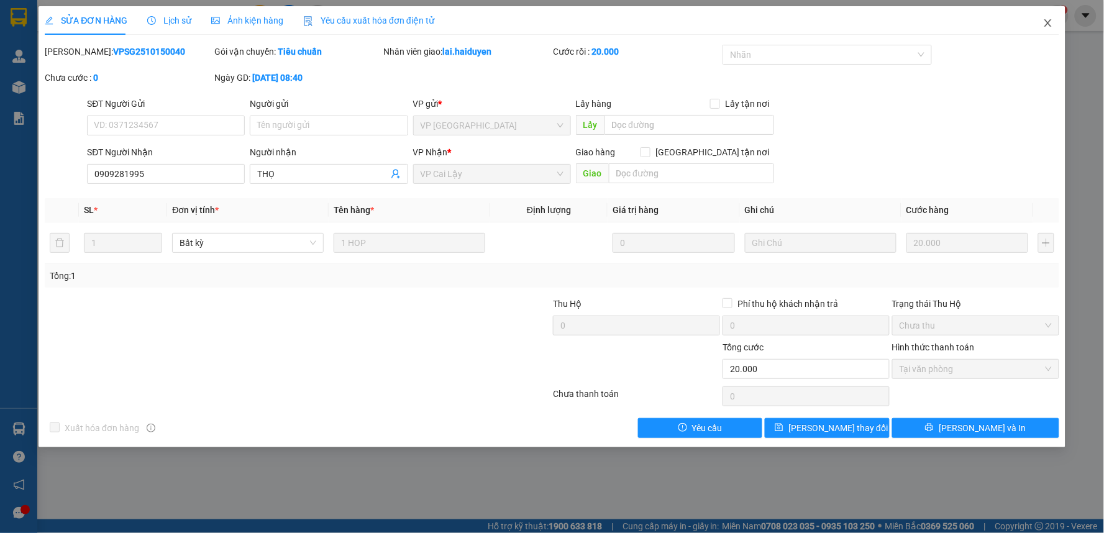
click at [1048, 26] on icon "close" at bounding box center [1048, 23] width 10 height 10
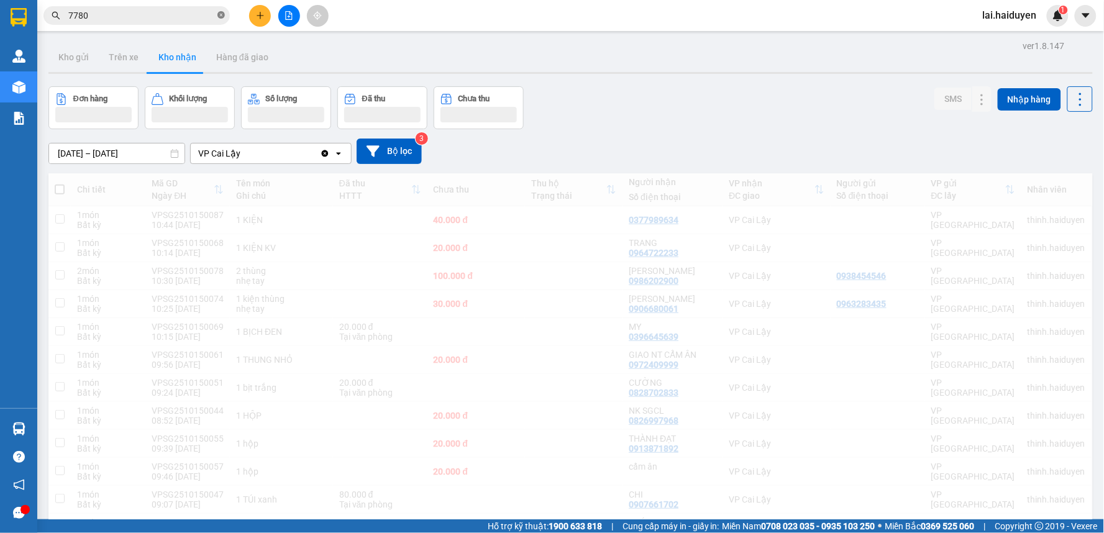
click at [220, 12] on icon "close-circle" at bounding box center [220, 14] width 7 height 7
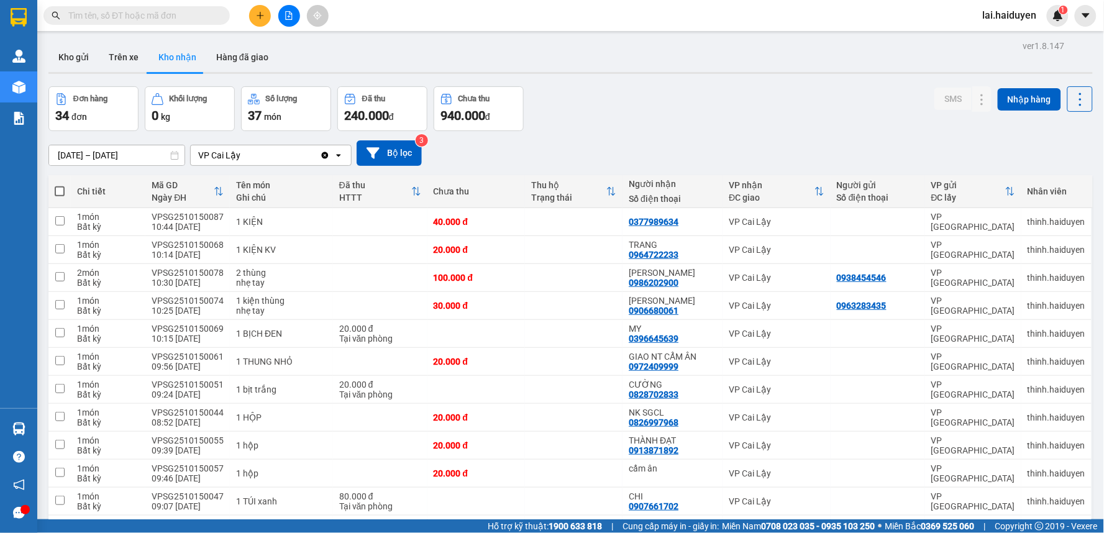
click at [216, 14] on span at bounding box center [136, 15] width 186 height 19
click at [263, 19] on icon "plus" at bounding box center [260, 15] width 9 height 9
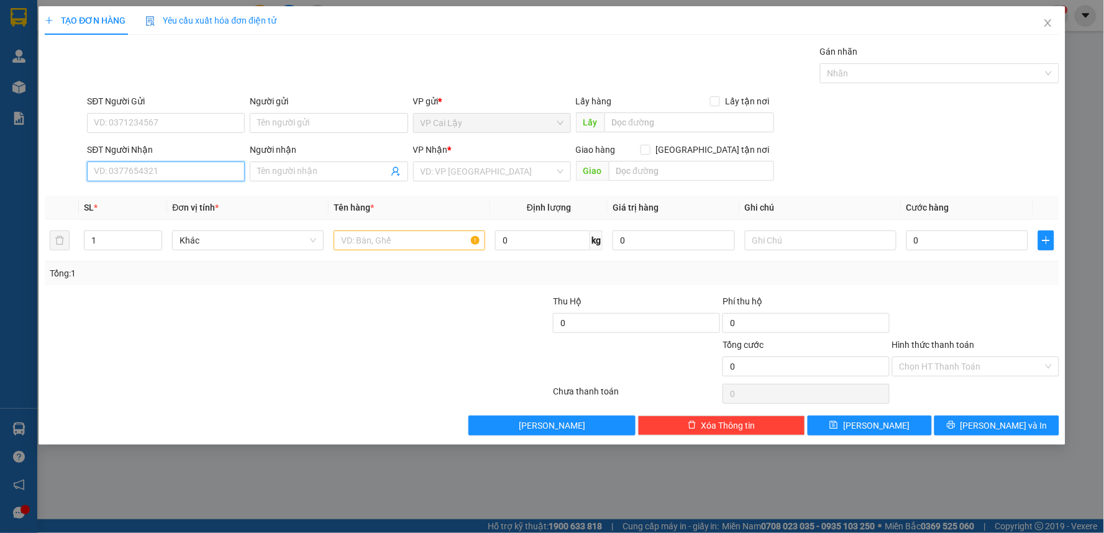
click at [214, 175] on input "SĐT Người Nhận" at bounding box center [166, 171] width 158 height 20
type input "0904975836"
drag, startPoint x: 220, startPoint y: 200, endPoint x: 212, endPoint y: 199, distance: 8.1
click at [219, 199] on div "0904975836 - QUANG" at bounding box center [165, 196] width 143 height 14
type input "QUANG"
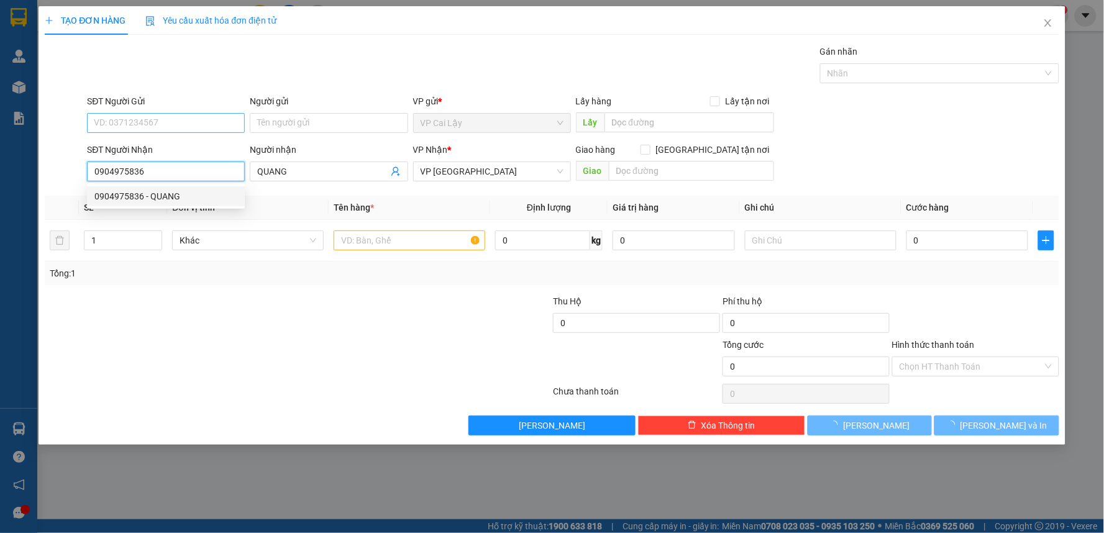
type input "50.000"
type input "0904975836"
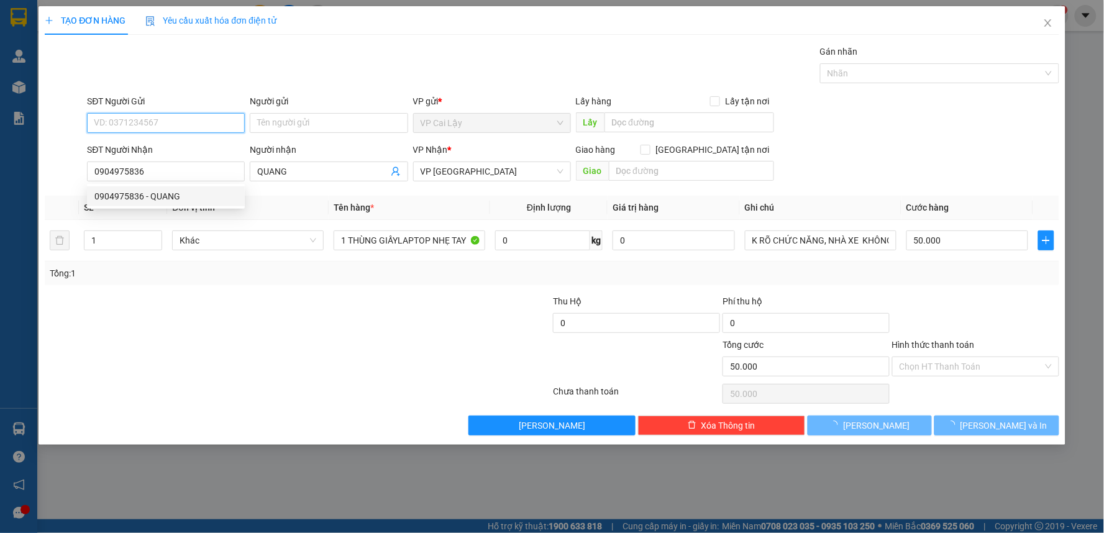
click at [209, 119] on input "SĐT Người Gửi" at bounding box center [166, 123] width 158 height 20
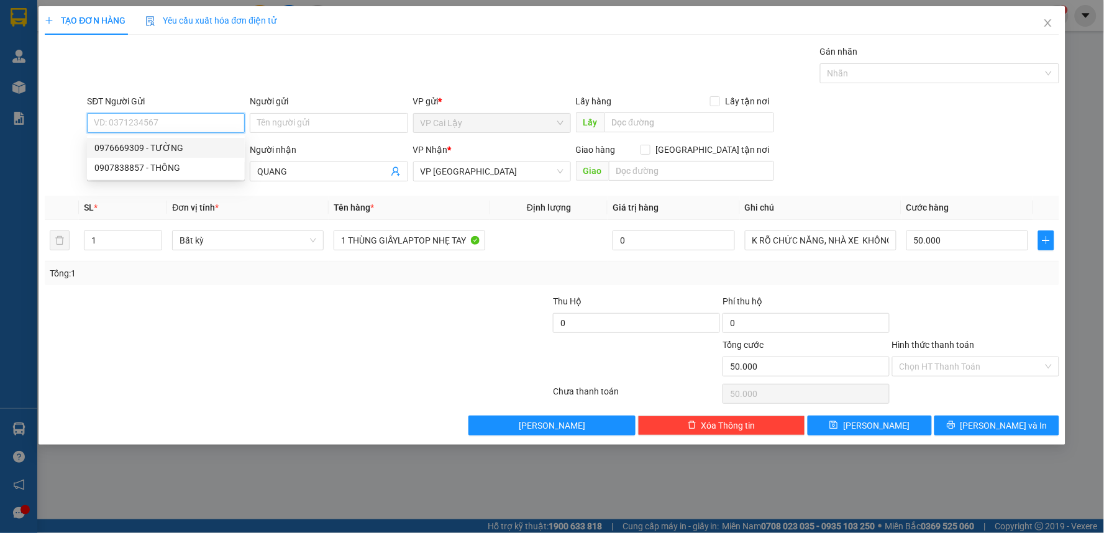
click at [214, 145] on div "0976669309 - TƯỜNG" at bounding box center [165, 148] width 143 height 14
type input "0976669309"
type input "TƯỜNG"
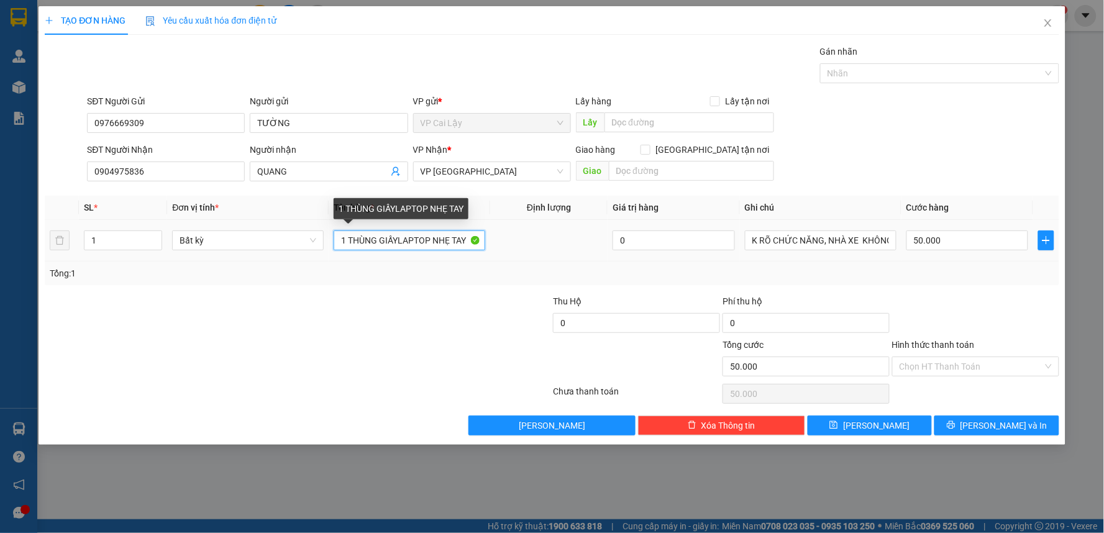
click at [466, 243] on input "1 THÙNG GIẤYLAPTOP NHẸ TAY" at bounding box center [410, 240] width 152 height 20
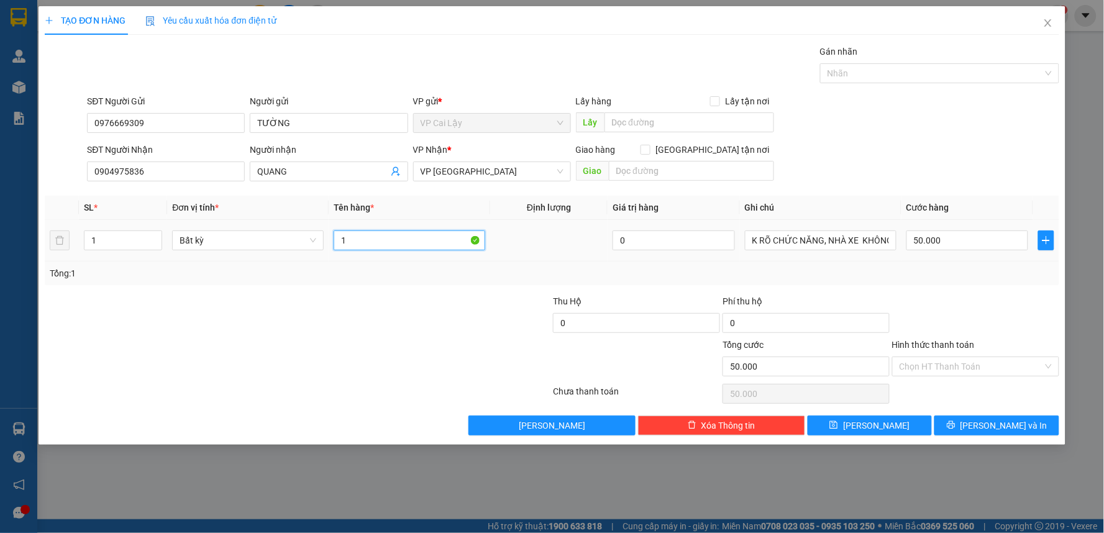
type input "1"
type input "1 THÙNG"
click at [991, 366] on input "Hình thức thanh toán" at bounding box center [970, 366] width 143 height 19
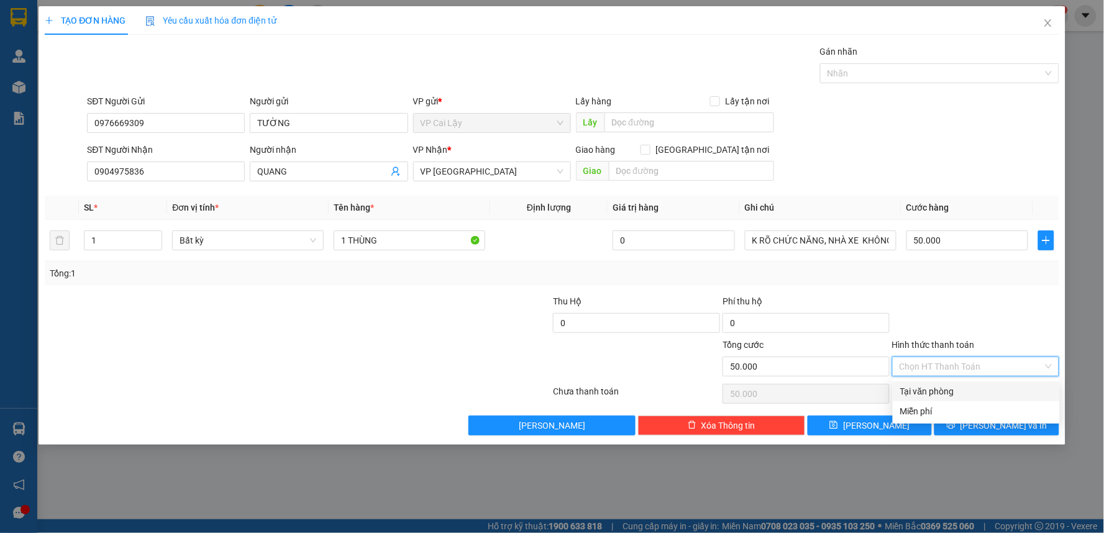
click at [984, 389] on div "Tại văn phòng" at bounding box center [976, 391] width 152 height 14
type input "0"
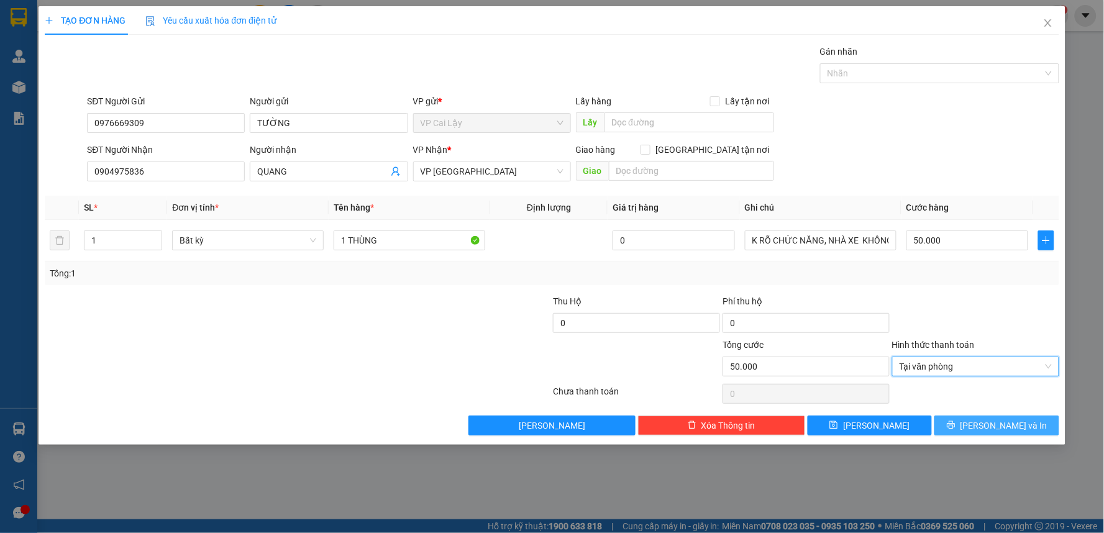
click at [984, 424] on button "[PERSON_NAME] và In" at bounding box center [996, 425] width 125 height 20
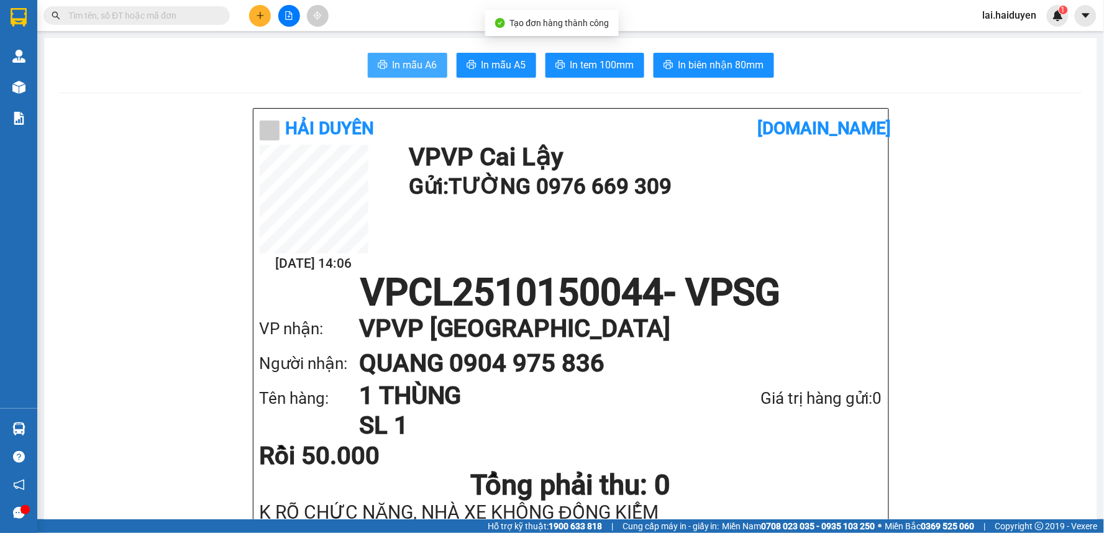
click at [393, 67] on span "In mẫu A6" at bounding box center [415, 65] width 45 height 16
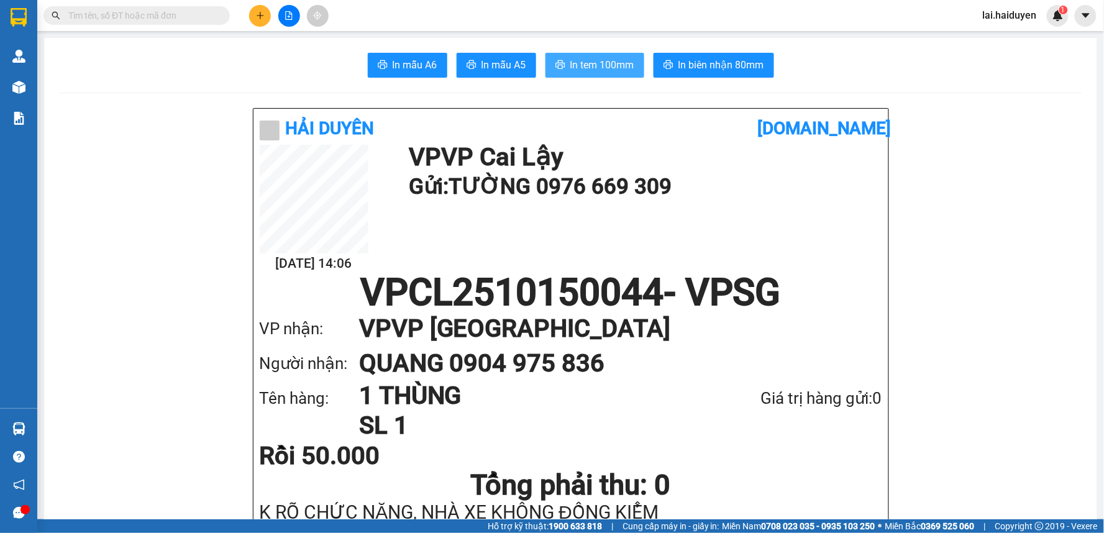
click at [586, 65] on span "In tem 100mm" at bounding box center [602, 65] width 64 height 16
click at [168, 16] on input "text" at bounding box center [141, 16] width 147 height 14
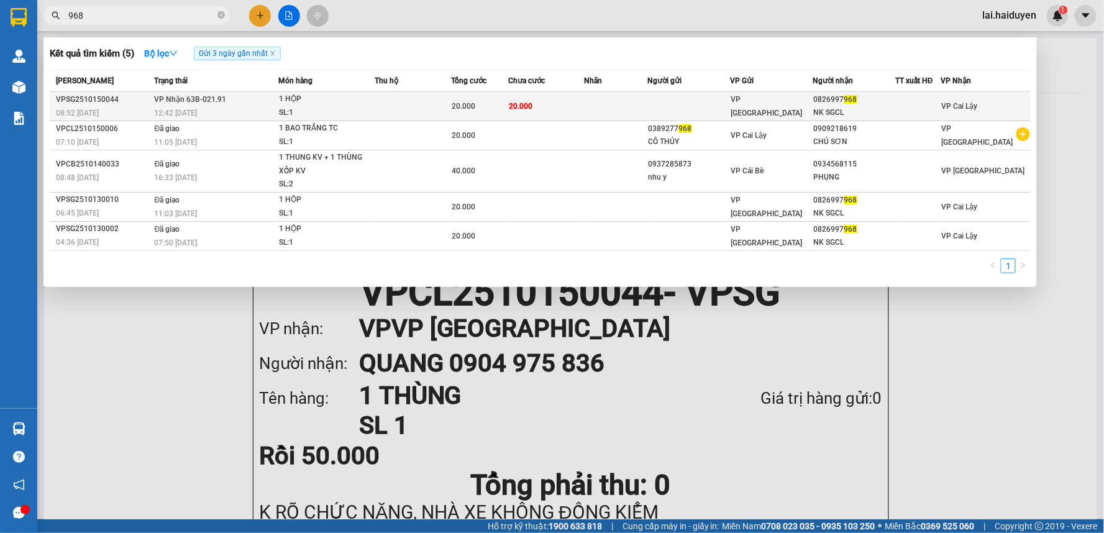
type input "968"
click at [709, 102] on td at bounding box center [689, 106] width 83 height 29
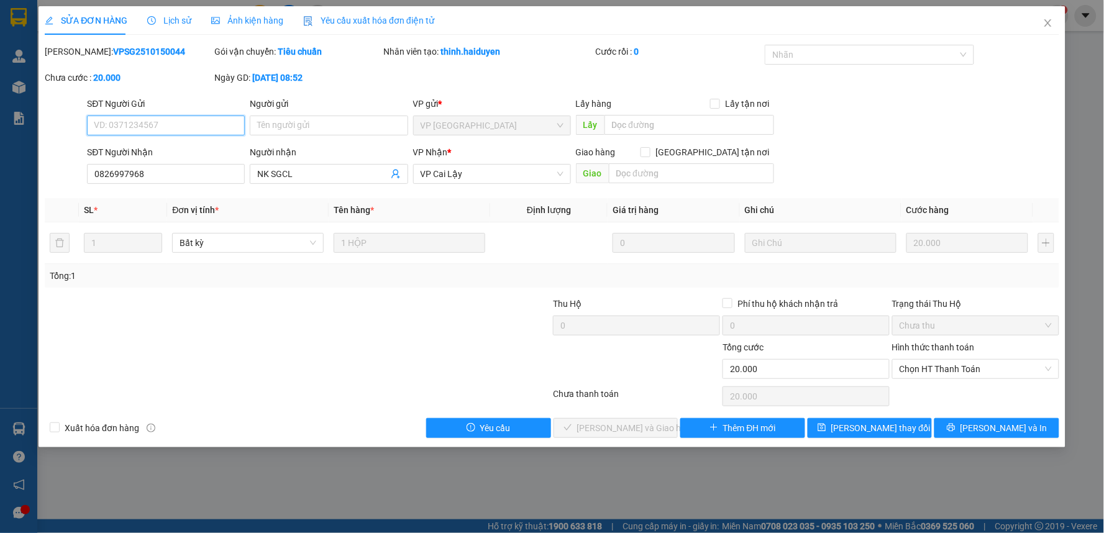
type input "0826997968"
type input "NK SGCL"
type input "0"
type input "20.000"
click at [932, 368] on span "Chọn HT Thanh Toán" at bounding box center [975, 369] width 152 height 19
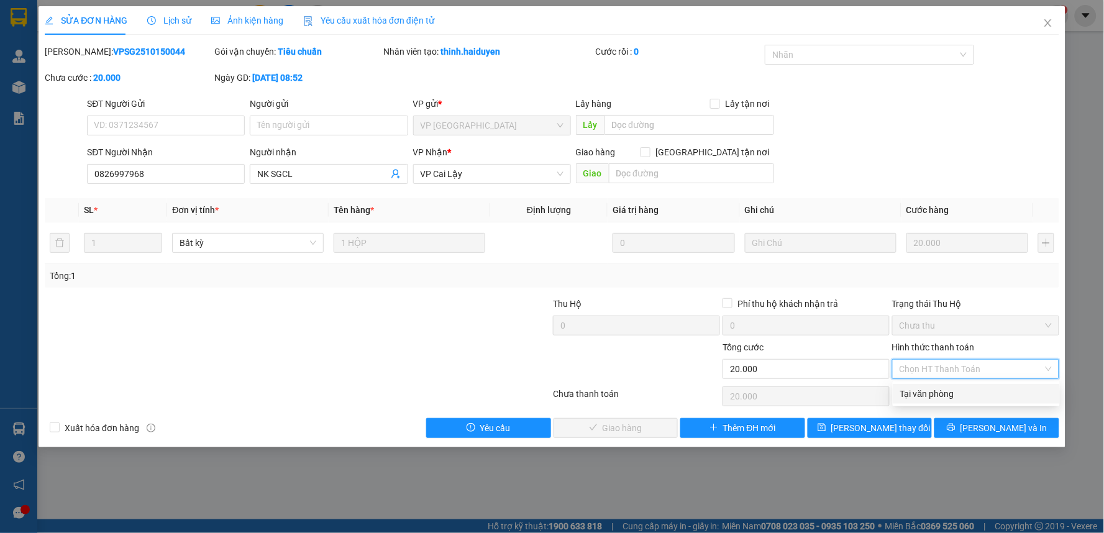
click at [934, 393] on div "Tại văn phòng" at bounding box center [976, 394] width 152 height 14
type input "0"
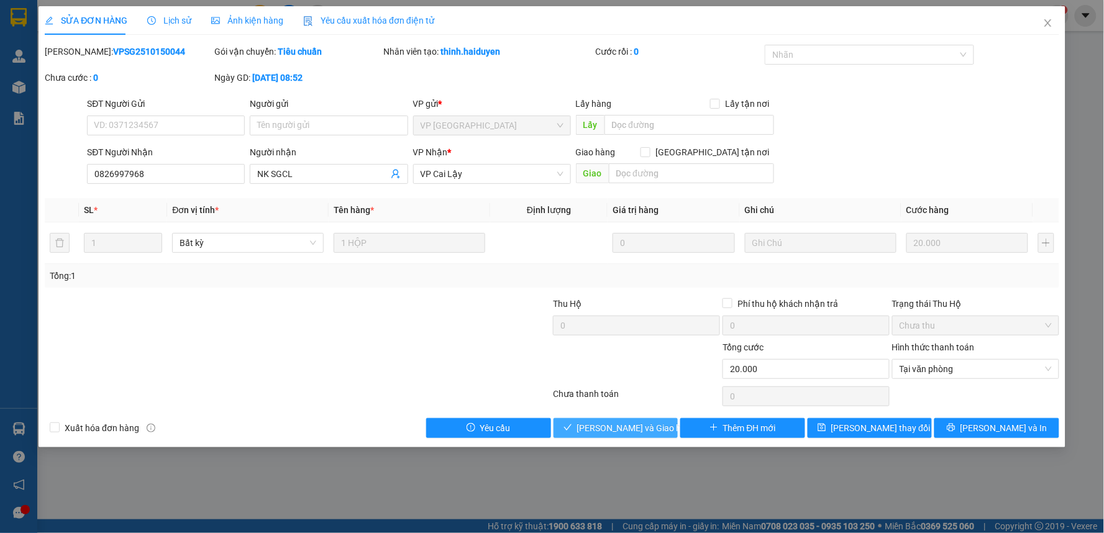
click at [637, 429] on span "[PERSON_NAME] và Giao hàng" at bounding box center [636, 428] width 119 height 14
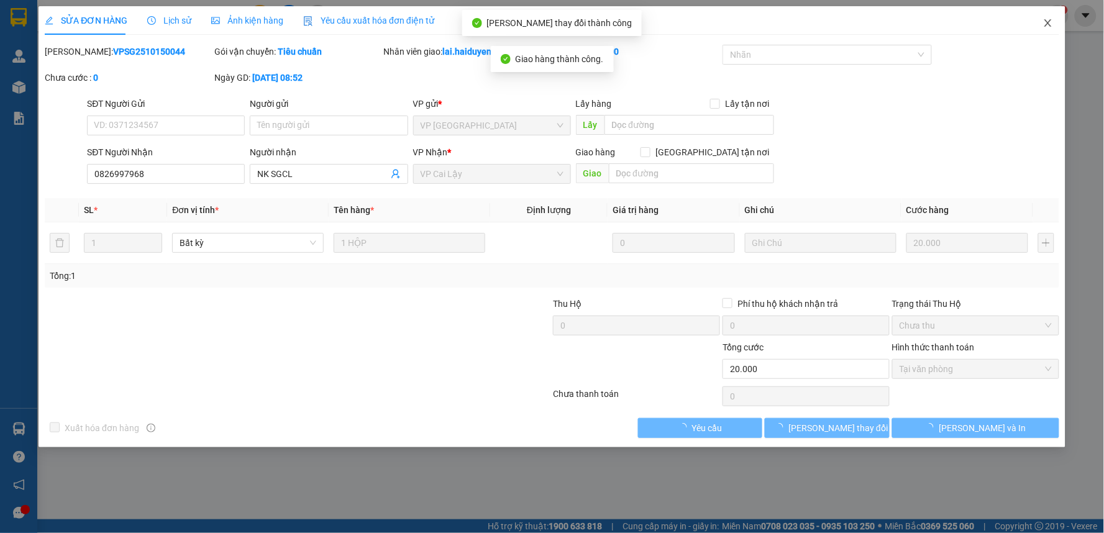
click at [1047, 24] on icon "close" at bounding box center [1047, 22] width 7 height 7
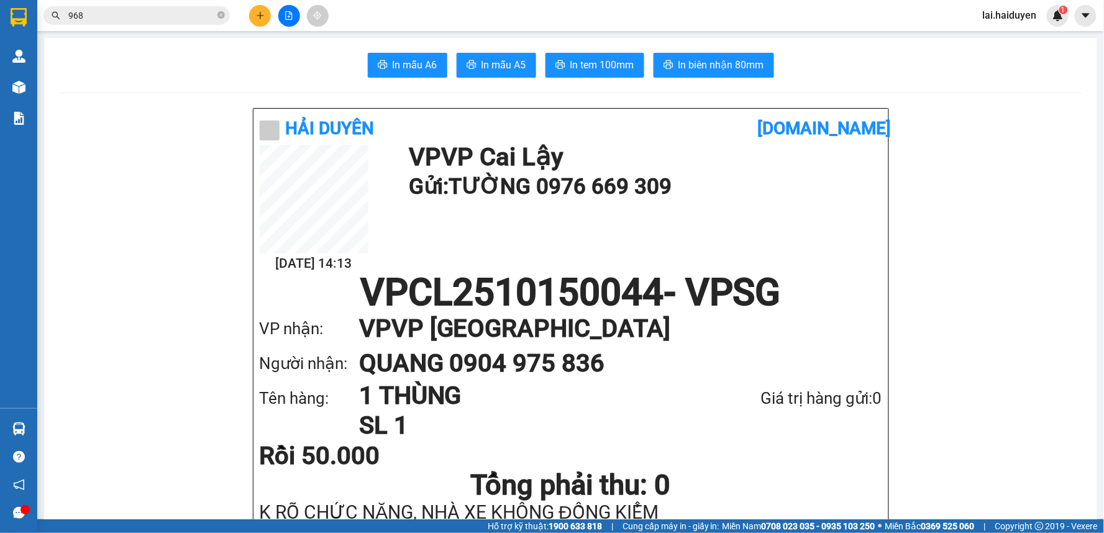
click at [258, 19] on icon "plus" at bounding box center [260, 15] width 9 height 9
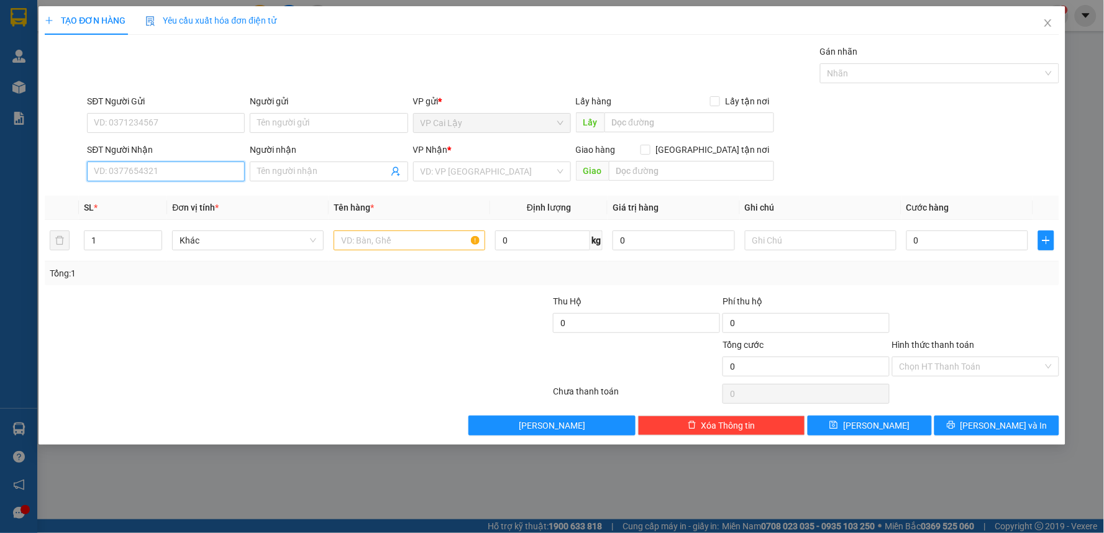
click at [180, 174] on input "SĐT Người Nhận" at bounding box center [166, 171] width 158 height 20
type input "0939181539"
click at [180, 196] on div "0939181539 - TIÊN" at bounding box center [165, 196] width 143 height 14
type input "TIÊN"
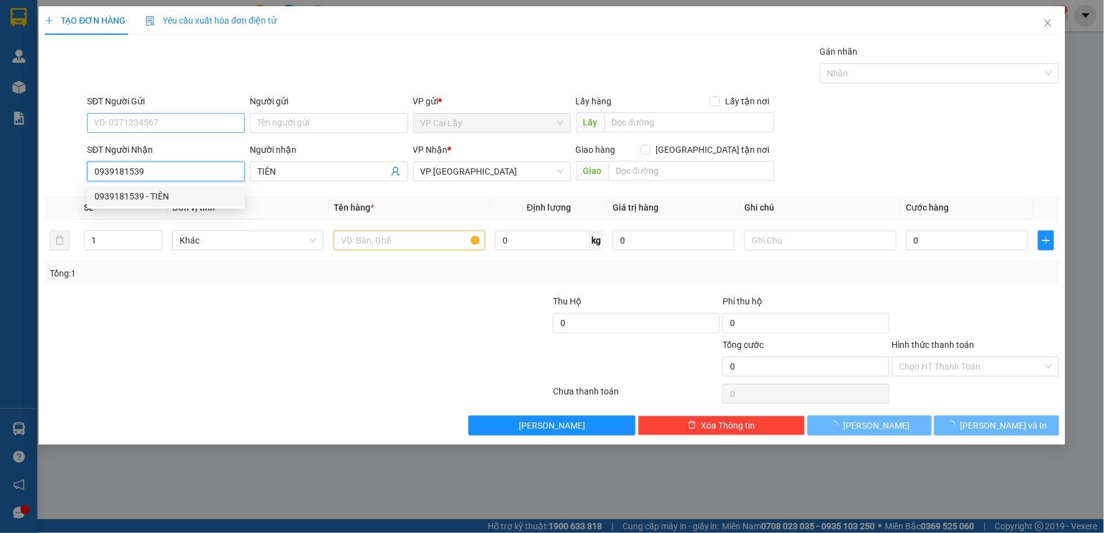
type input "0939181539"
click at [165, 124] on input "SĐT Người Gửi" at bounding box center [166, 123] width 158 height 20
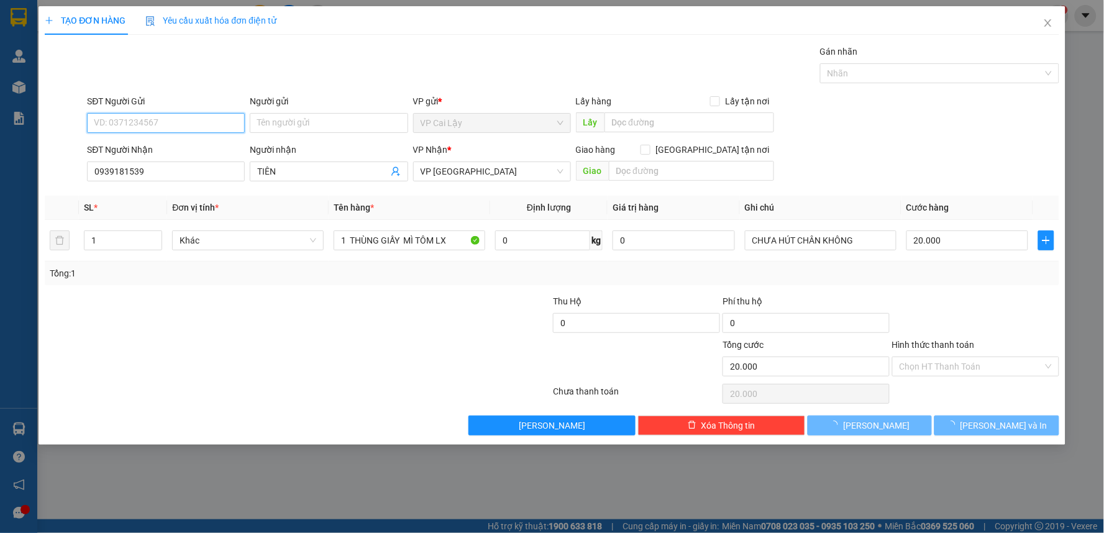
type input "20.000"
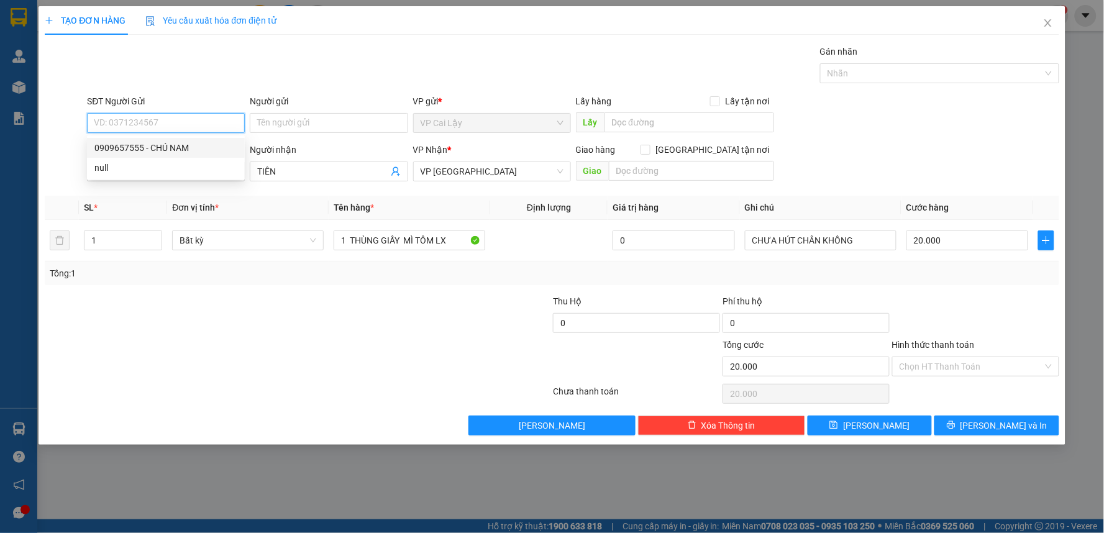
click at [189, 153] on div "0909657555 - CHÚ NAM" at bounding box center [165, 148] width 143 height 14
type input "0909657555"
type input "CHÚ NAM"
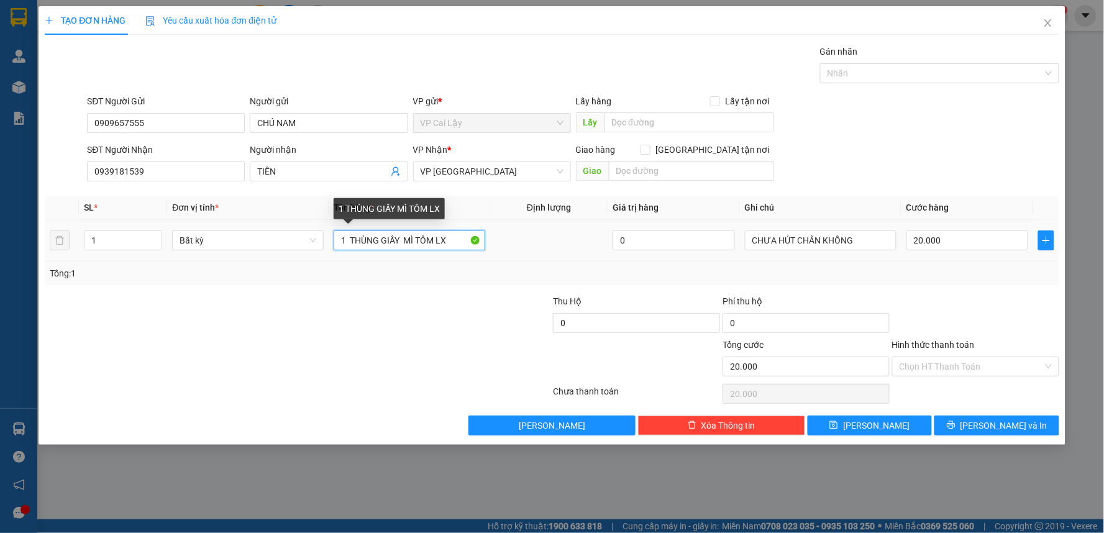
drag, startPoint x: 436, startPoint y: 240, endPoint x: 429, endPoint y: 234, distance: 9.3
click at [430, 236] on input "1 THÙNG GIẤY MÌ TÔM LX" at bounding box center [410, 240] width 152 height 20
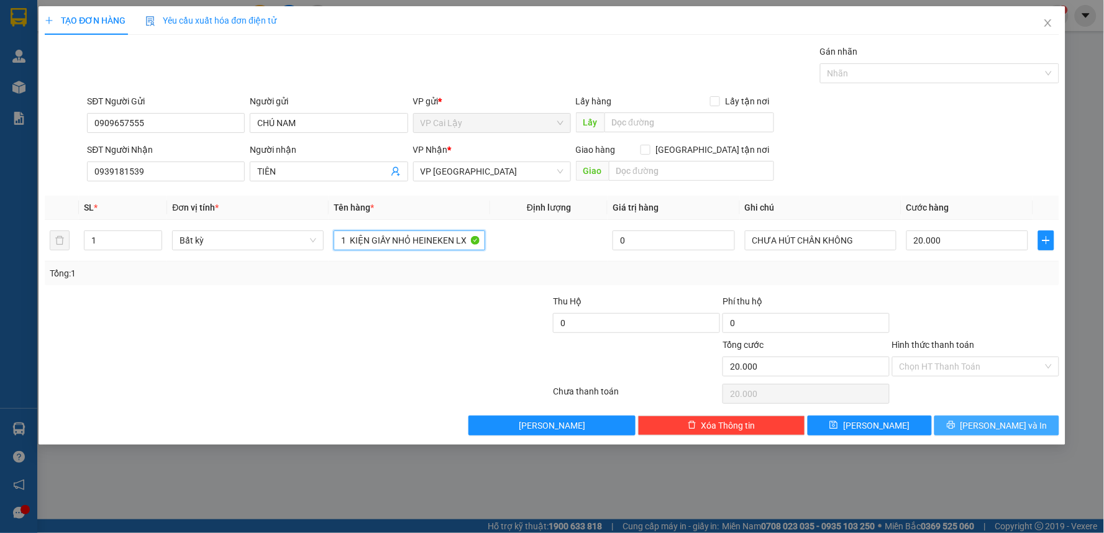
type input "1 KIỆN GIẤY NHỎ HEINEKEN LX"
click at [988, 430] on span "[PERSON_NAME] và In" at bounding box center [1003, 426] width 87 height 14
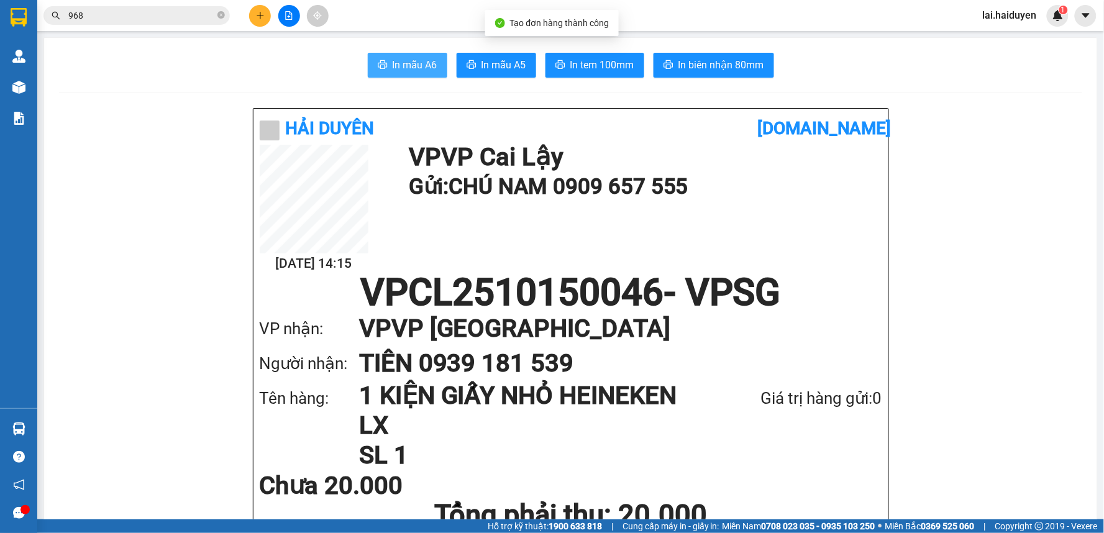
click at [374, 59] on button "In mẫu A6" at bounding box center [407, 65] width 79 height 25
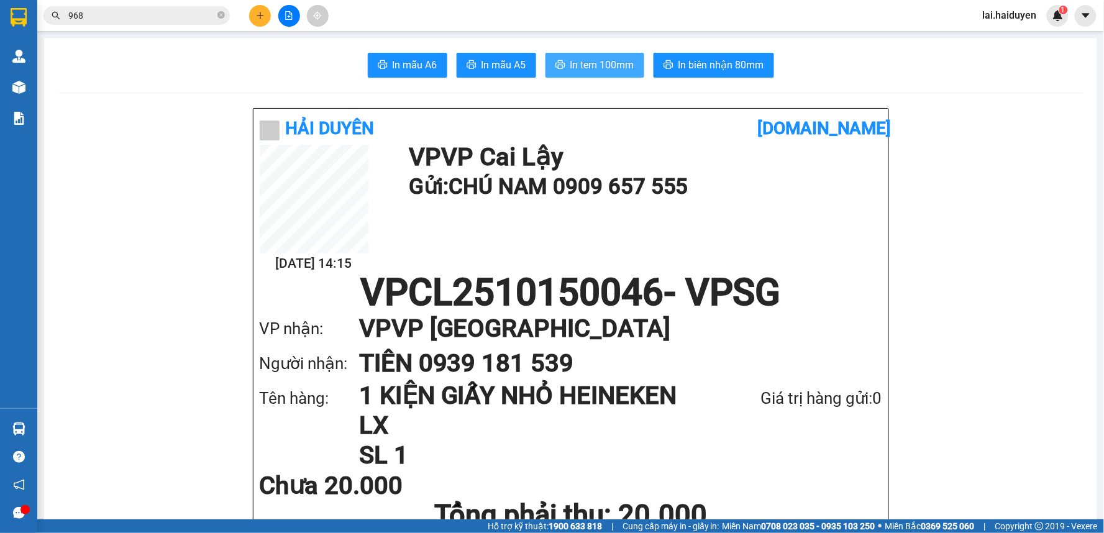
click at [597, 73] on button "In tem 100mm" at bounding box center [594, 65] width 99 height 25
click at [109, 16] on input "968" at bounding box center [141, 16] width 147 height 14
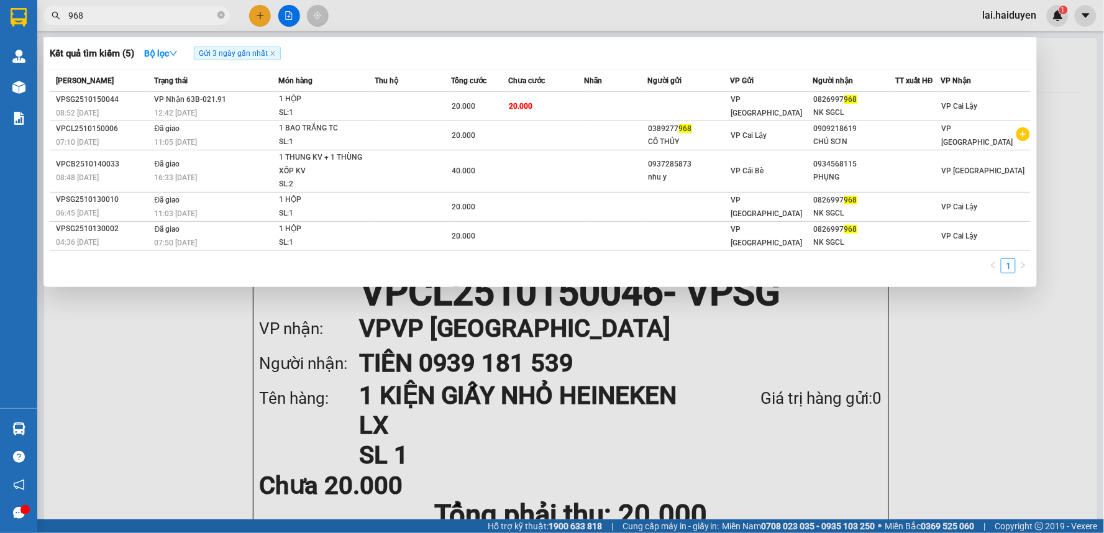
click at [109, 16] on input "968" at bounding box center [141, 16] width 147 height 14
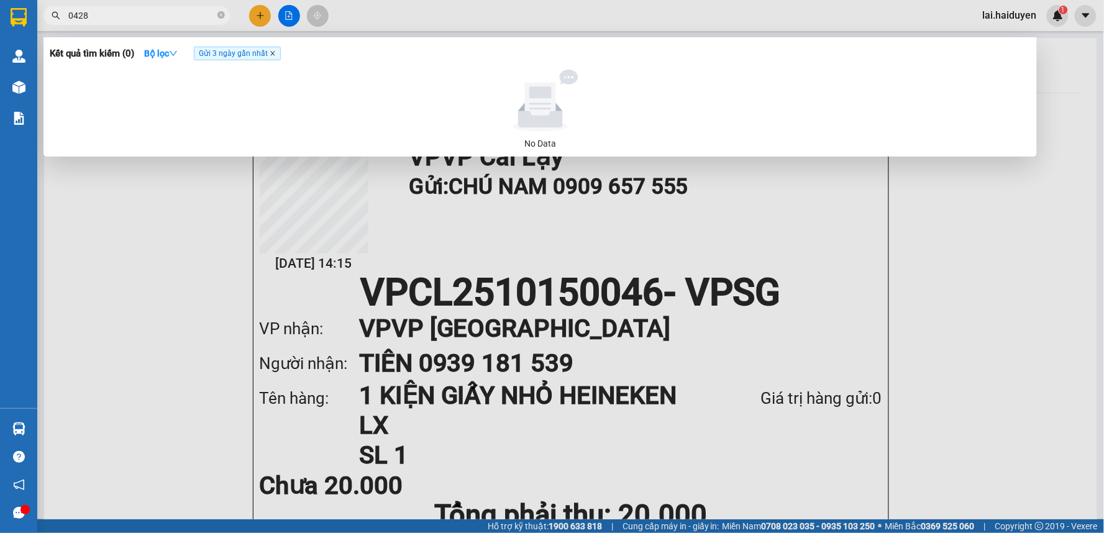
type input "0428"
click at [276, 54] on icon "close" at bounding box center [273, 53] width 6 height 6
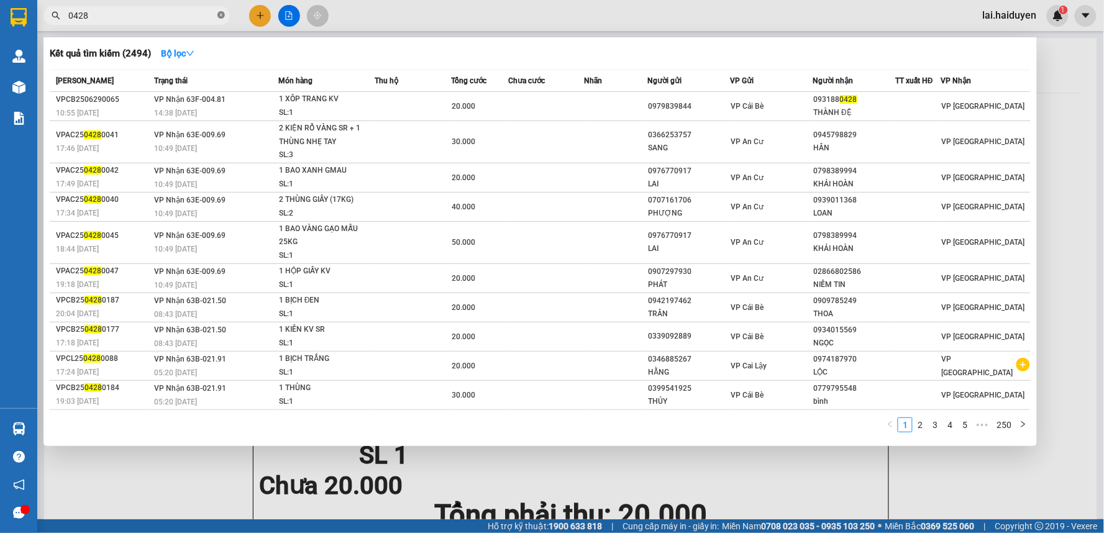
click at [224, 15] on icon "close-circle" at bounding box center [220, 14] width 7 height 7
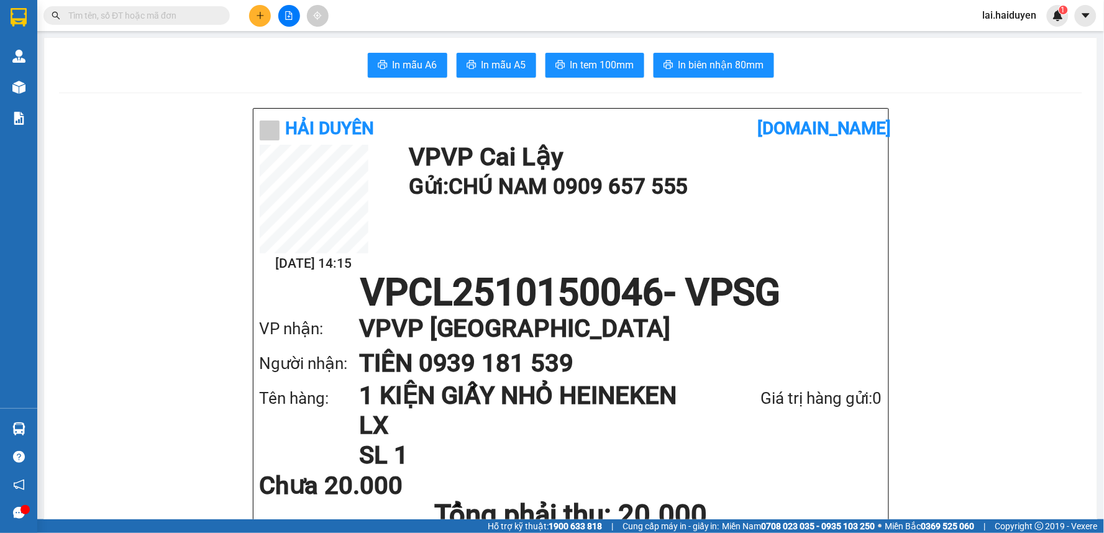
click at [207, 19] on input "text" at bounding box center [141, 16] width 147 height 14
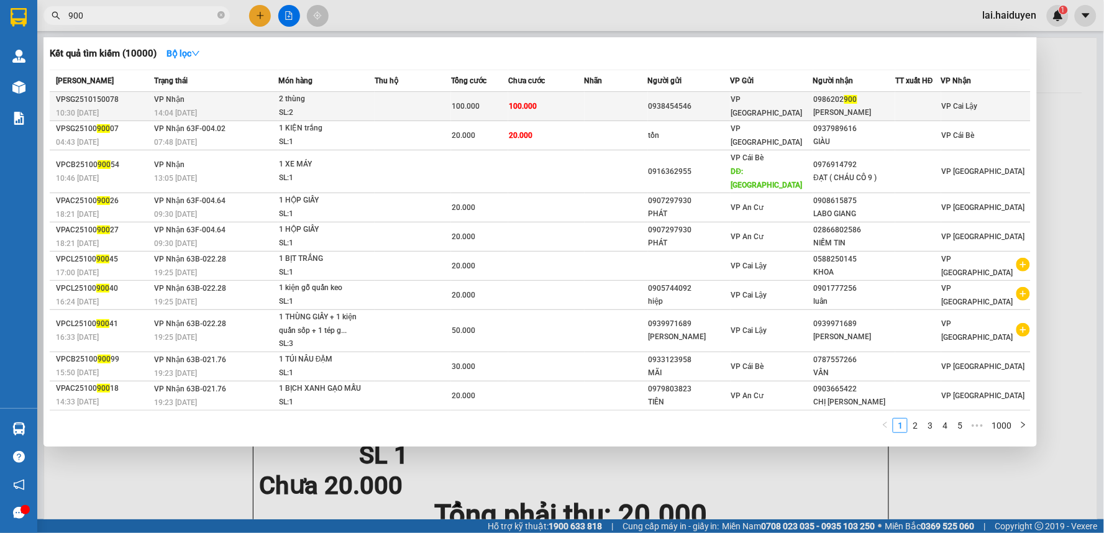
type input "900"
click at [737, 109] on span "VP [GEOGRAPHIC_DATA]" at bounding box center [766, 106] width 71 height 22
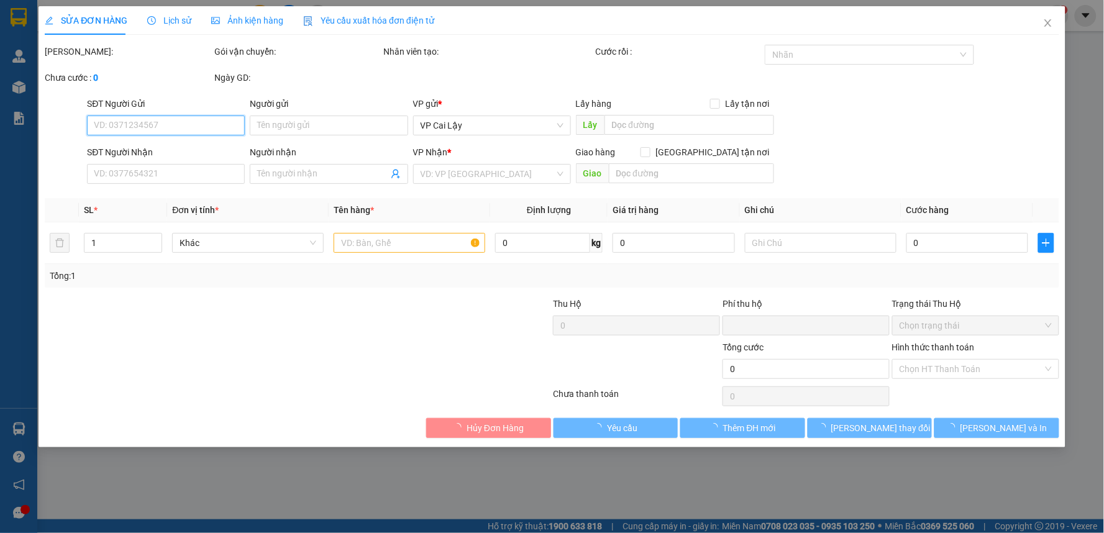
type input "0938454546"
type input "0986202900"
type input "anh vũ"
type input "0"
type input "100.000"
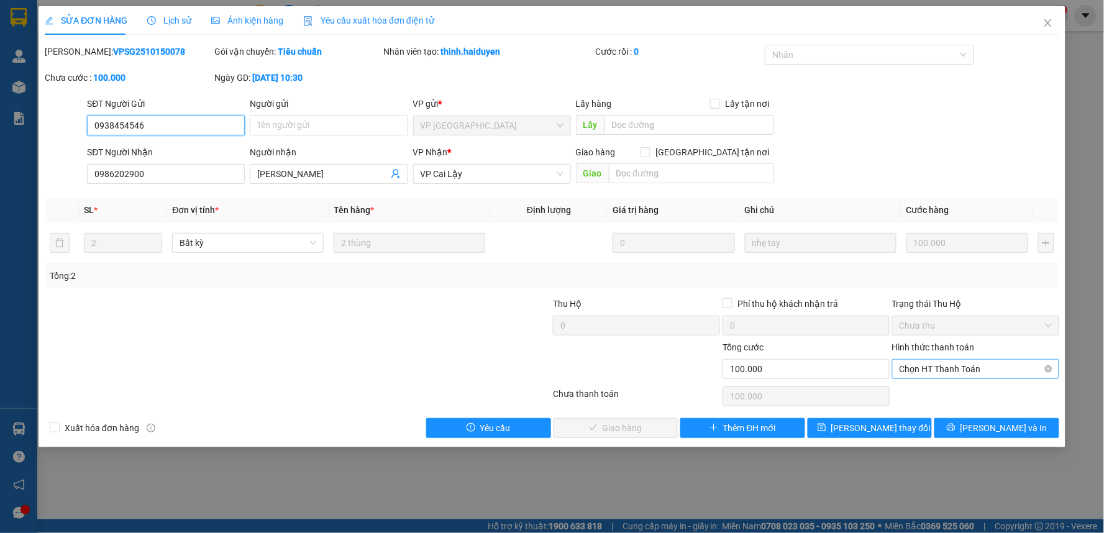
click at [940, 365] on span "Chọn HT Thanh Toán" at bounding box center [975, 369] width 152 height 19
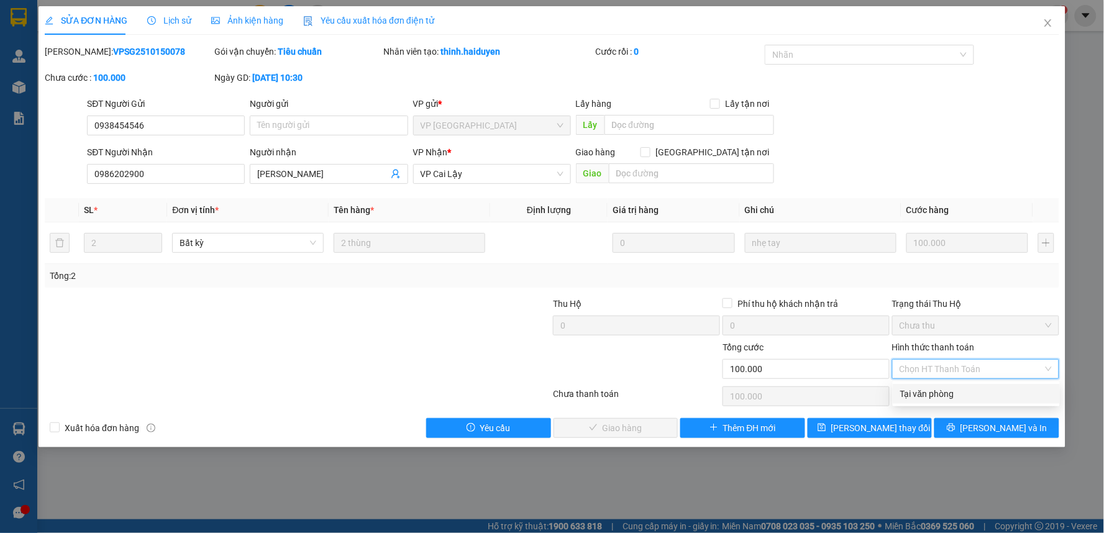
click at [938, 388] on div "Tại văn phòng" at bounding box center [976, 394] width 152 height 14
type input "0"
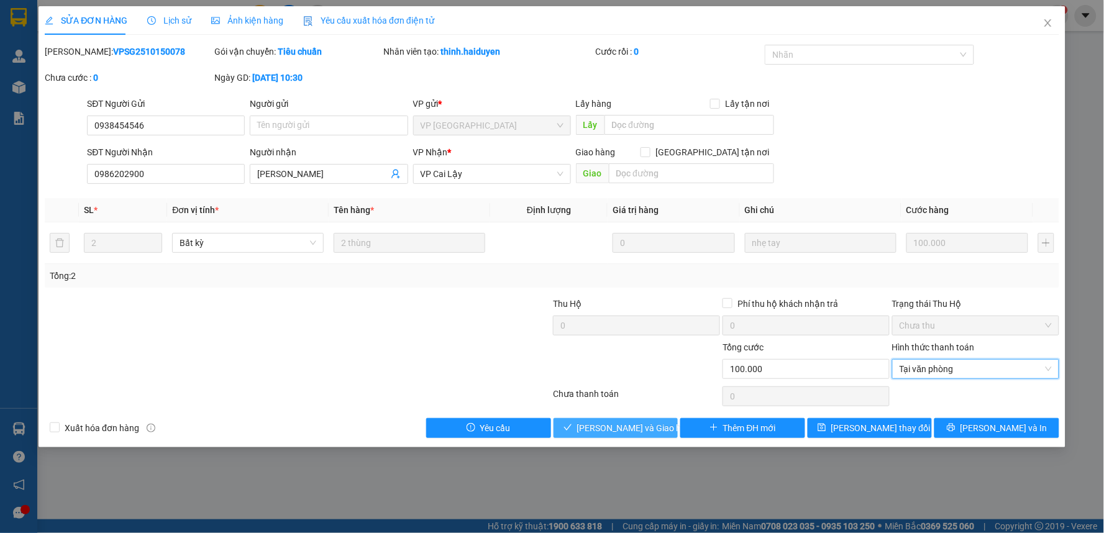
click at [640, 425] on span "[PERSON_NAME] và Giao hàng" at bounding box center [636, 428] width 119 height 14
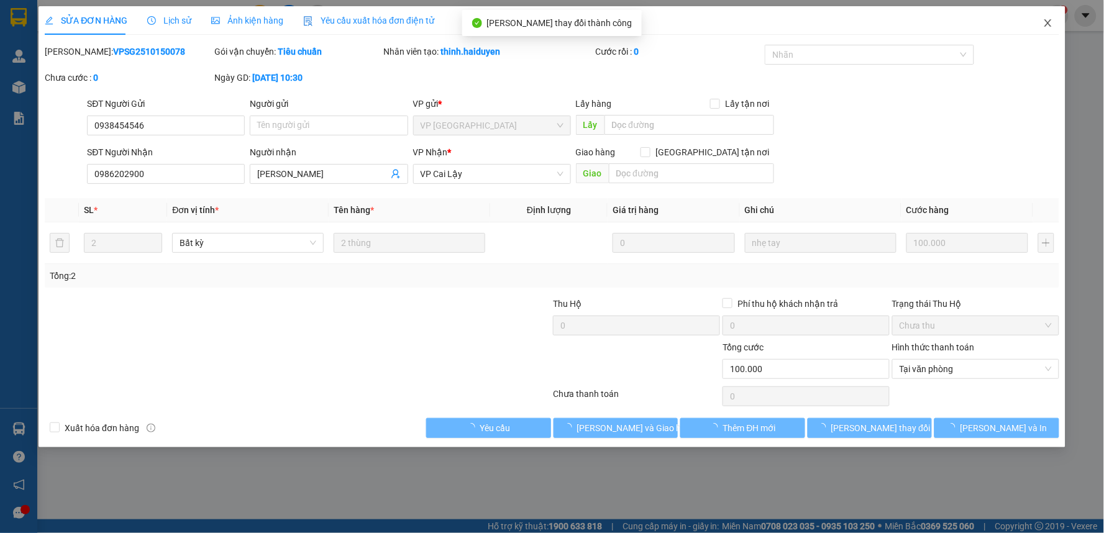
click at [1048, 25] on icon "close" at bounding box center [1047, 22] width 7 height 7
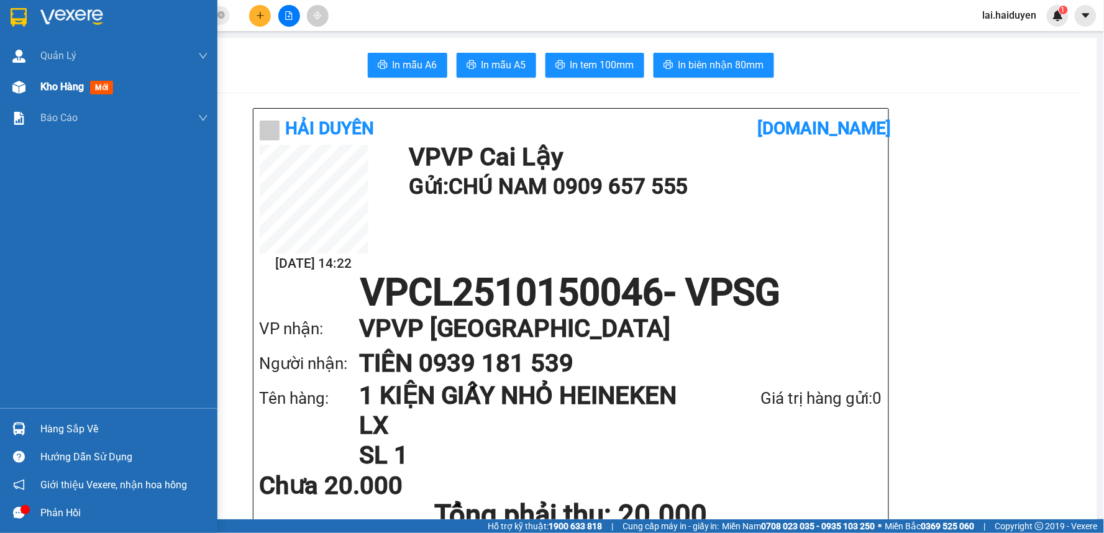
click at [58, 85] on span "Kho hàng" at bounding box center [61, 87] width 43 height 12
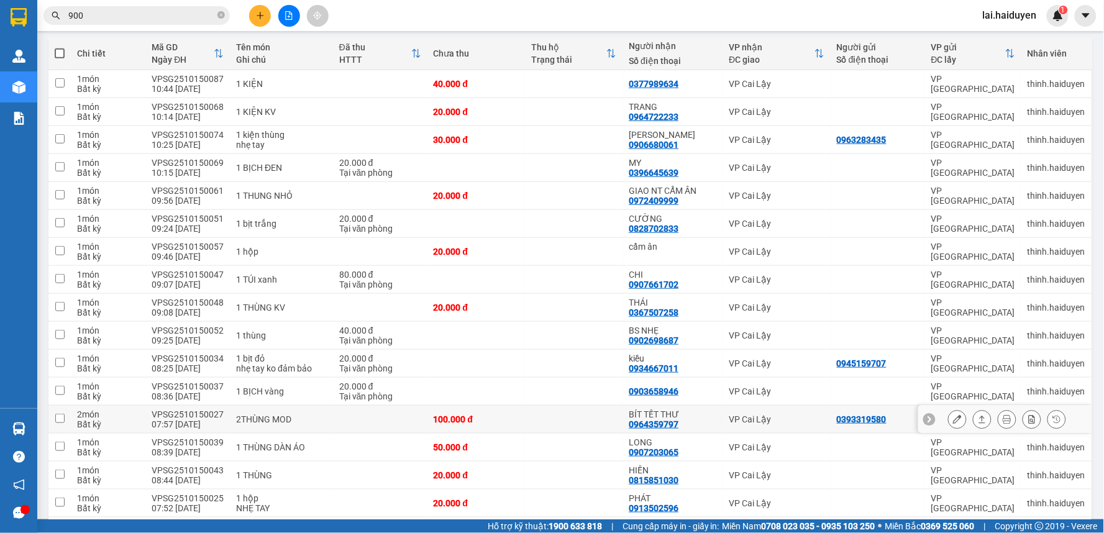
scroll to position [207, 0]
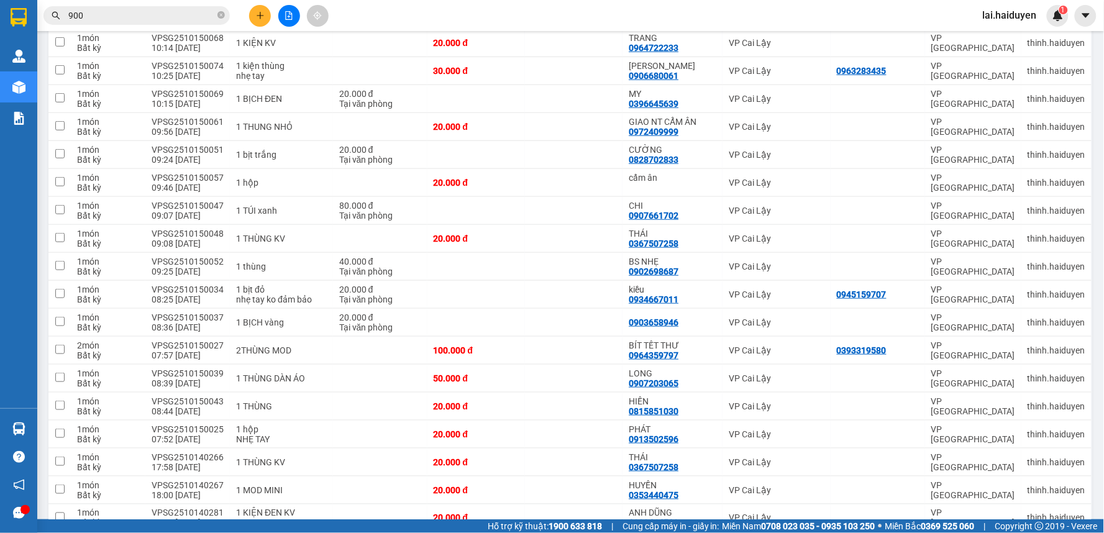
click at [200, 17] on input "900" at bounding box center [141, 16] width 147 height 14
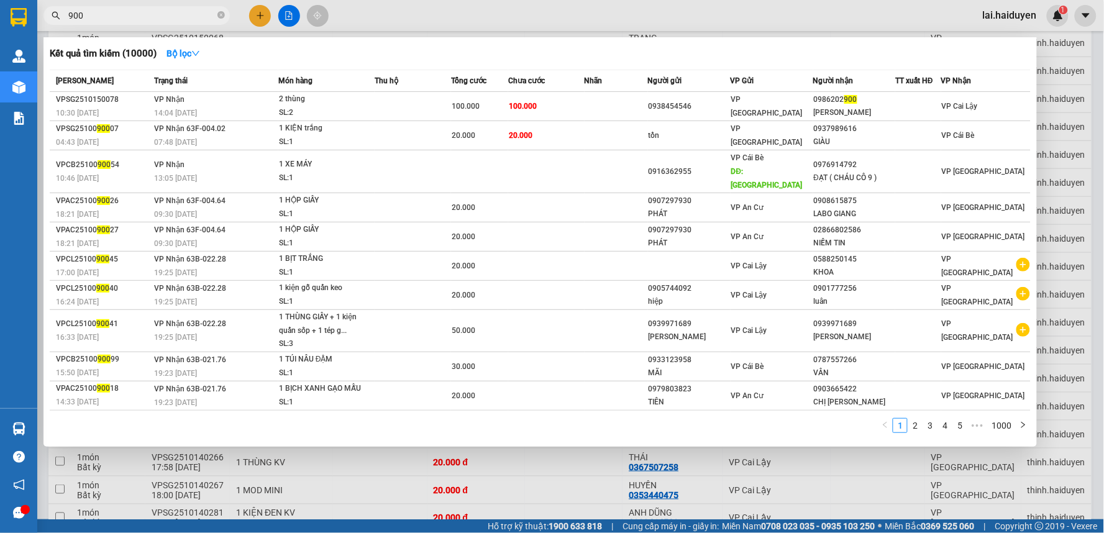
click at [172, 20] on input "900" at bounding box center [141, 16] width 147 height 14
type input "0"
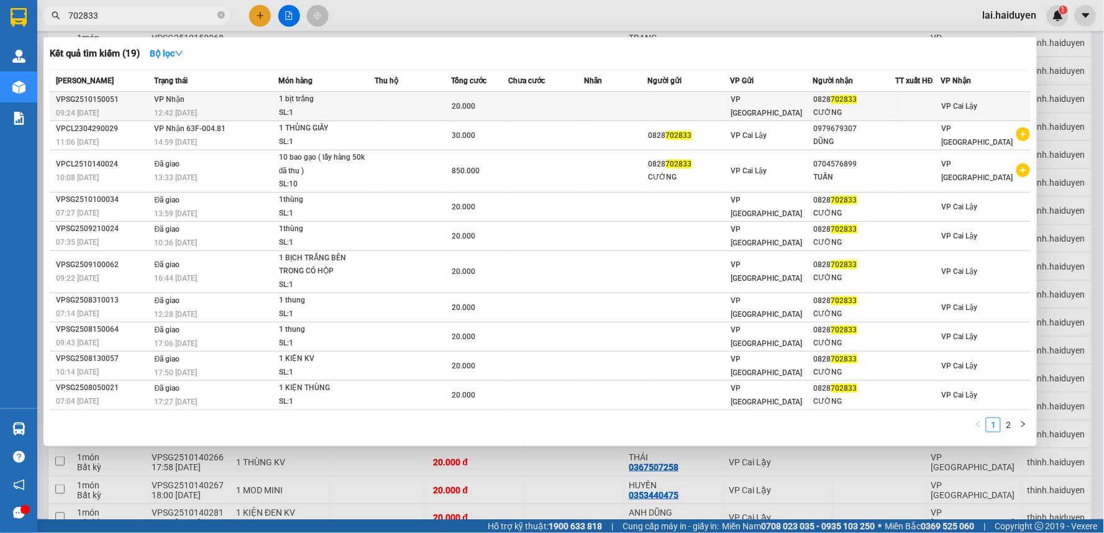
type input "702833"
click at [797, 109] on div "VP [GEOGRAPHIC_DATA]" at bounding box center [771, 106] width 81 height 27
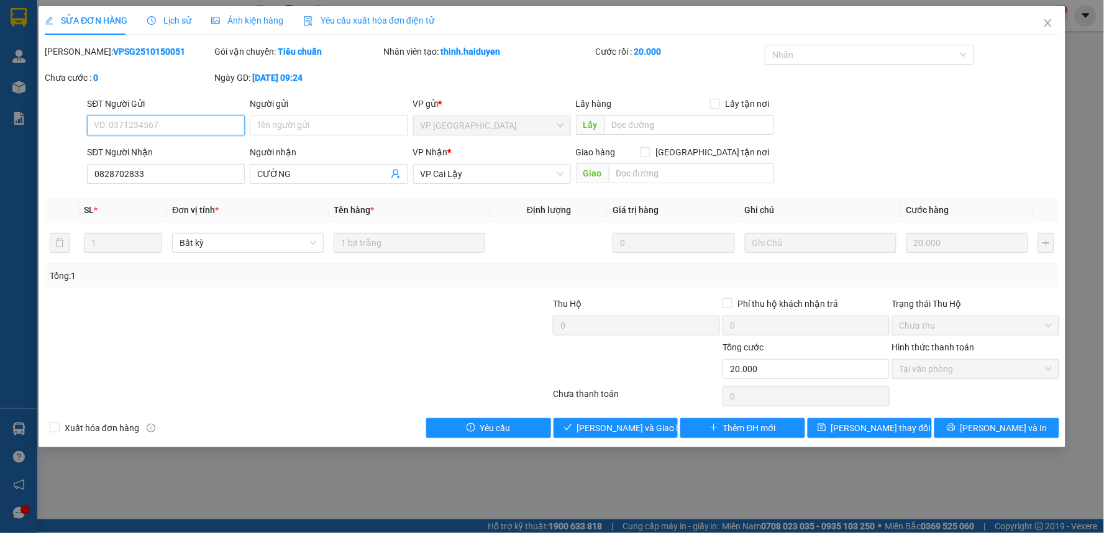
type input "0828702833"
type input "CƯỜNG"
type input "0"
type input "20.000"
click at [629, 430] on span "Giao hàng" at bounding box center [622, 428] width 40 height 14
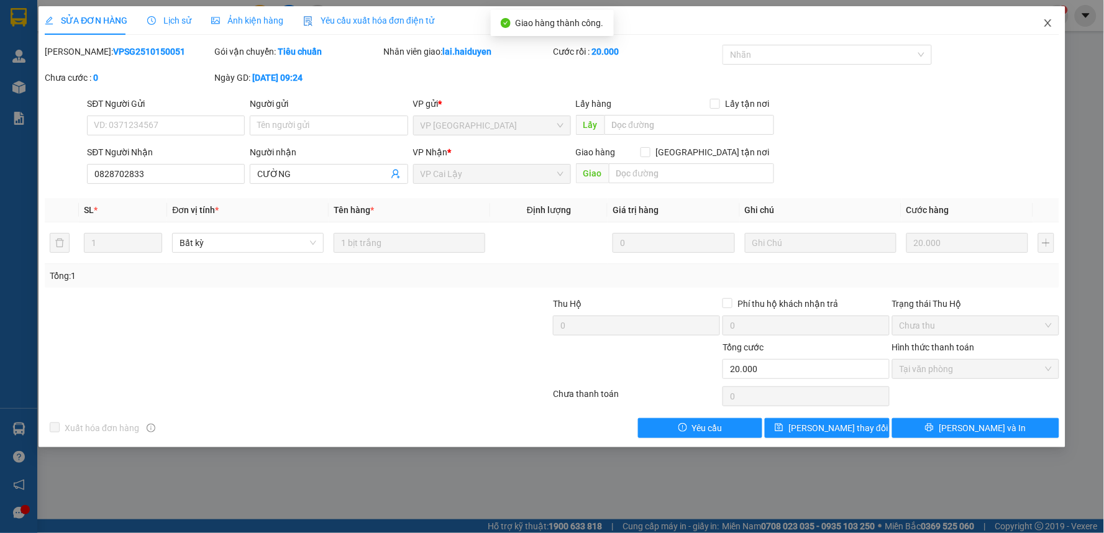
click at [1050, 23] on icon "close" at bounding box center [1048, 23] width 10 height 10
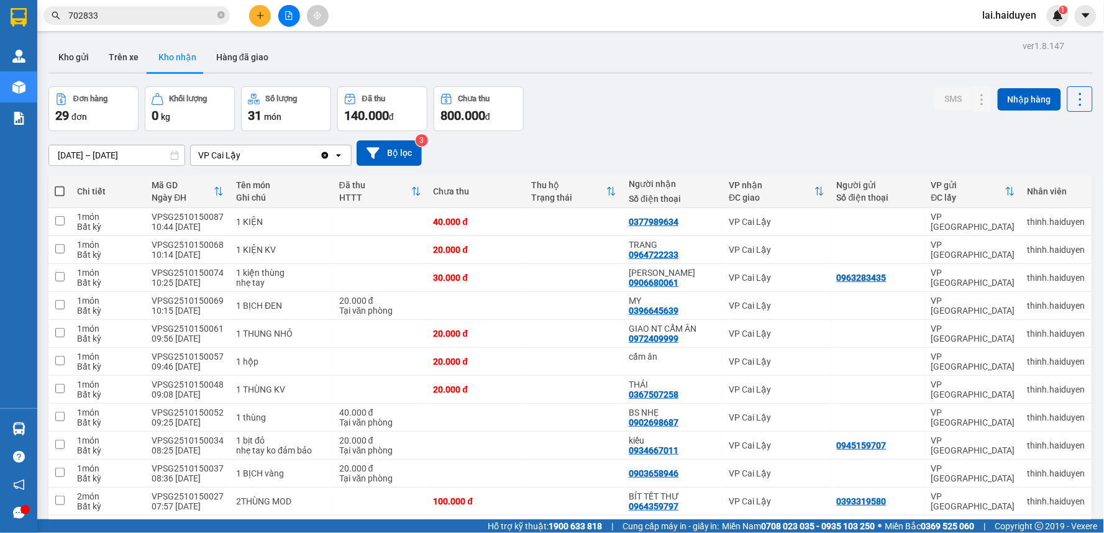
drag, startPoint x: 248, startPoint y: 17, endPoint x: 258, endPoint y: 17, distance: 9.9
click at [257, 17] on div at bounding box center [288, 16] width 93 height 22
click at [258, 17] on icon "plus" at bounding box center [260, 15] width 9 height 9
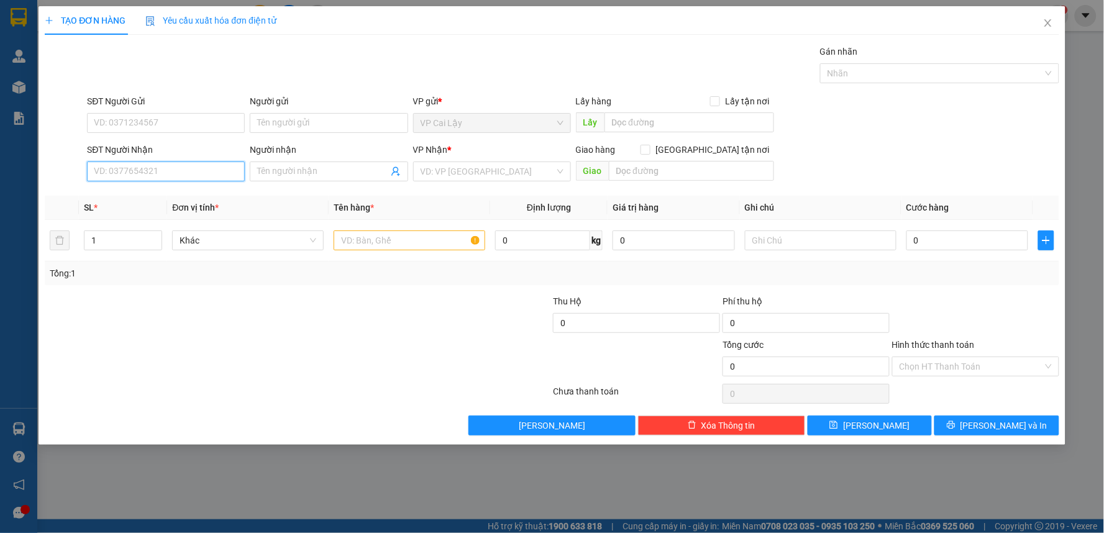
click at [152, 171] on input "SĐT Người Nhận" at bounding box center [166, 171] width 158 height 20
type input "0973257679"
drag, startPoint x: 193, startPoint y: 199, endPoint x: 191, endPoint y: 165, distance: 34.2
click at [193, 195] on div "0973257679 - QUYÊN" at bounding box center [165, 196] width 143 height 14
type input "QUYÊN"
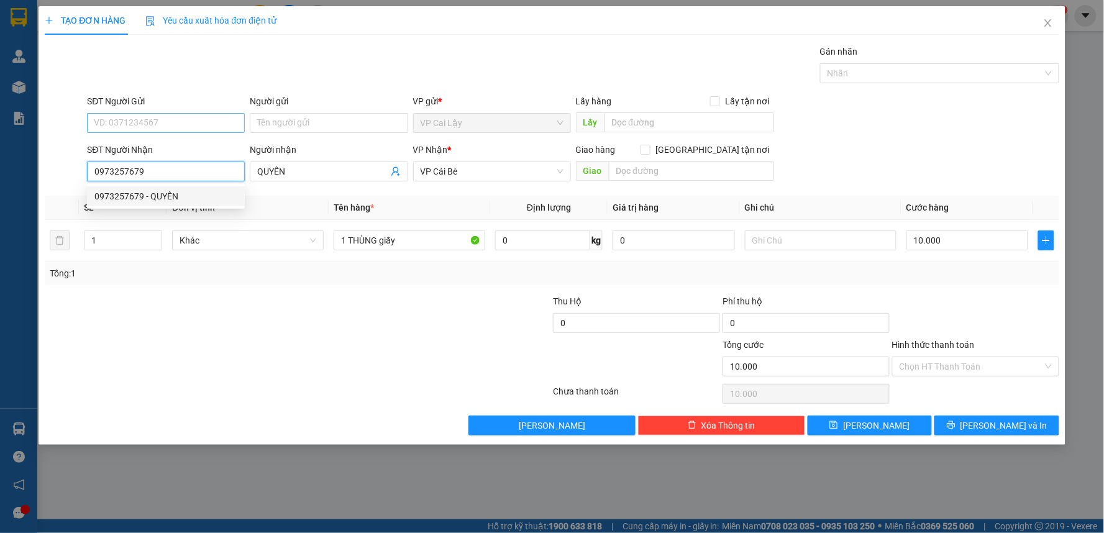
type input "10.000"
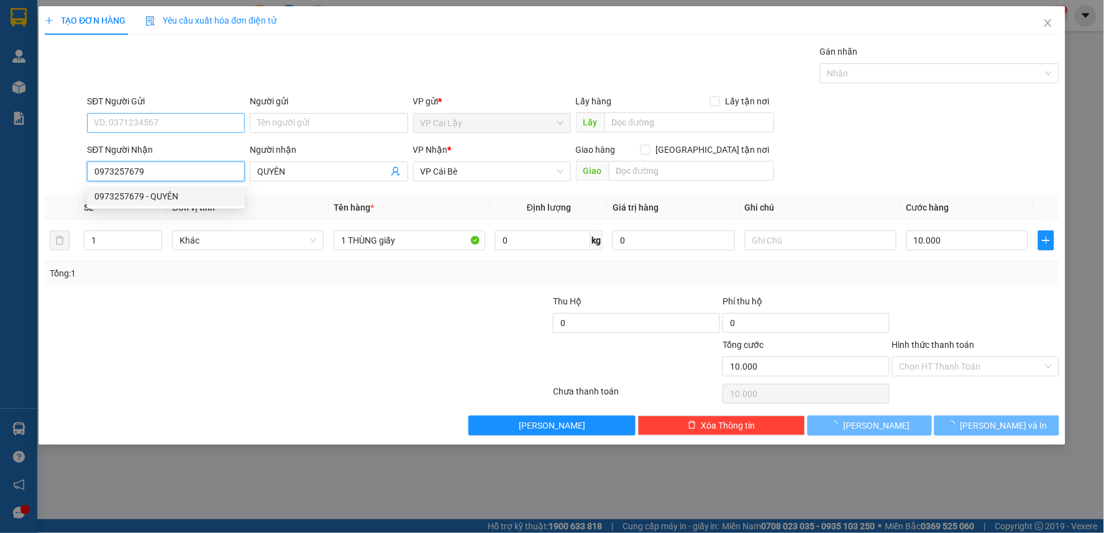
type input "0973257679"
click at [183, 124] on input "SĐT Người Gửi" at bounding box center [166, 123] width 158 height 20
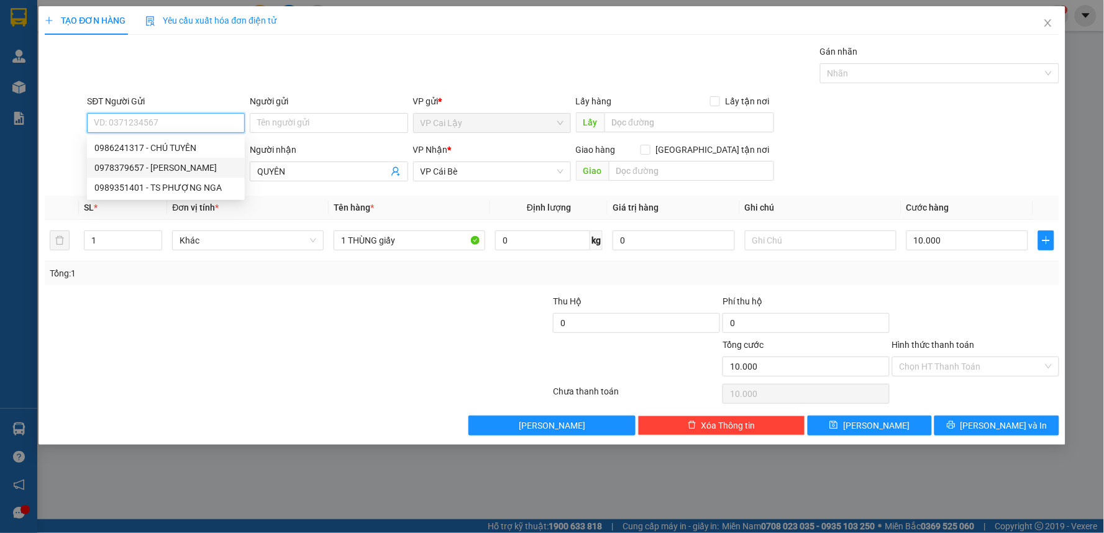
click at [182, 164] on div "0978379657 - UYEN" at bounding box center [165, 168] width 143 height 14
type input "0978379657"
type input "UYEN"
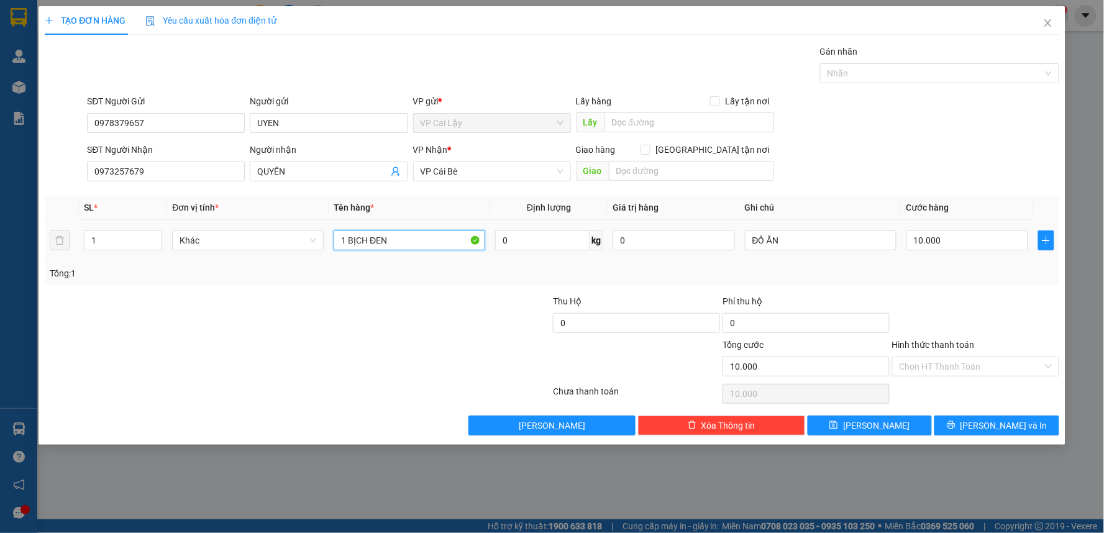
click at [417, 240] on input "1 BỊCH ĐEN" at bounding box center [410, 240] width 152 height 20
type input "1 BỊCH XANH"
click at [956, 297] on div at bounding box center [976, 315] width 170 height 43
click at [955, 429] on icon "printer" at bounding box center [951, 424] width 9 height 9
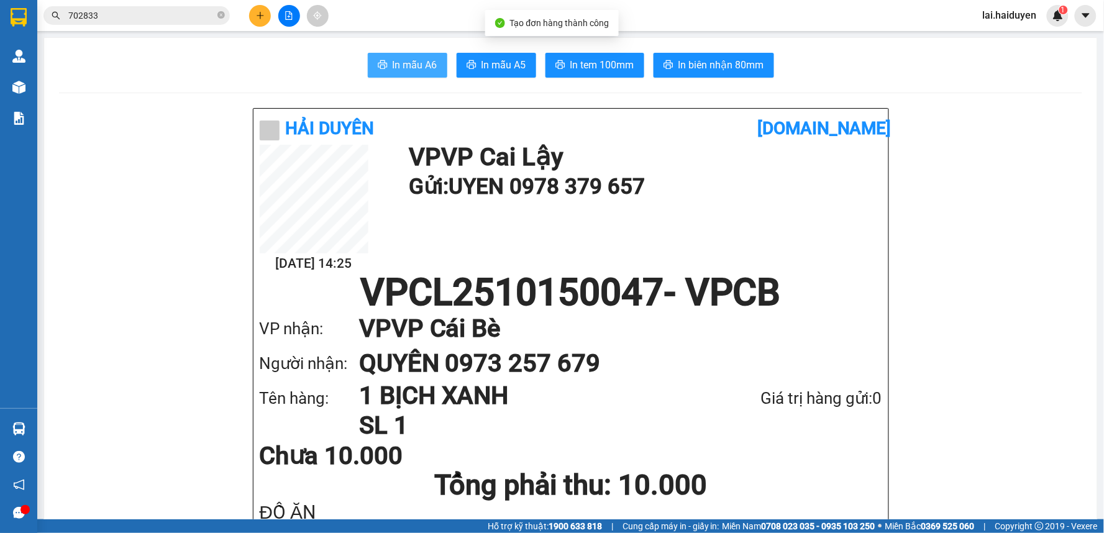
click at [421, 60] on span "In mẫu A6" at bounding box center [415, 65] width 45 height 16
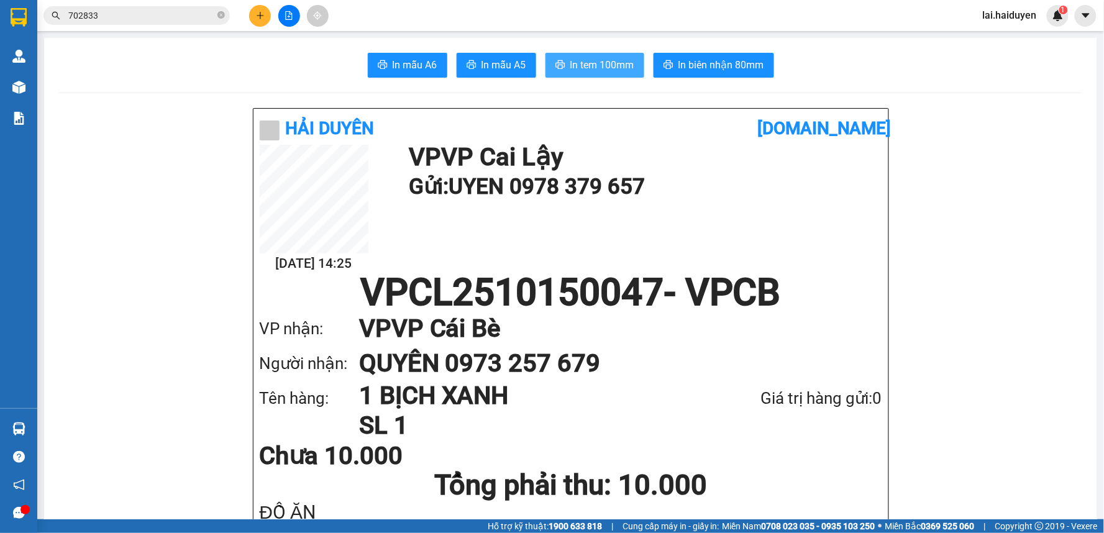
click at [599, 65] on span "In tem 100mm" at bounding box center [602, 65] width 64 height 16
click at [129, 22] on span "702833" at bounding box center [136, 15] width 186 height 19
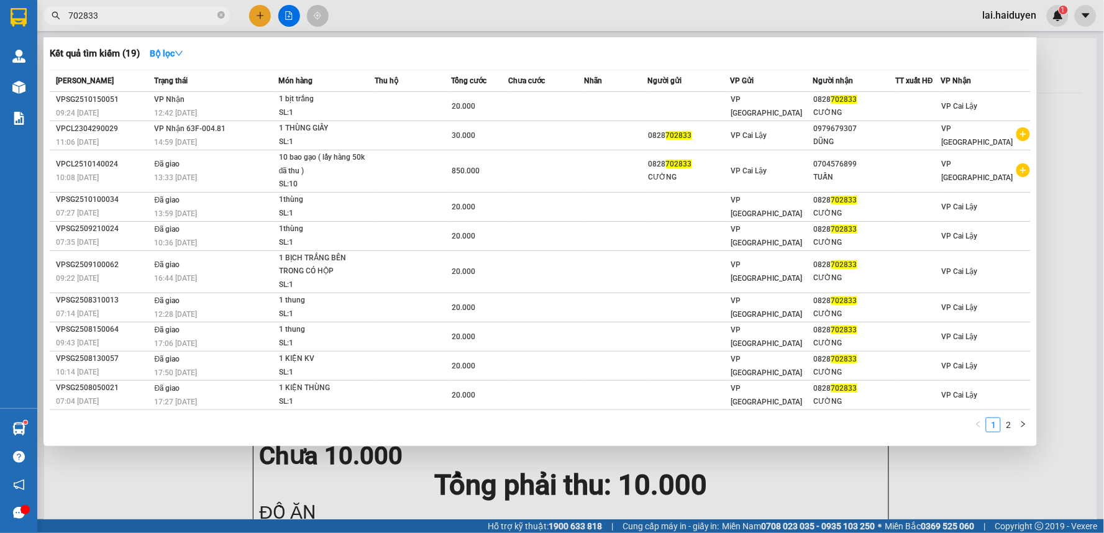
click at [129, 19] on input "702833" at bounding box center [141, 16] width 147 height 14
type input "7"
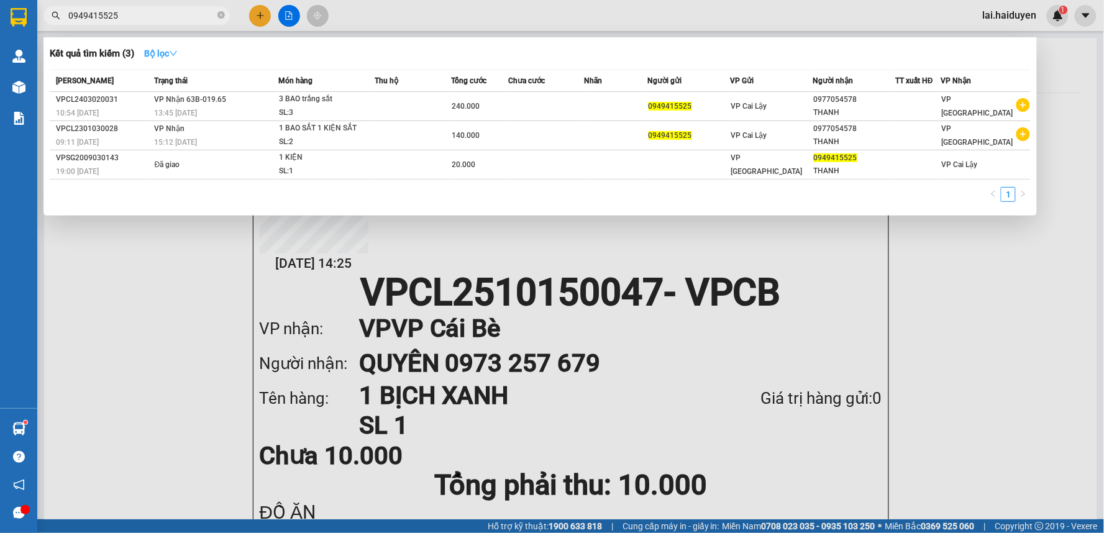
type input "0949415525"
click at [171, 55] on strong "Bộ lọc" at bounding box center [161, 53] width 34 height 10
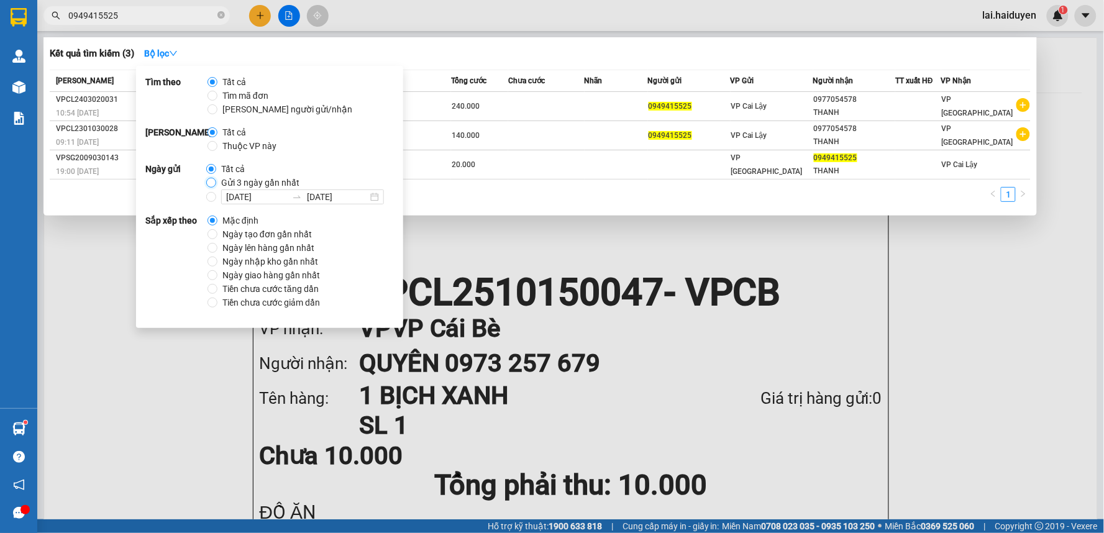
click at [206, 181] on input "Gửi 3 ngày gần nhất" at bounding box center [211, 183] width 10 height 10
radio input "true"
radio input "false"
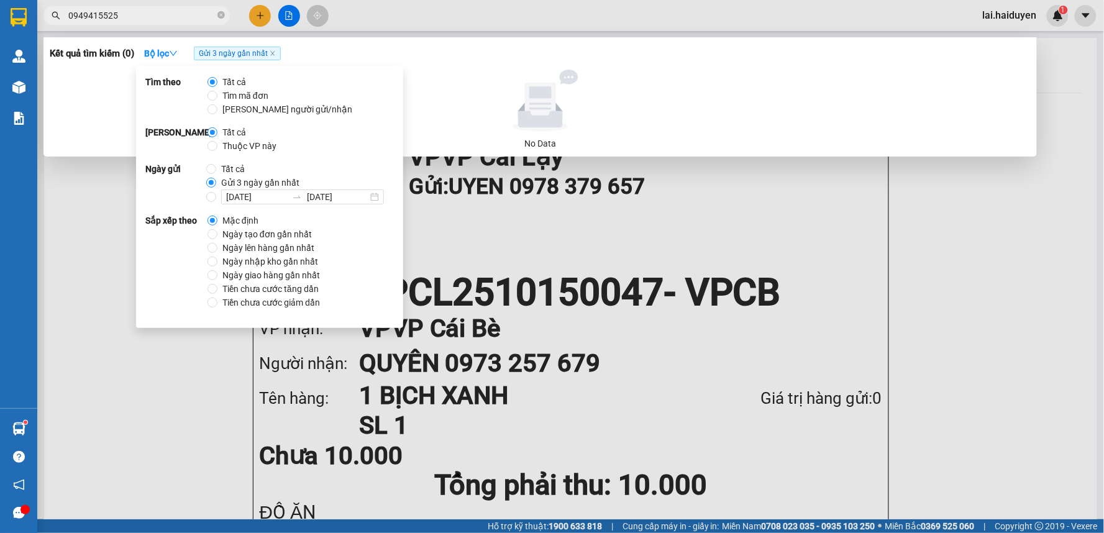
click at [142, 10] on input "0949415525" at bounding box center [141, 16] width 147 height 14
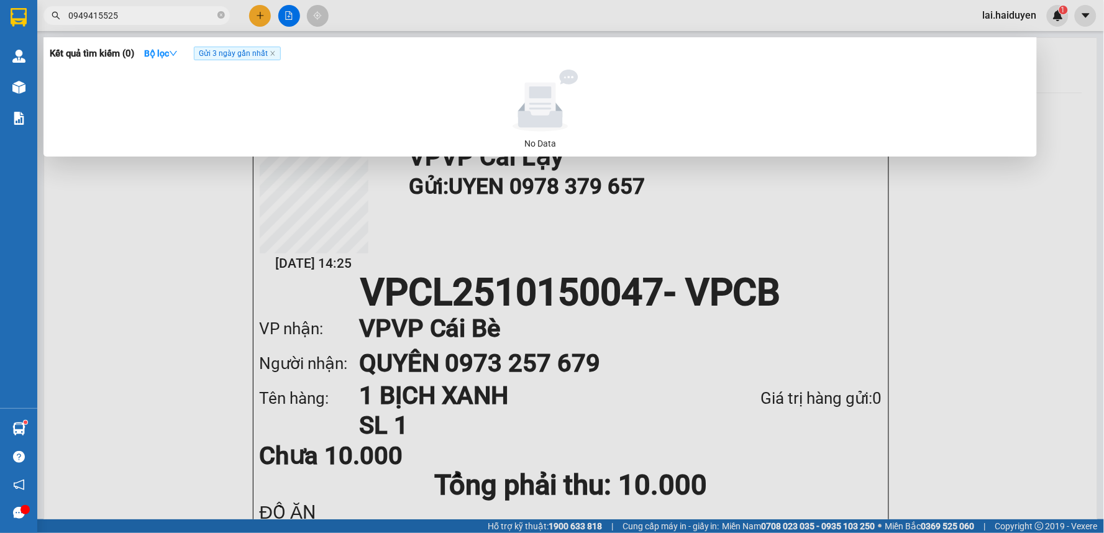
click at [273, 55] on icon "close" at bounding box center [273, 53] width 6 height 6
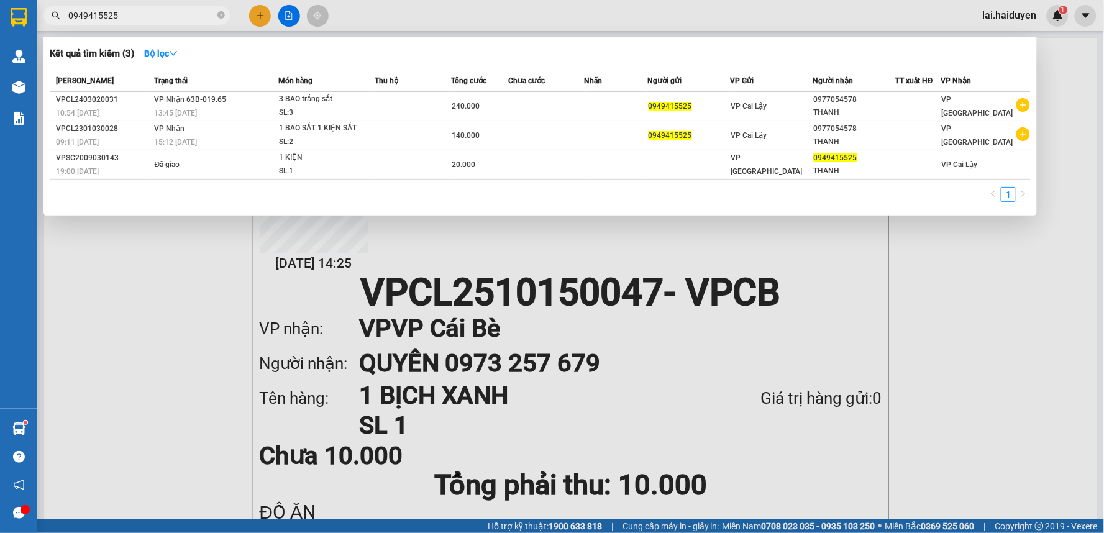
click at [155, 17] on input "0949415525" at bounding box center [141, 16] width 147 height 14
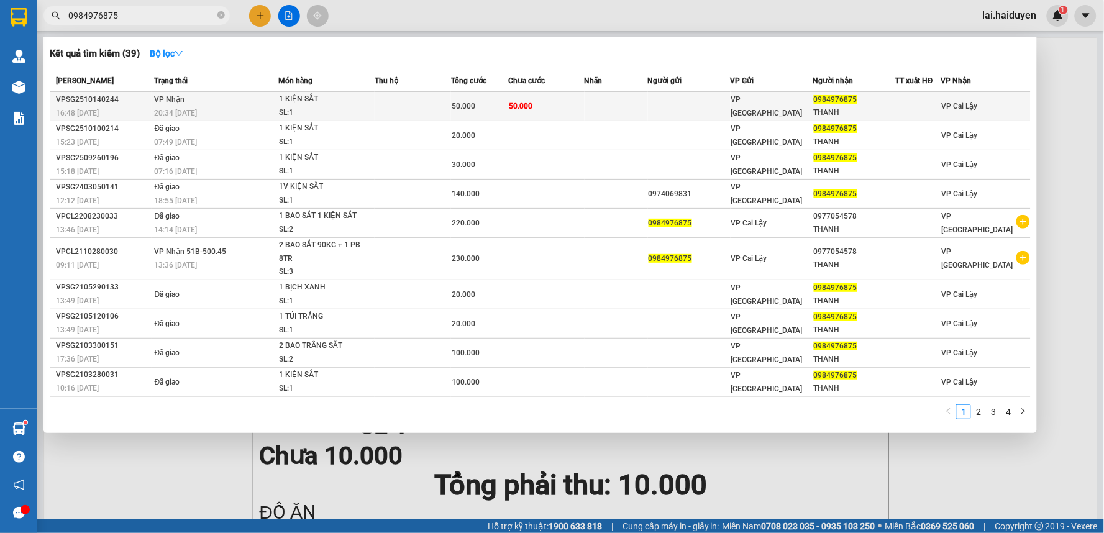
type input "0984976875"
click at [395, 109] on td at bounding box center [413, 106] width 76 height 29
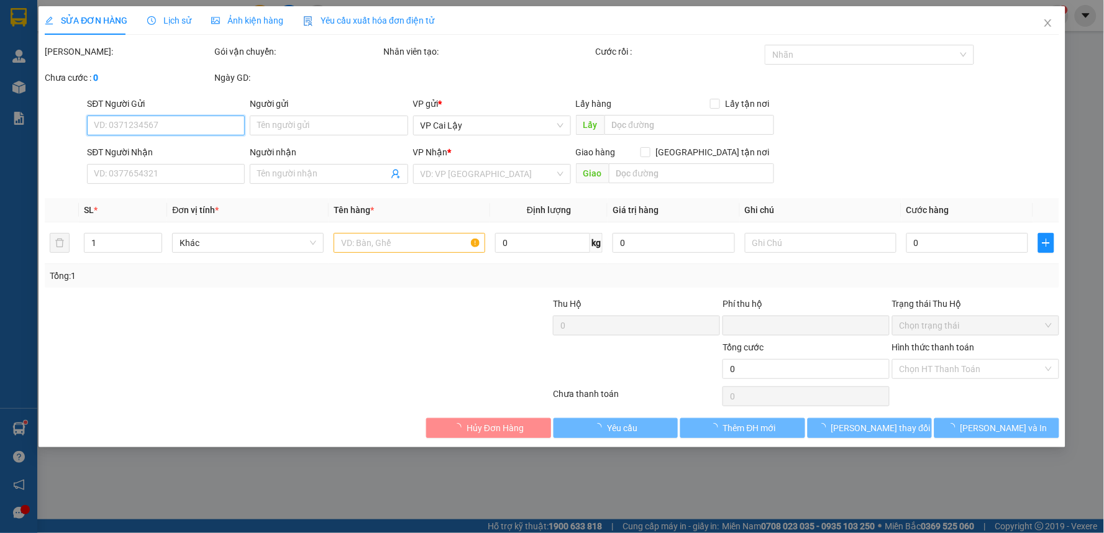
type input "0984976875"
type input "THANH"
type input "0"
type input "50.000"
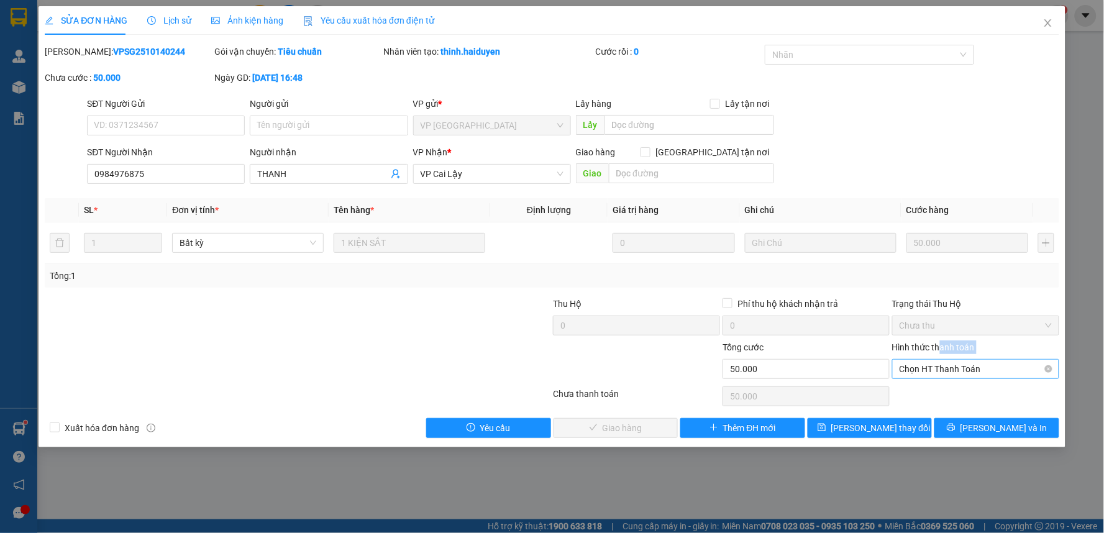
drag, startPoint x: 940, startPoint y: 356, endPoint x: 940, endPoint y: 363, distance: 6.9
click at [940, 362] on div "Hình thức thanh toán Chọn HT Thanh Toán" at bounding box center [975, 361] width 167 height 43
click at [943, 384] on div "Chọn HT Thanh Toán" at bounding box center [976, 396] width 170 height 25
click at [942, 370] on span "Chọn HT Thanh Toán" at bounding box center [975, 369] width 152 height 19
drag, startPoint x: 938, startPoint y: 392, endPoint x: 756, endPoint y: 389, distance: 181.4
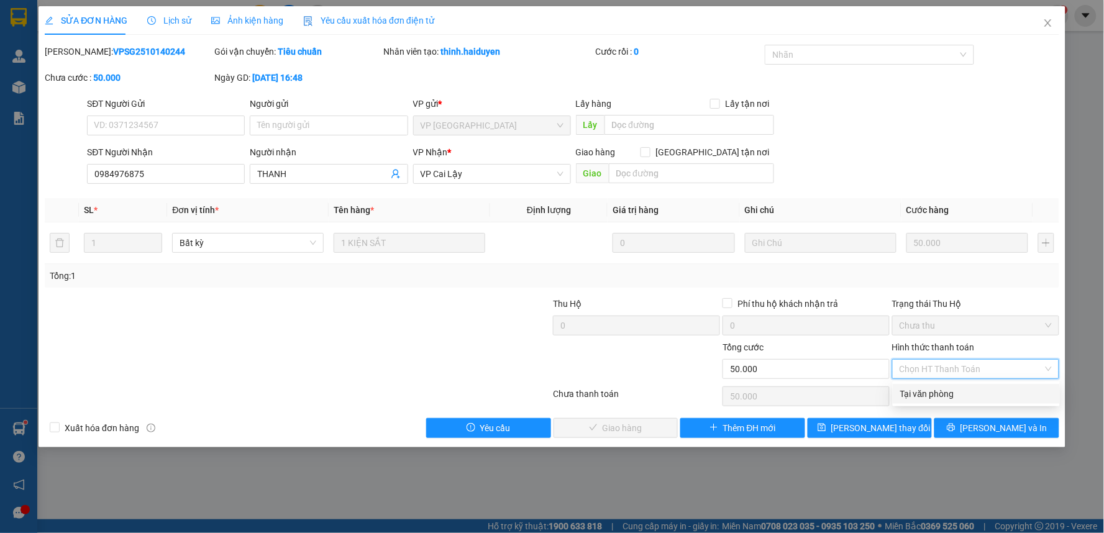
click at [937, 393] on div "Tại văn phòng" at bounding box center [976, 394] width 152 height 14
type input "0"
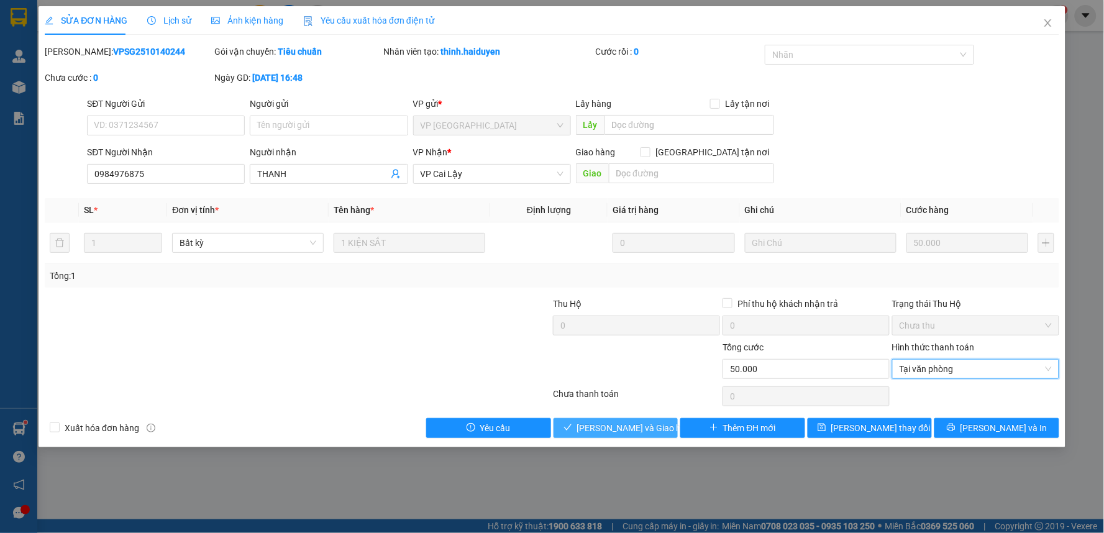
click at [628, 425] on span "[PERSON_NAME] và Giao hàng" at bounding box center [636, 428] width 119 height 14
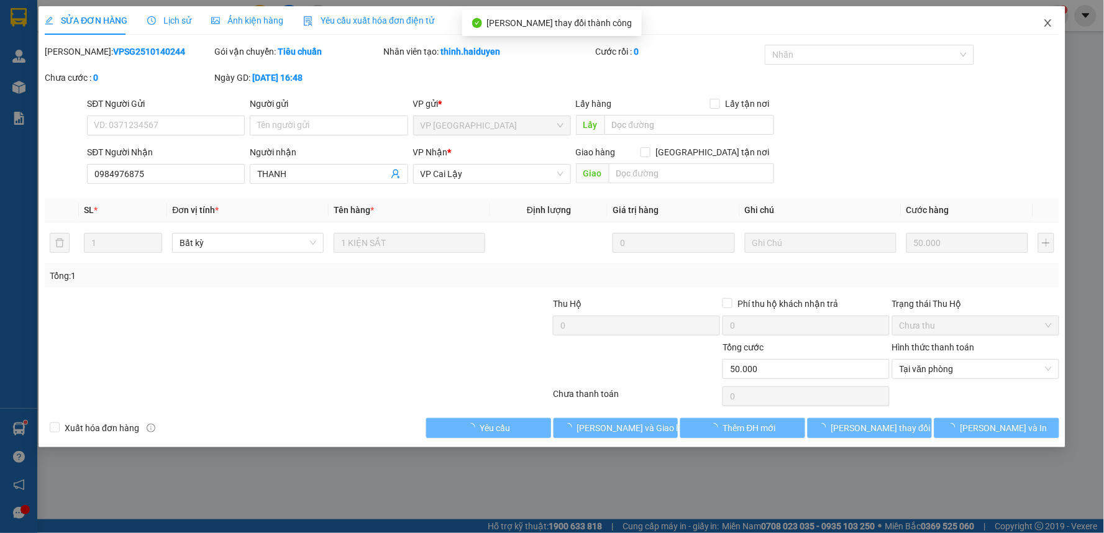
click at [1047, 24] on icon "close" at bounding box center [1047, 22] width 7 height 7
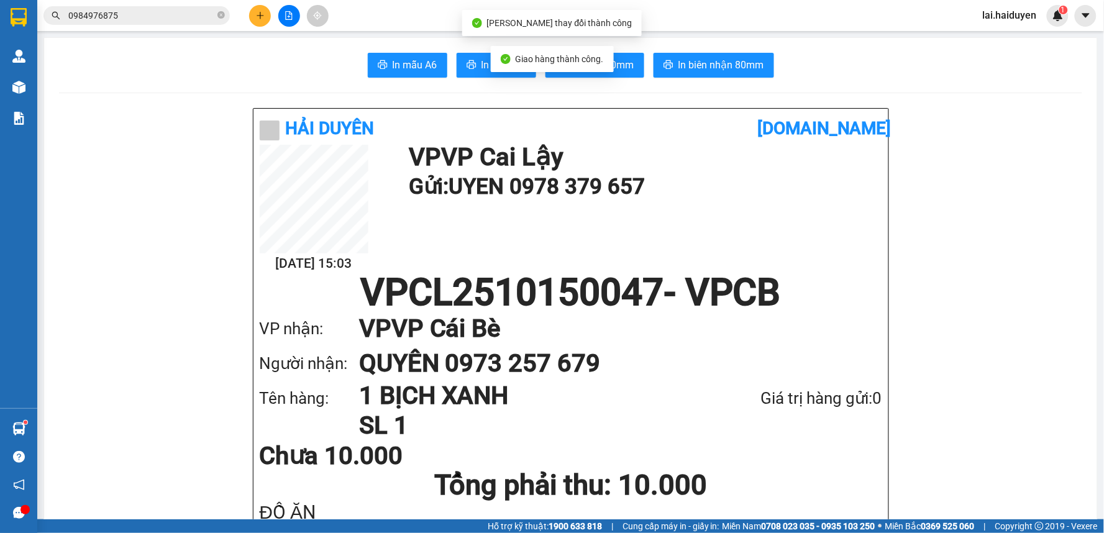
click at [183, 14] on input "0984976875" at bounding box center [141, 16] width 147 height 14
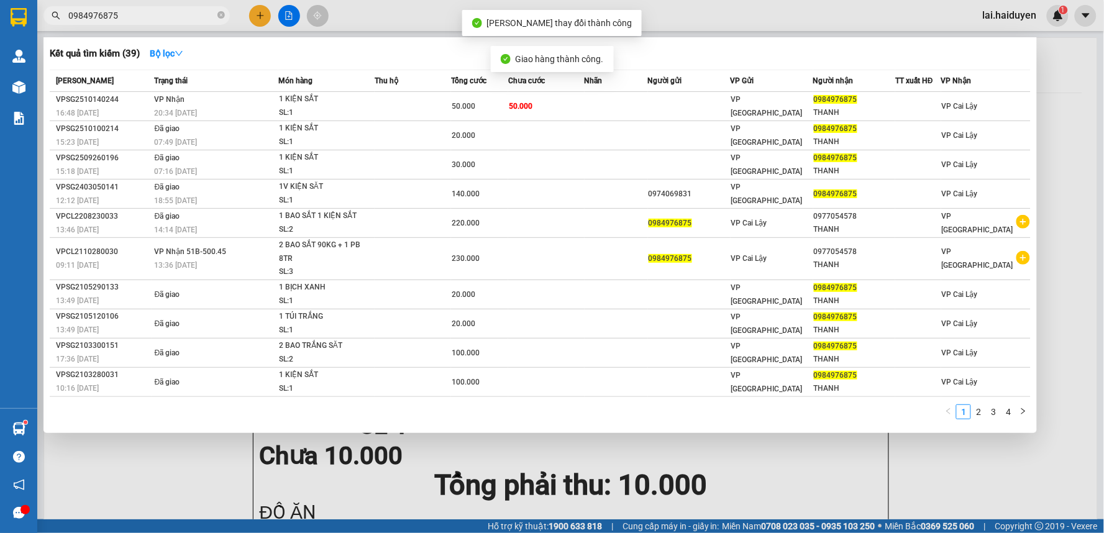
click at [183, 14] on input "0984976875" at bounding box center [141, 16] width 147 height 14
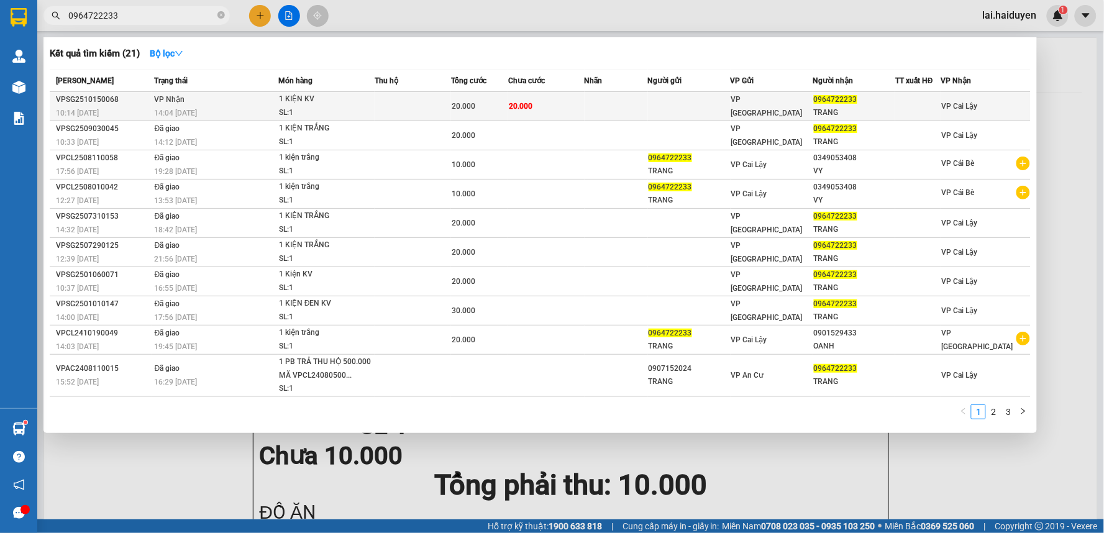
type input "0964722233"
click at [740, 111] on span "VP [GEOGRAPHIC_DATA]" at bounding box center [766, 106] width 71 height 22
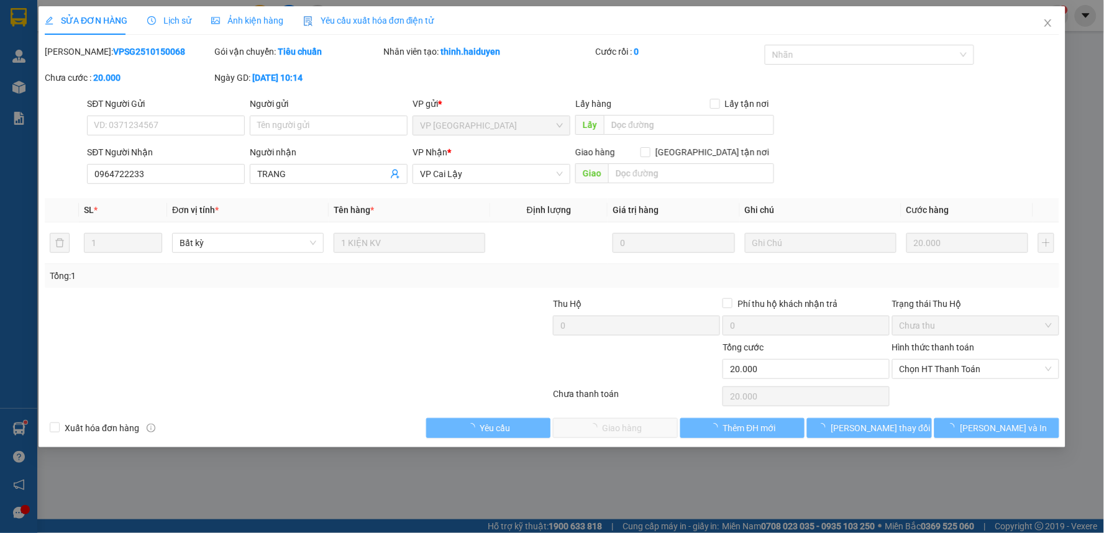
type input "0964722233"
type input "TRANG"
type input "0"
type input "20.000"
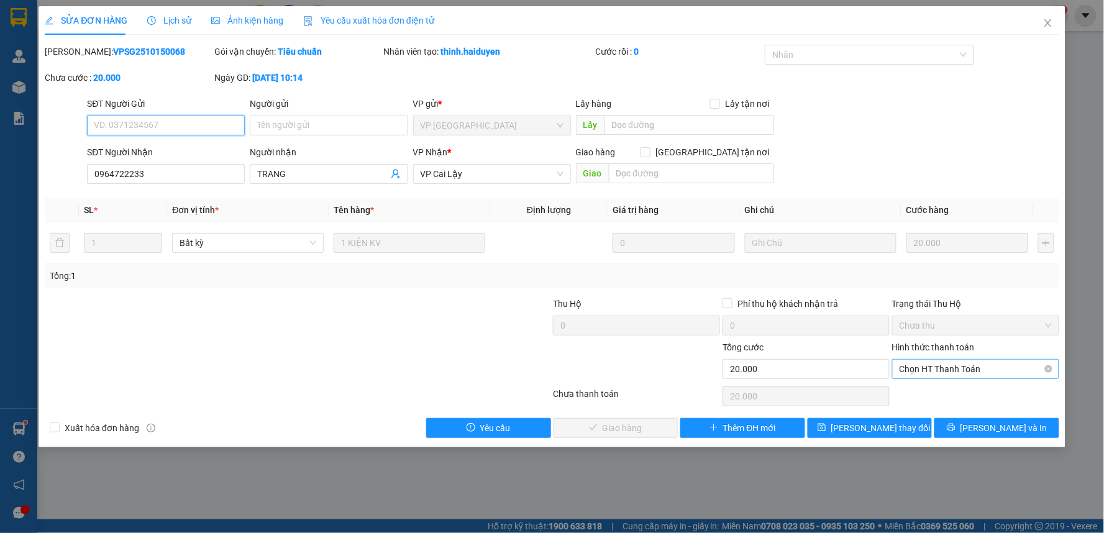
click at [940, 370] on span "Chọn HT Thanh Toán" at bounding box center [975, 369] width 152 height 19
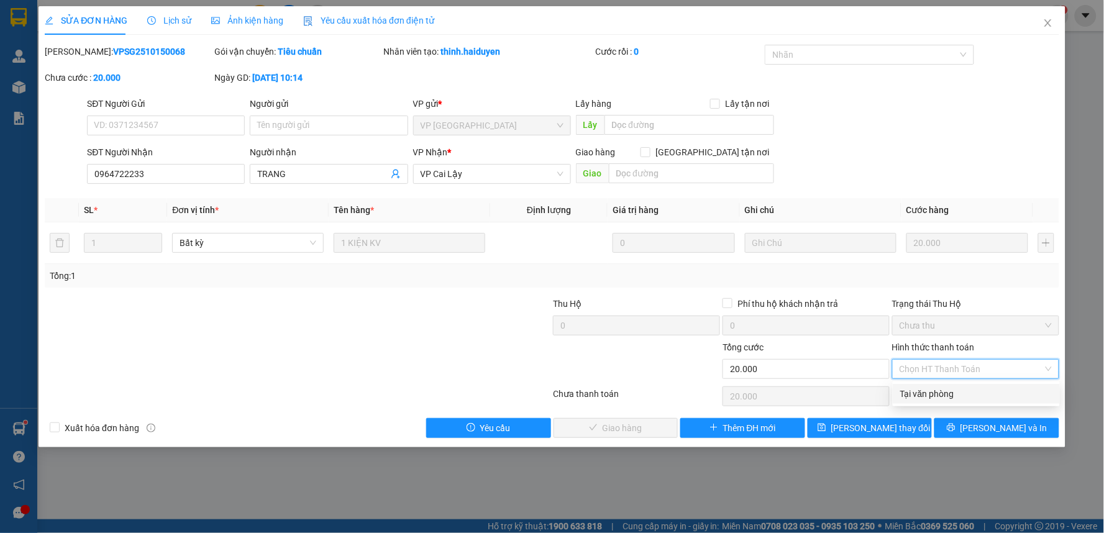
click at [933, 398] on div "Tại văn phòng" at bounding box center [976, 394] width 152 height 14
type input "0"
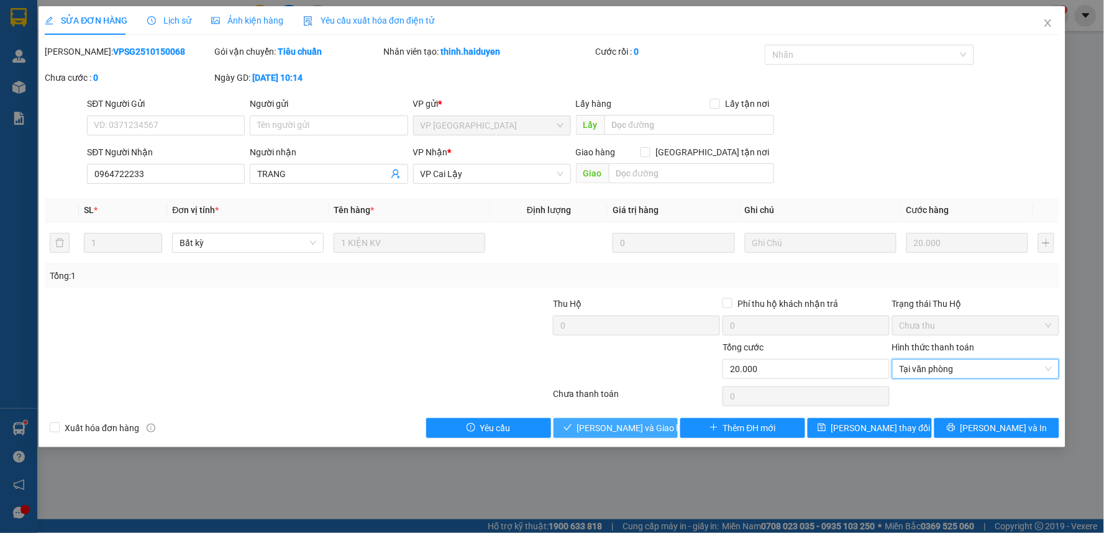
click at [643, 430] on span "[PERSON_NAME] và Giao hàng" at bounding box center [636, 428] width 119 height 14
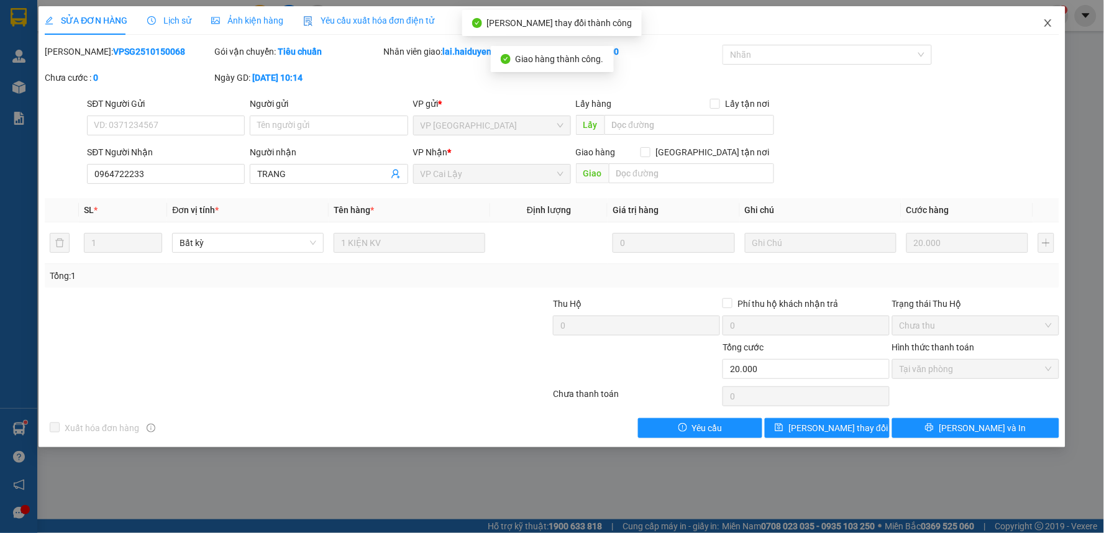
click at [1050, 22] on icon "close" at bounding box center [1048, 23] width 10 height 10
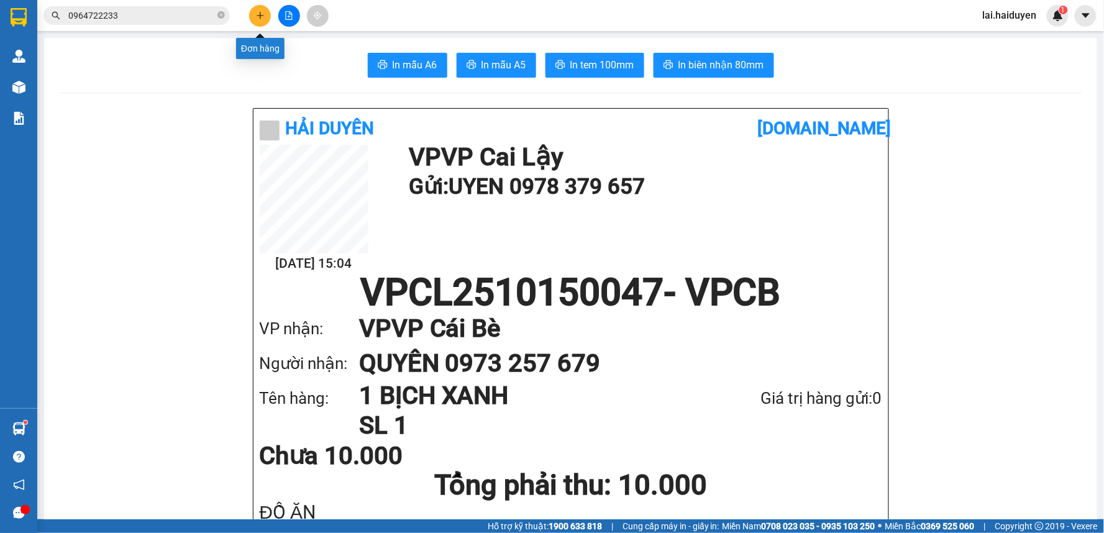
click at [261, 24] on button at bounding box center [260, 16] width 22 height 22
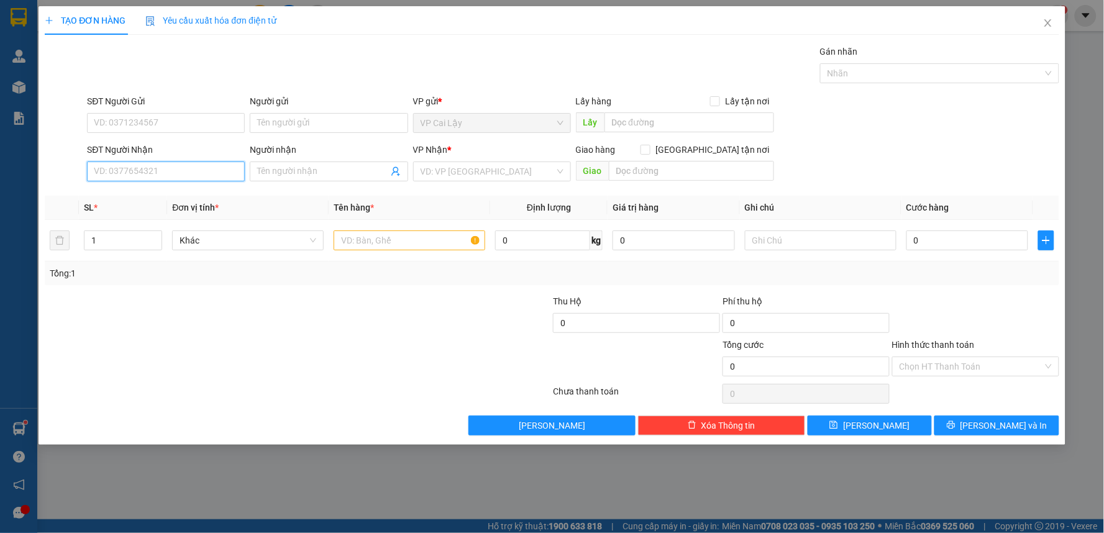
click at [143, 171] on input "SĐT Người Nhận" at bounding box center [166, 171] width 158 height 20
type input "0374004032"
click at [157, 200] on div "0374004032 - MINH THƠ" at bounding box center [165, 196] width 143 height 14
type input "MINH THƠ"
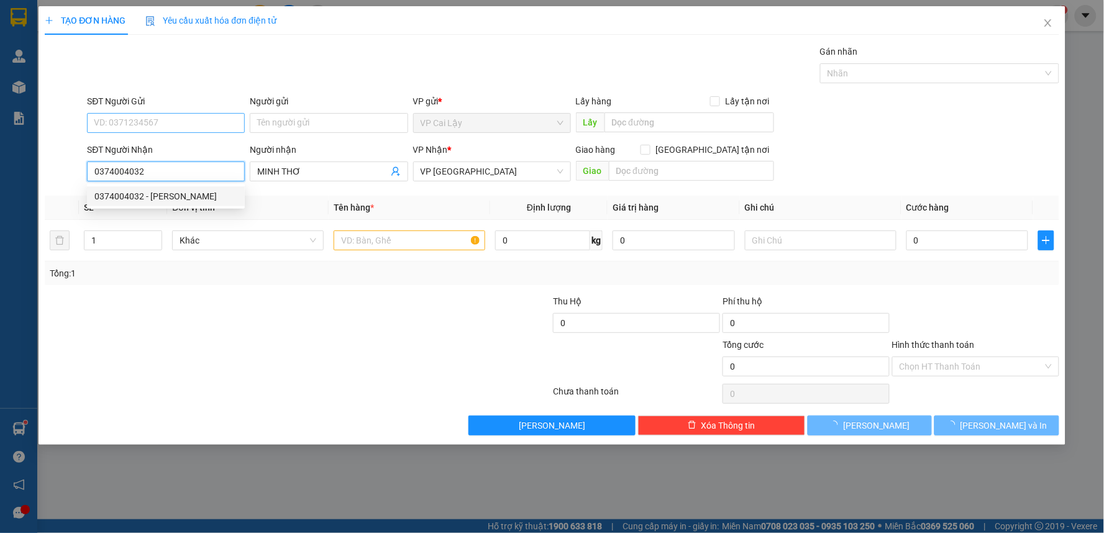
type input "20.000"
type input "0374004032"
click at [189, 127] on input "SĐT Người Gửi" at bounding box center [166, 123] width 158 height 20
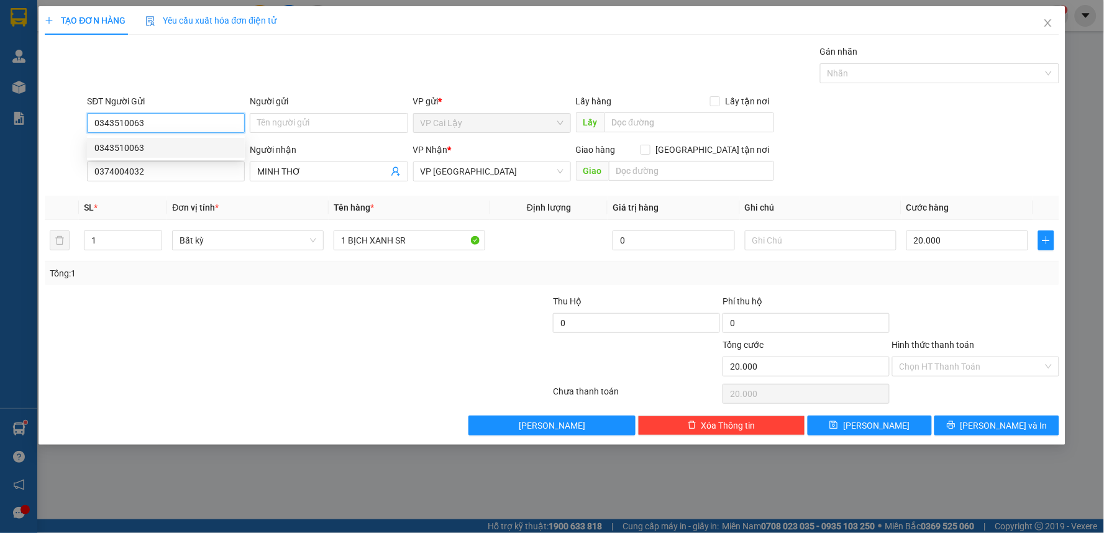
click at [161, 144] on div "0343510063" at bounding box center [165, 148] width 143 height 14
type input "0343510063"
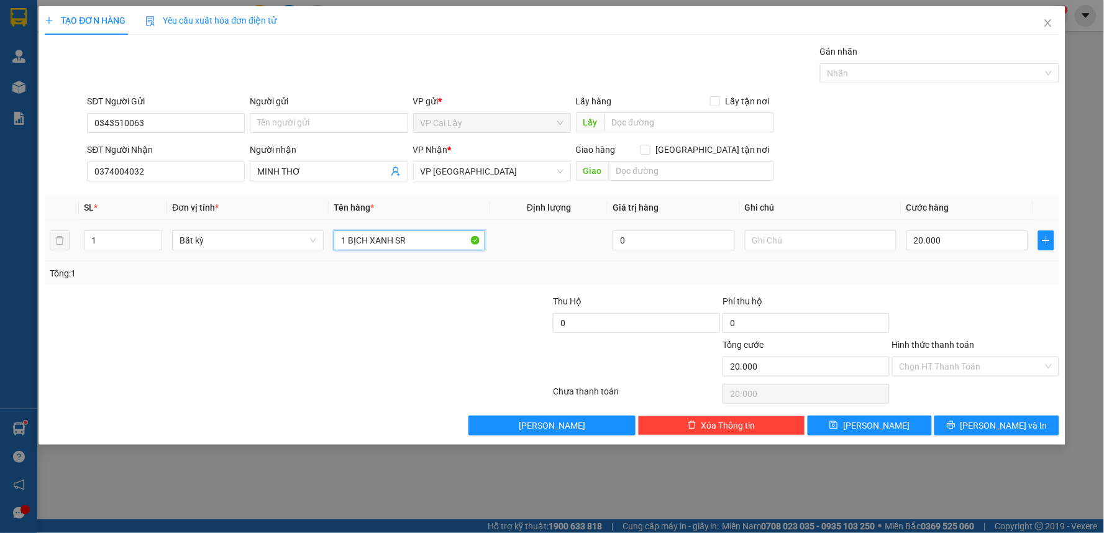
click at [423, 239] on input "1 BỊCH XANH SR" at bounding box center [410, 240] width 152 height 20
type input "1 TÚI BÔNG ĐEN ĐỎ"
click at [955, 427] on icon "printer" at bounding box center [951, 425] width 8 height 8
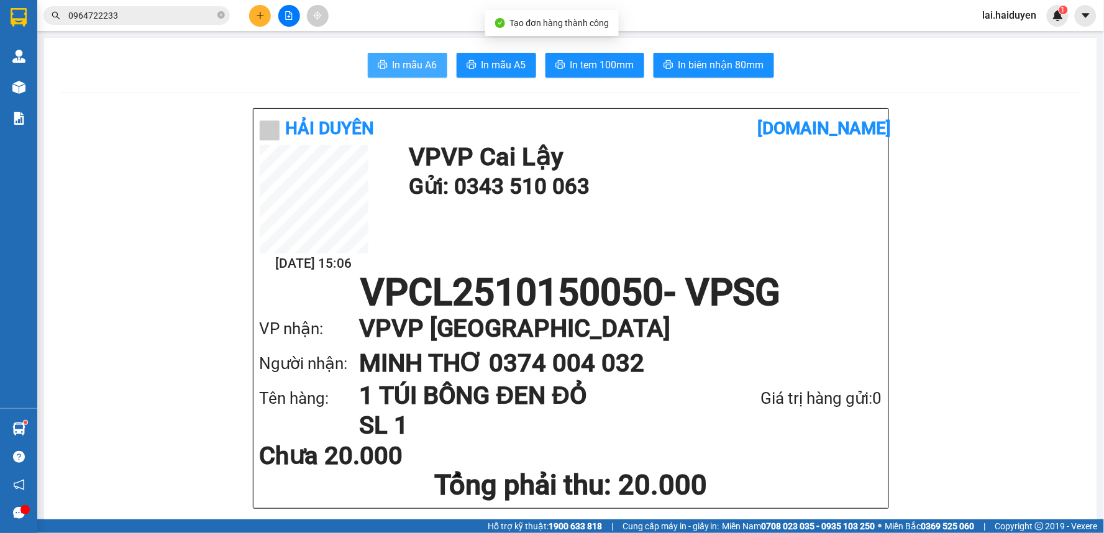
click at [407, 63] on span "In mẫu A6" at bounding box center [415, 65] width 45 height 16
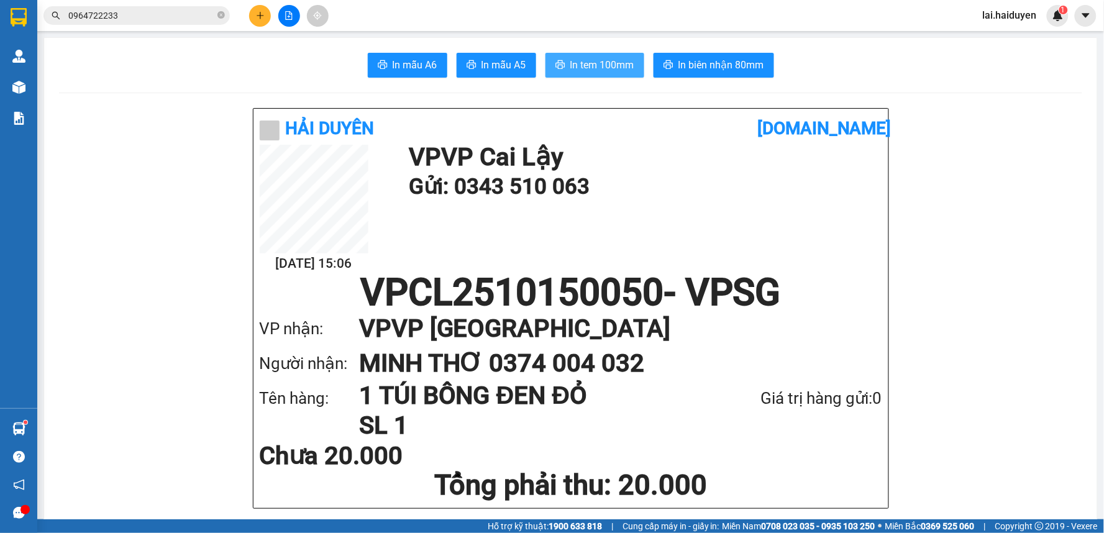
click at [597, 65] on span "In tem 100mm" at bounding box center [602, 65] width 64 height 16
click at [261, 17] on icon "plus" at bounding box center [260, 15] width 9 height 9
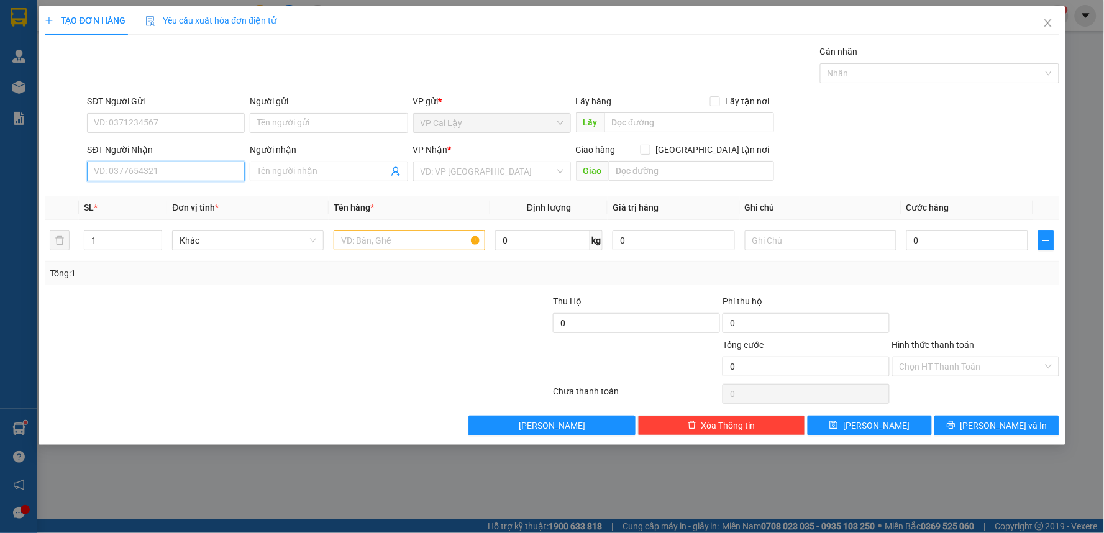
click at [193, 170] on input "SĐT Người Nhận" at bounding box center [166, 171] width 158 height 20
type input "0935035937"
click at [205, 196] on div "0935035937 - LINH" at bounding box center [165, 196] width 143 height 14
type input "LINH"
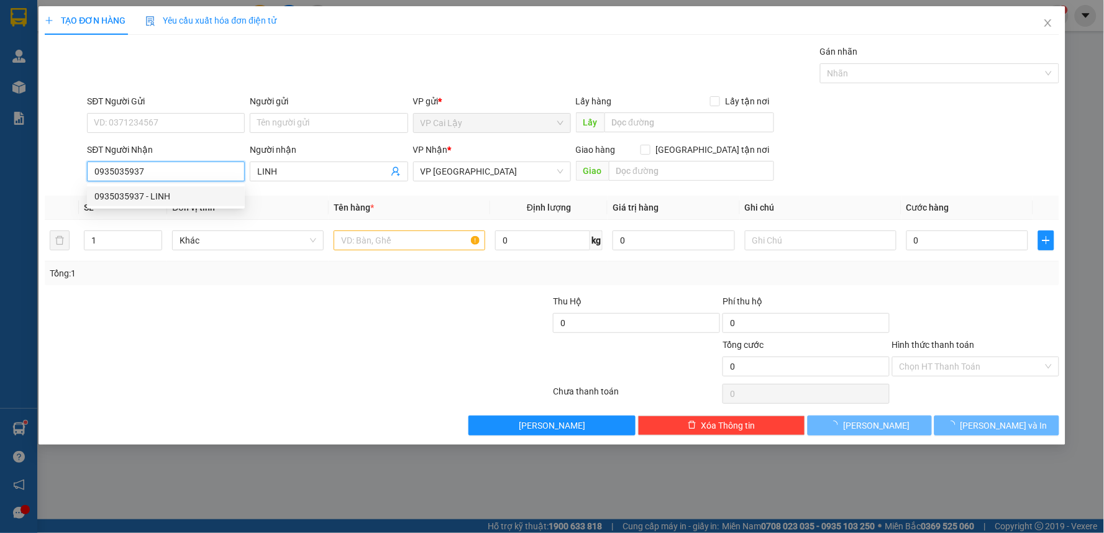
type input "100.000"
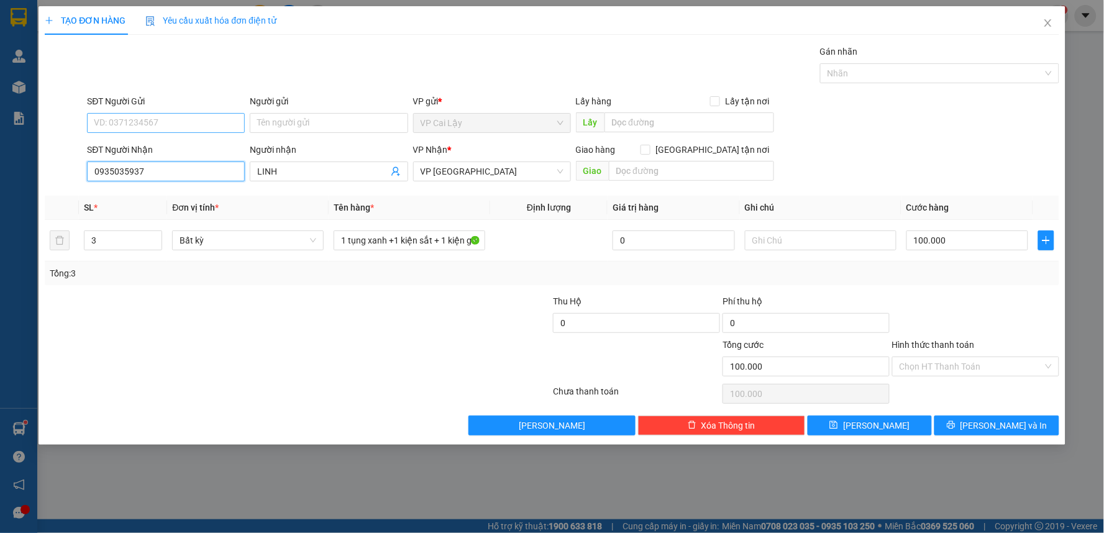
type input "0935035937"
click at [193, 128] on input "SĐT Người Gửi" at bounding box center [166, 123] width 158 height 20
click at [197, 150] on div "0984189383 - BÌNH SÌPO" at bounding box center [165, 148] width 143 height 14
type input "0984189383"
type input "BÌNH SÌPO"
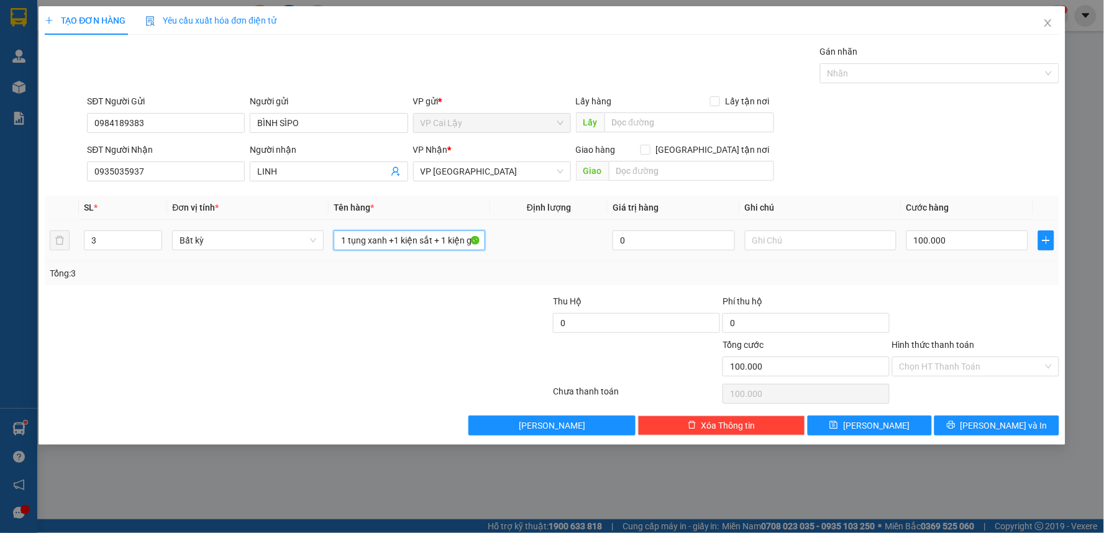
drag, startPoint x: 350, startPoint y: 243, endPoint x: 488, endPoint y: 243, distance: 138.5
click at [488, 243] on td "1 tụng xanh +1 kiện sắt + 1 kiện ghế bố" at bounding box center [409, 241] width 161 height 42
type input "1 KIỆN ĐEN KV"
click at [153, 247] on span "down" at bounding box center [155, 244] width 7 height 7
type input "1"
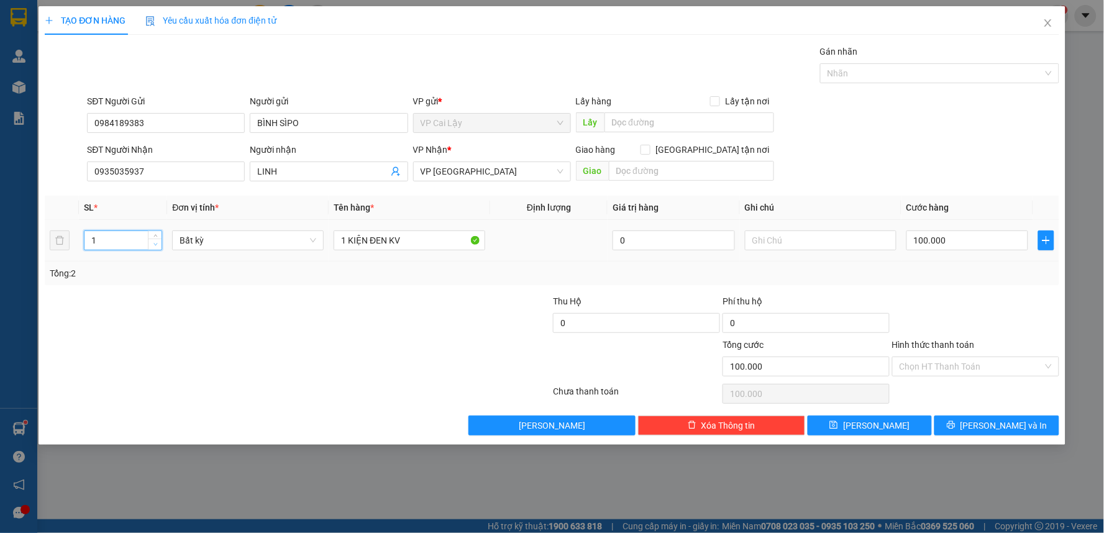
click at [153, 247] on span "down" at bounding box center [155, 244] width 7 height 7
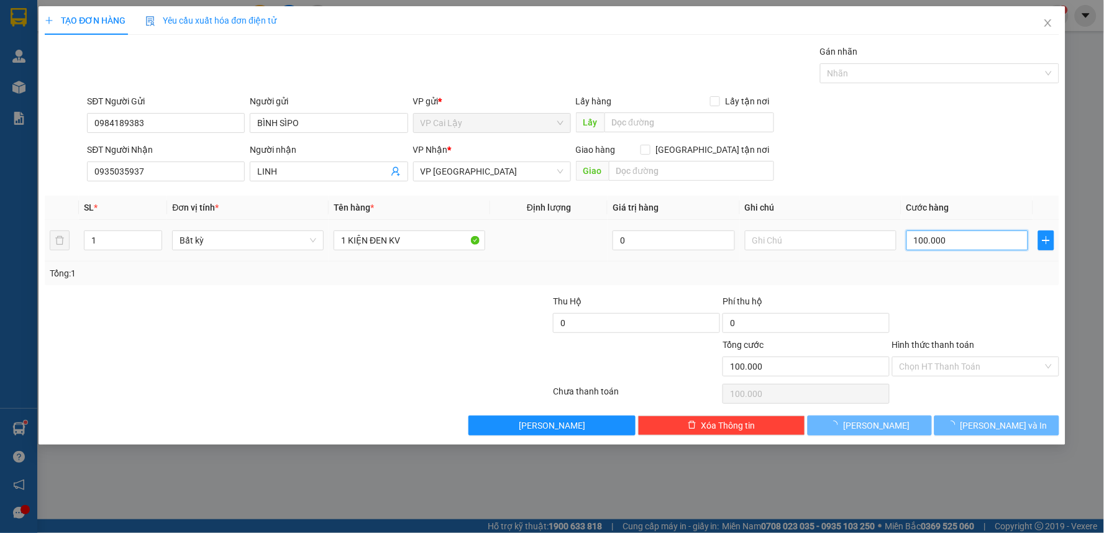
click at [948, 243] on input "100.000" at bounding box center [967, 240] width 122 height 20
type input "0"
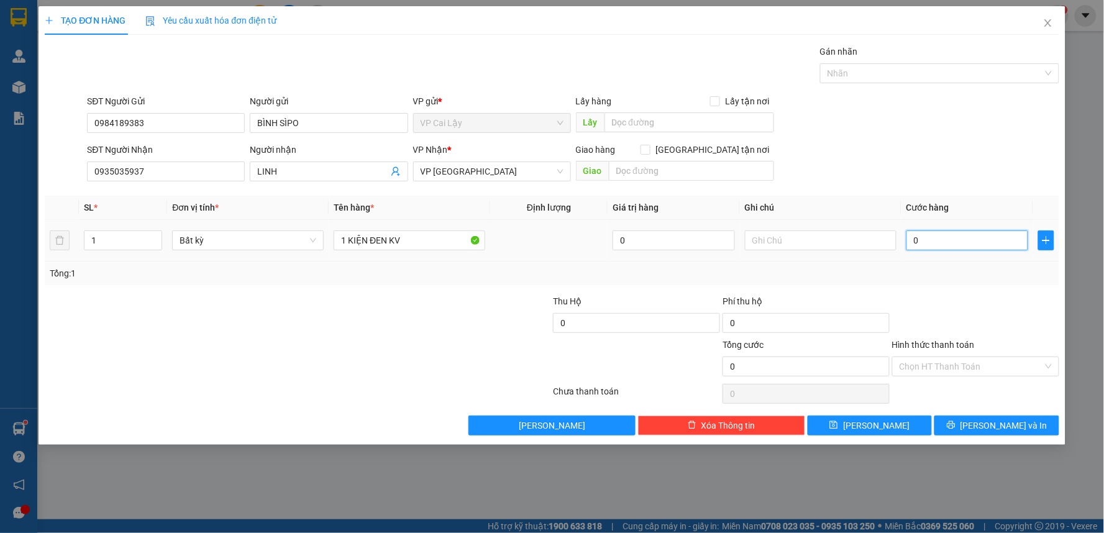
type input "2"
type input "02"
type input "20"
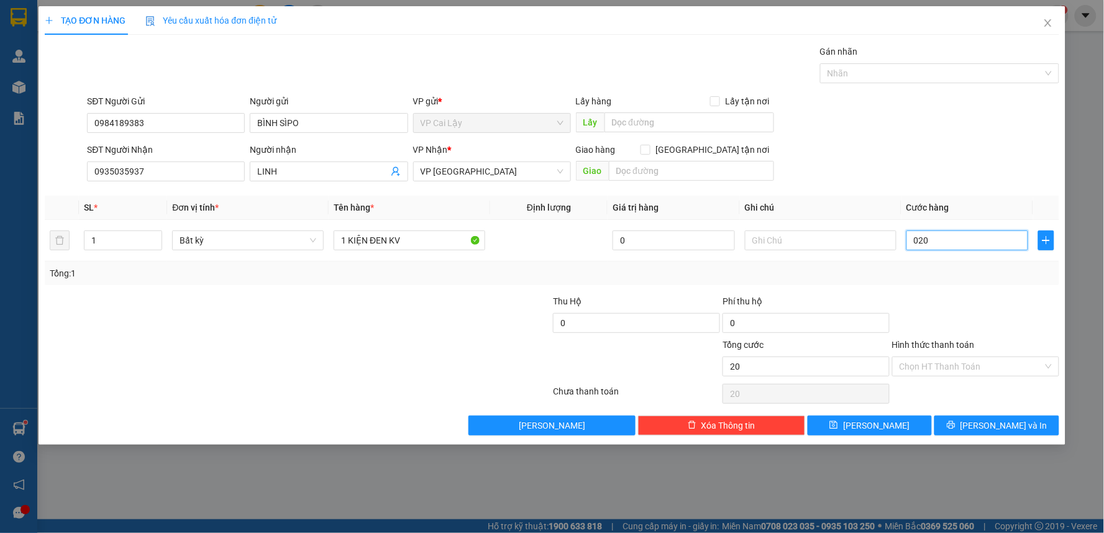
type input "020"
type input "20.000"
click at [973, 273] on div "Tổng: 1" at bounding box center [552, 273] width 1004 height 14
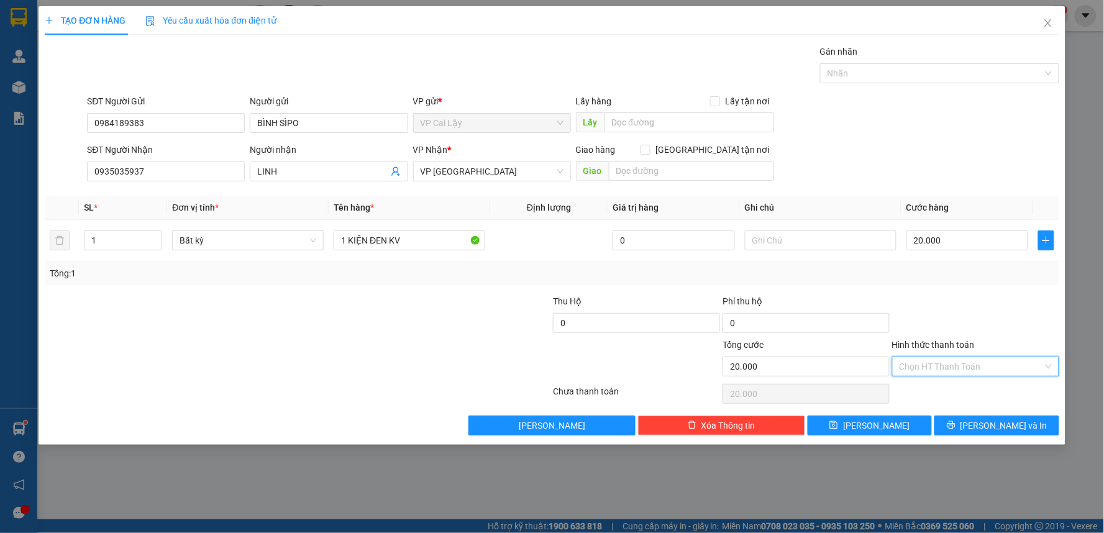
click at [966, 362] on input "Hình thức thanh toán" at bounding box center [970, 366] width 143 height 19
click at [965, 396] on div "Tại văn phòng" at bounding box center [976, 391] width 152 height 14
type input "0"
click at [983, 423] on button "[PERSON_NAME] và In" at bounding box center [996, 425] width 125 height 20
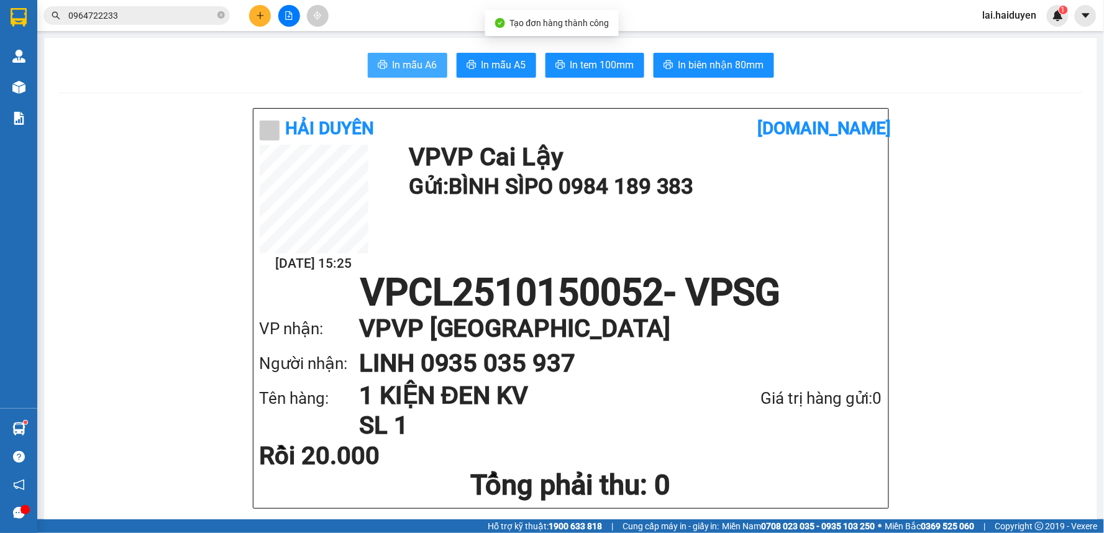
click at [401, 71] on span "In mẫu A6" at bounding box center [415, 65] width 45 height 16
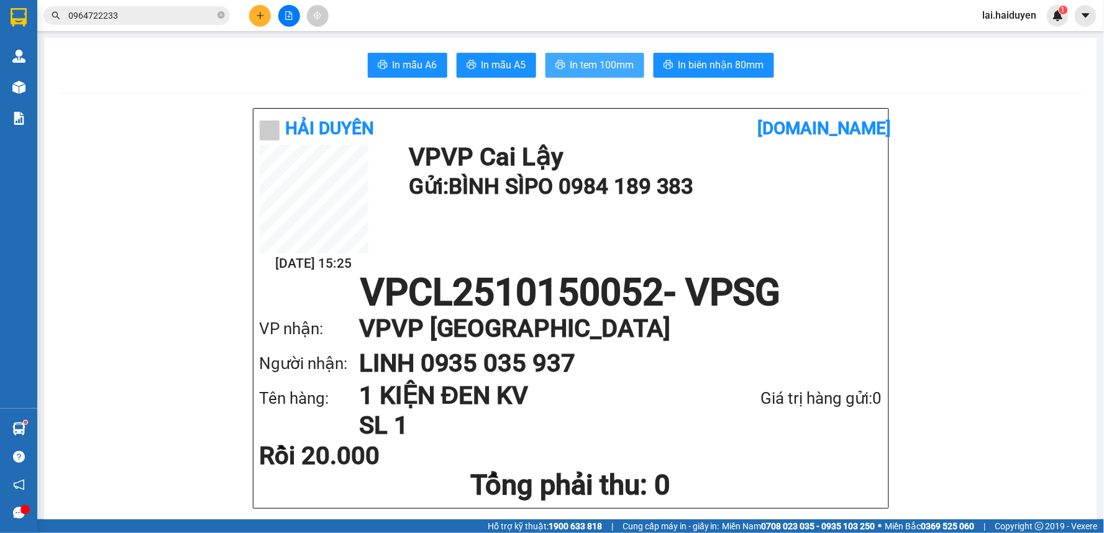
click at [589, 75] on button "In tem 100mm" at bounding box center [594, 65] width 99 height 25
